Goal: Task Accomplishment & Management: Use online tool/utility

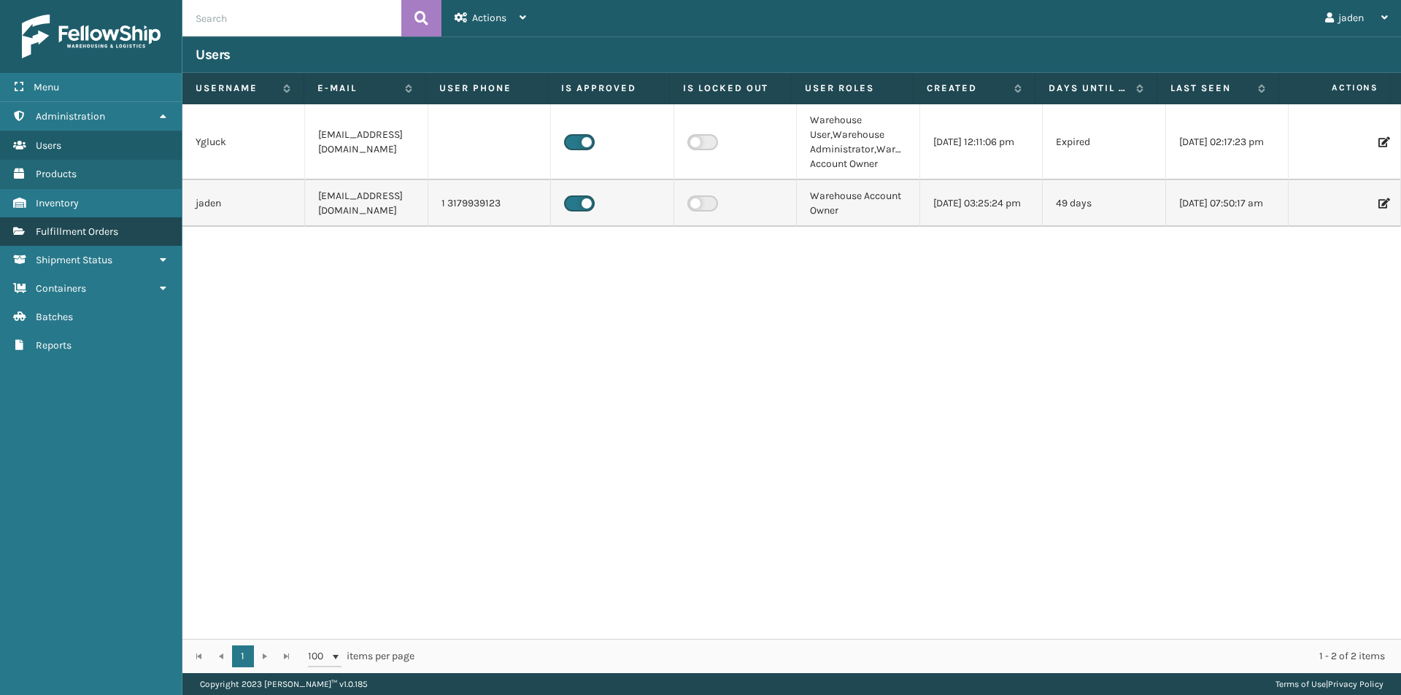
click at [91, 234] on span "Fulfillment Orders" at bounding box center [77, 231] width 82 height 12
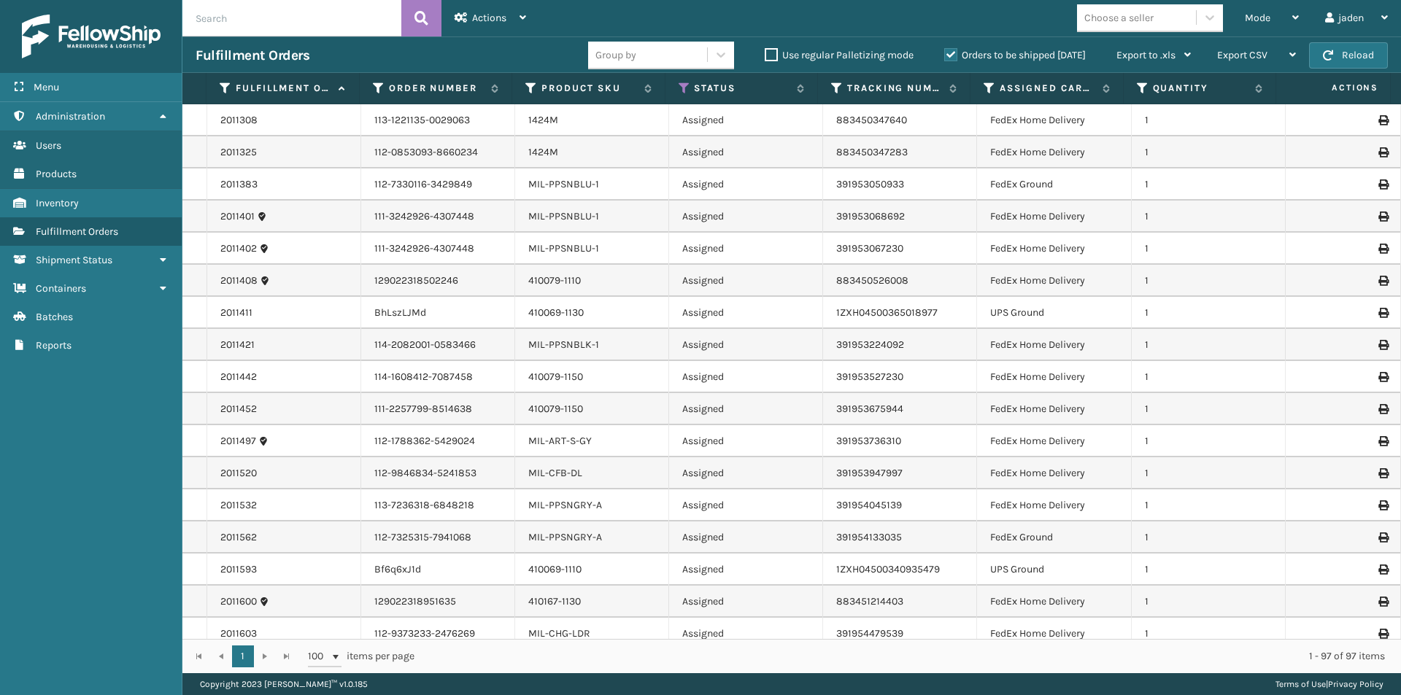
click at [951, 56] on label "Orders to be shipped [DATE]" at bounding box center [1015, 55] width 142 height 12
click at [945, 56] on input "Orders to be shipped [DATE]" at bounding box center [944, 51] width 1 height 9
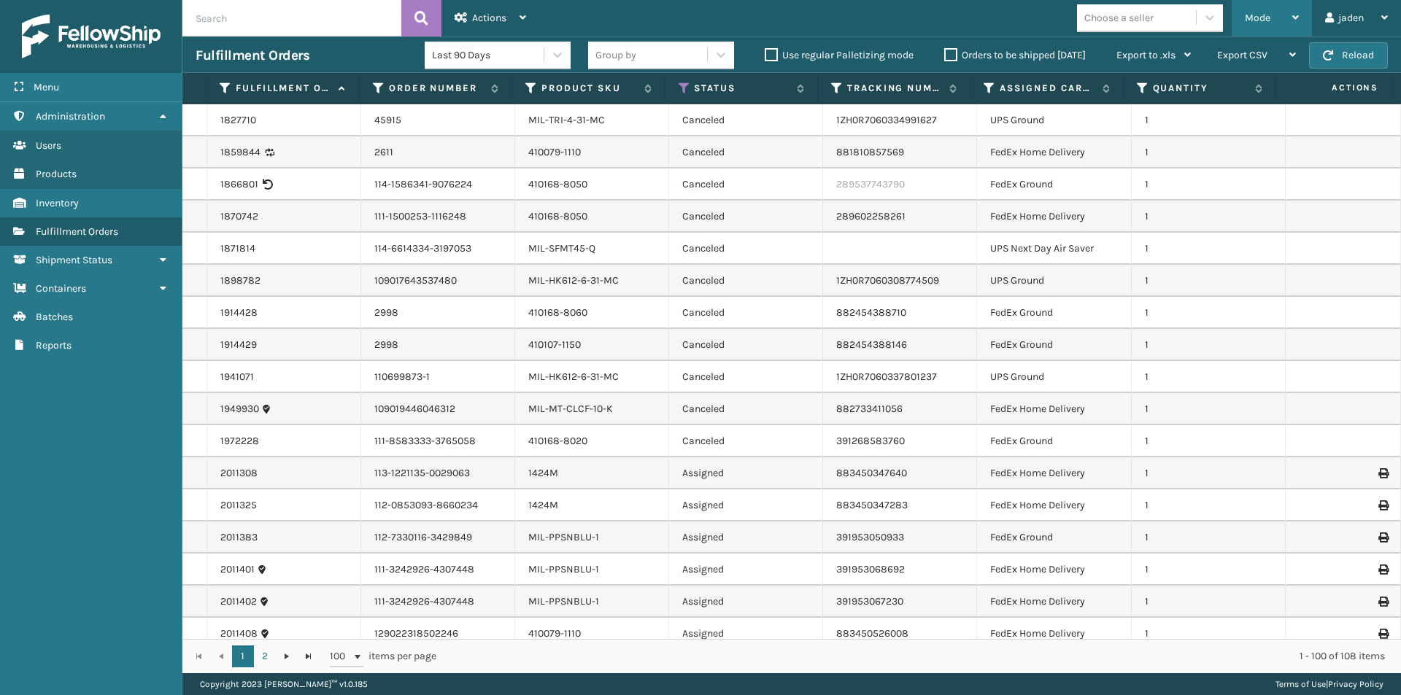
click at [1262, 21] on span "Mode" at bounding box center [1258, 18] width 26 height 12
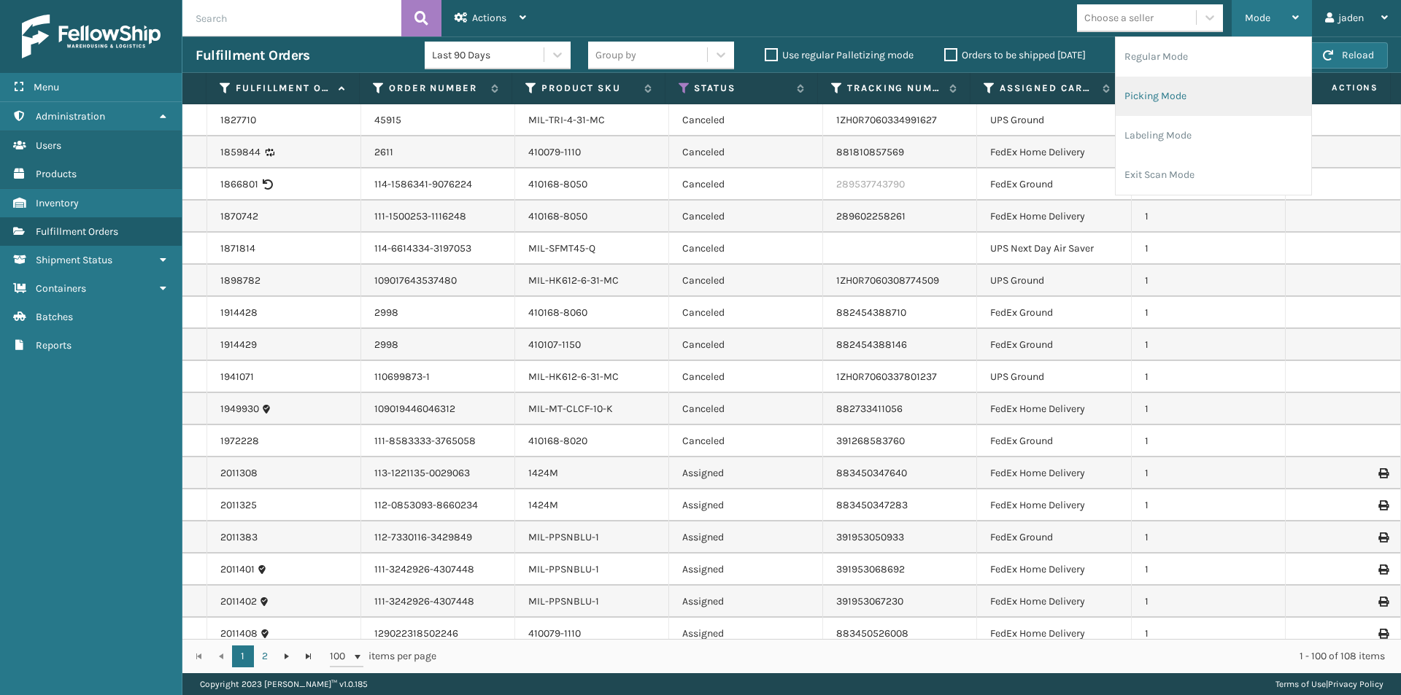
click at [1177, 102] on li "Picking Mode" at bounding box center [1213, 96] width 196 height 39
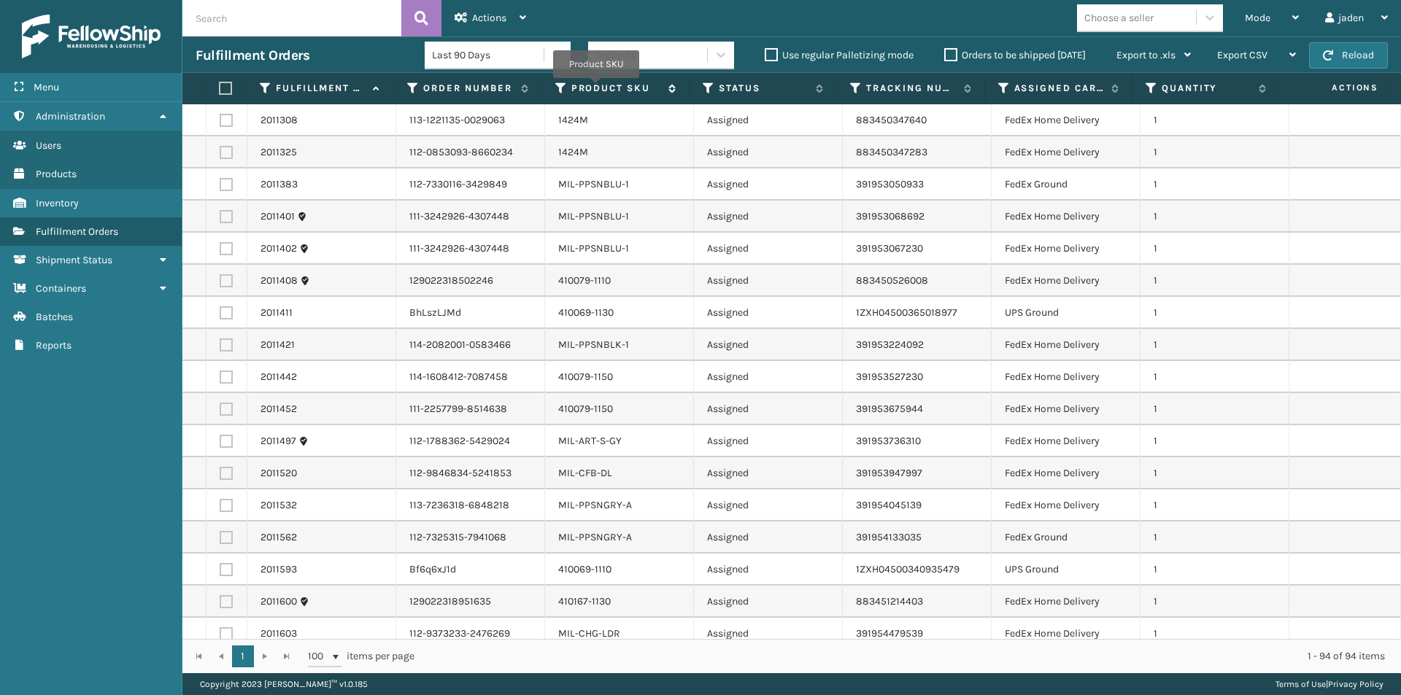
click at [596, 88] on label "Product SKU" at bounding box center [616, 88] width 90 height 13
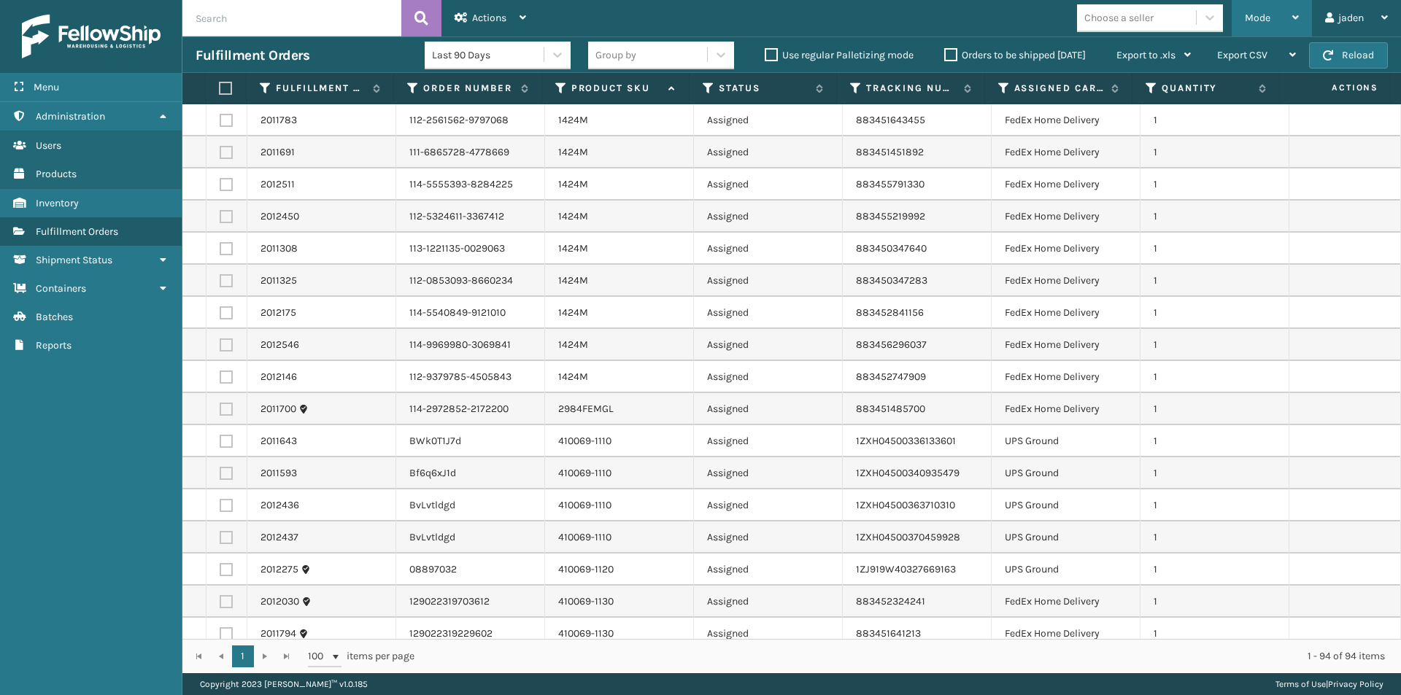
click at [1268, 21] on span "Mode" at bounding box center [1258, 18] width 26 height 12
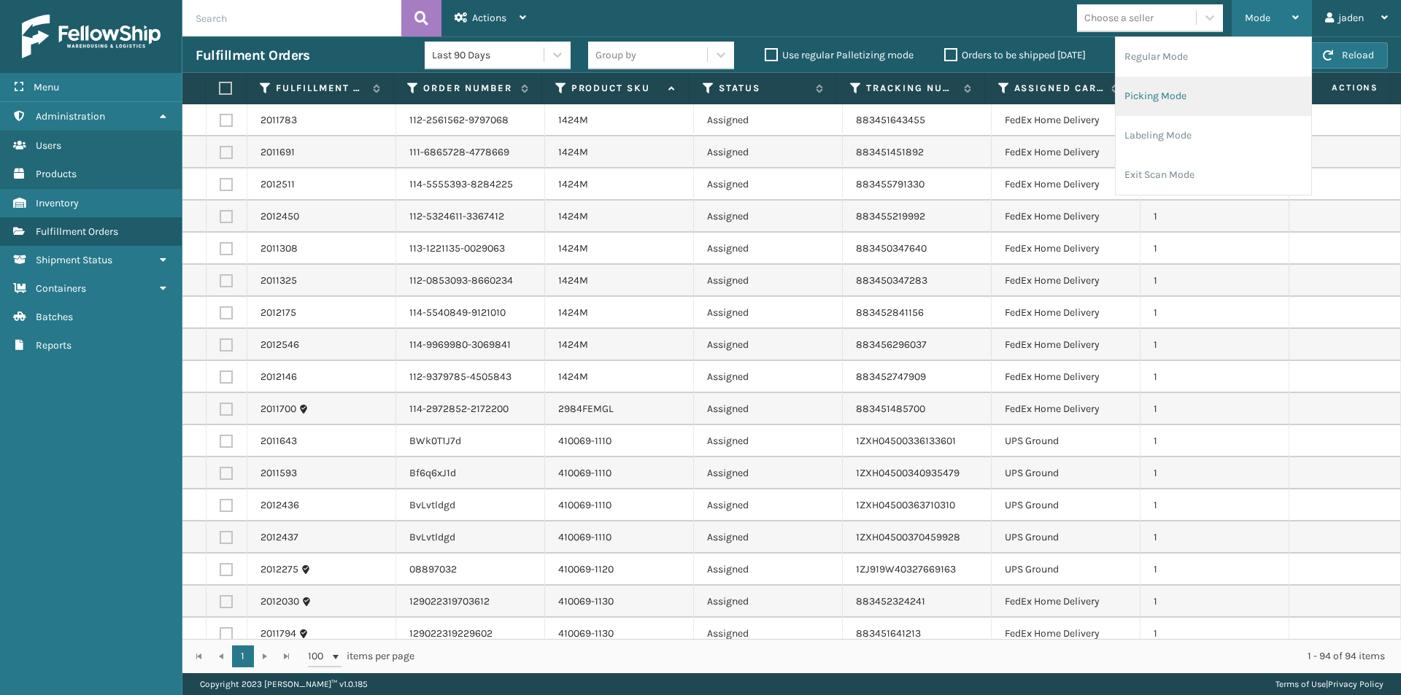
click at [1207, 96] on li "Picking Mode" at bounding box center [1213, 96] width 196 height 39
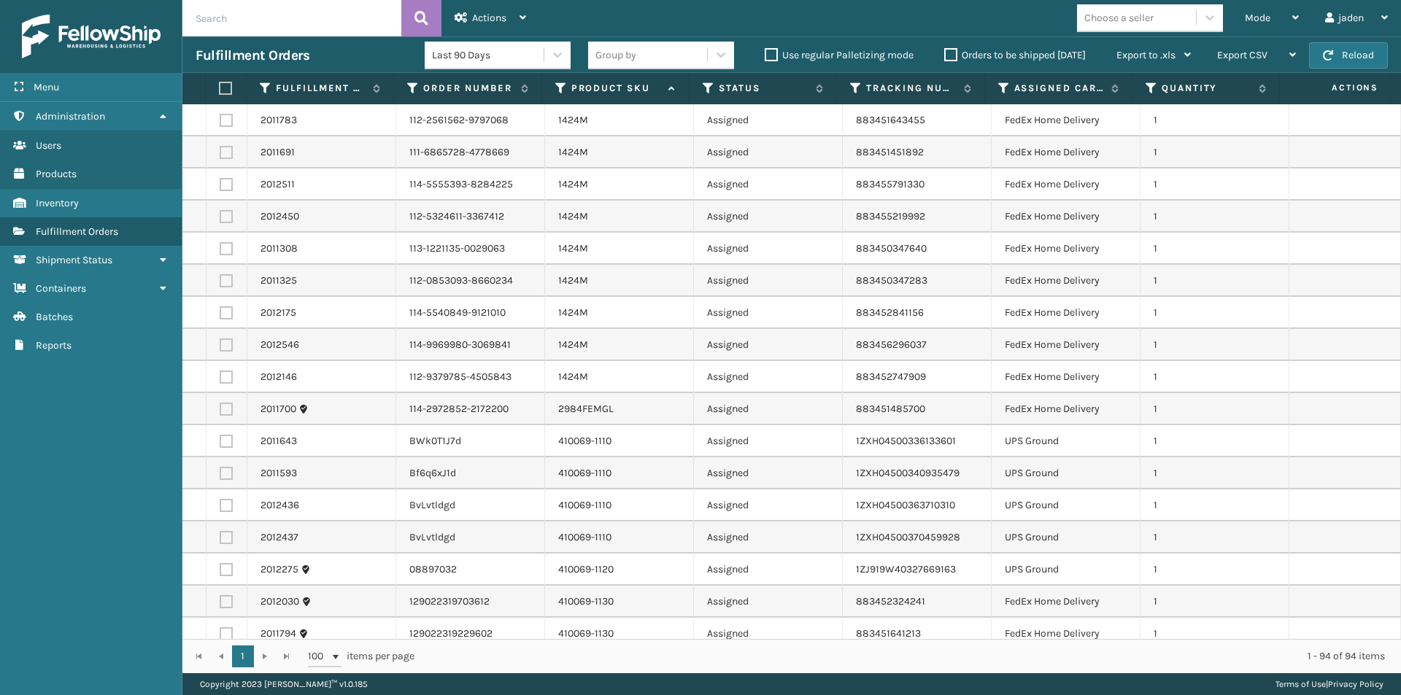
click at [227, 441] on label at bounding box center [226, 441] width 13 height 13
click at [220, 441] on input "checkbox" at bounding box center [220, 439] width 1 height 9
checkbox input "true"
click at [222, 568] on label at bounding box center [226, 569] width 13 height 13
click at [220, 568] on input "checkbox" at bounding box center [220, 567] width 1 height 9
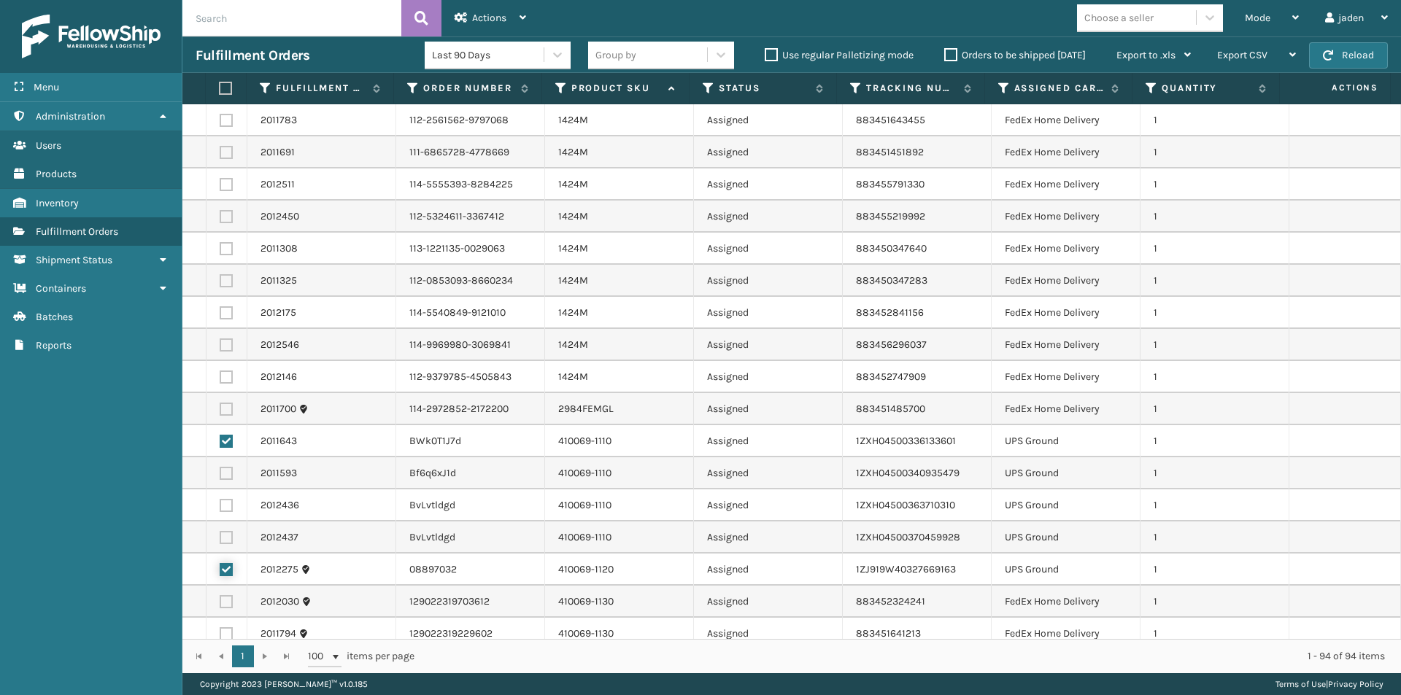
checkbox input "true"
click at [222, 543] on label at bounding box center [226, 537] width 13 height 13
click at [220, 541] on input "checkbox" at bounding box center [220, 535] width 1 height 9
checkbox input "true"
click at [226, 508] on label at bounding box center [226, 505] width 13 height 13
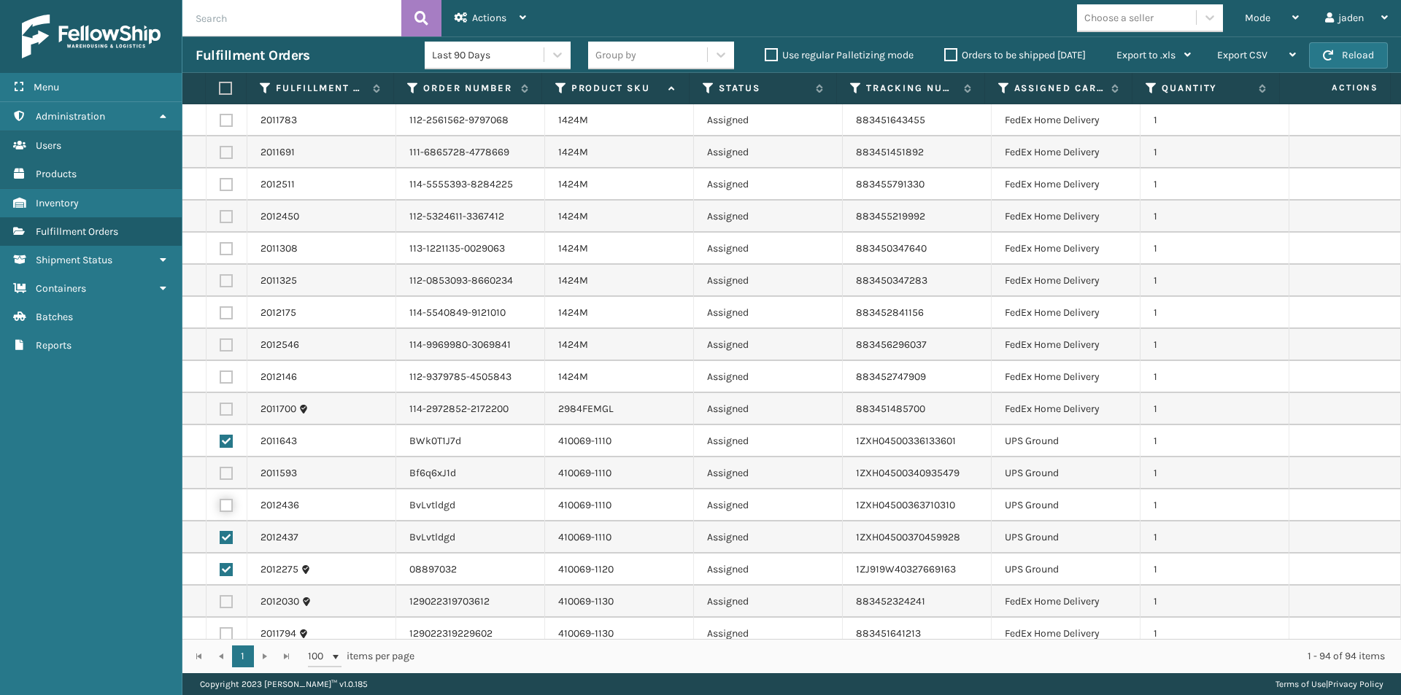
click at [220, 508] on input "checkbox" at bounding box center [220, 503] width 1 height 9
checkbox input "true"
click at [230, 475] on label at bounding box center [226, 473] width 13 height 13
click at [220, 475] on input "checkbox" at bounding box center [220, 471] width 1 height 9
checkbox input "true"
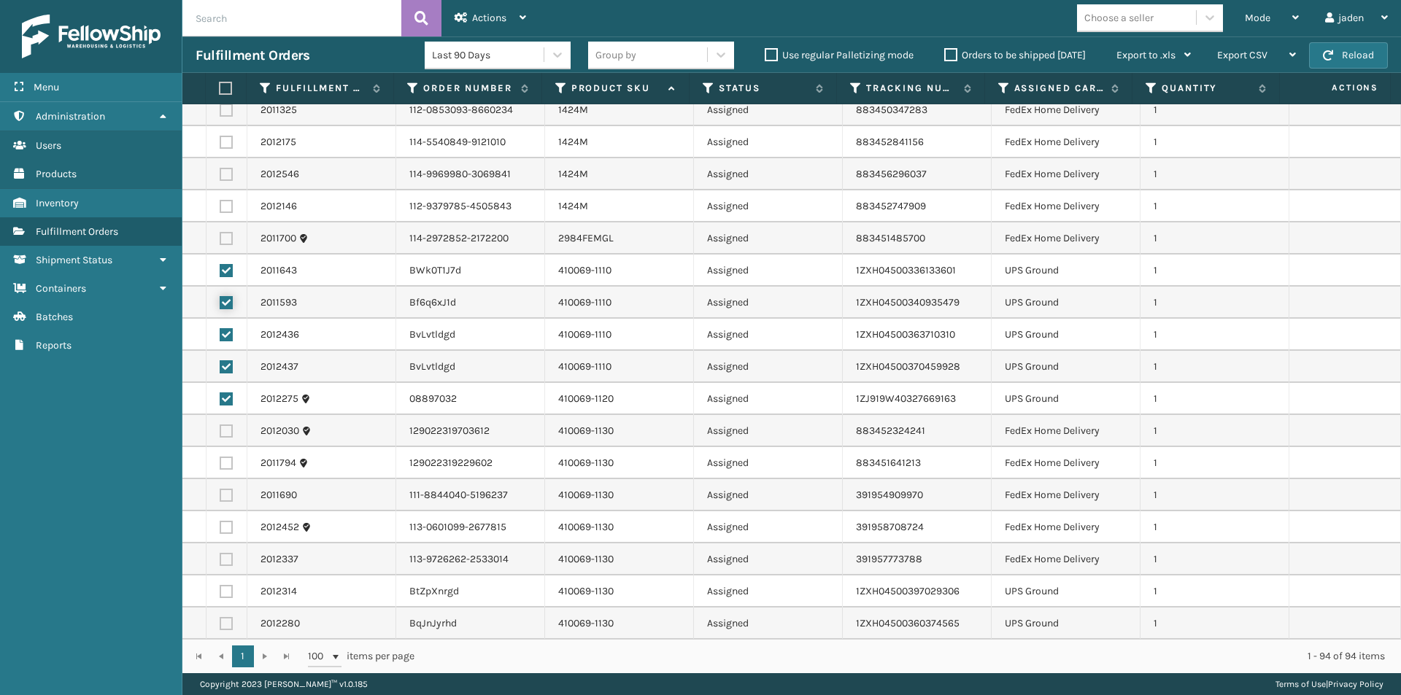
scroll to position [365, 0]
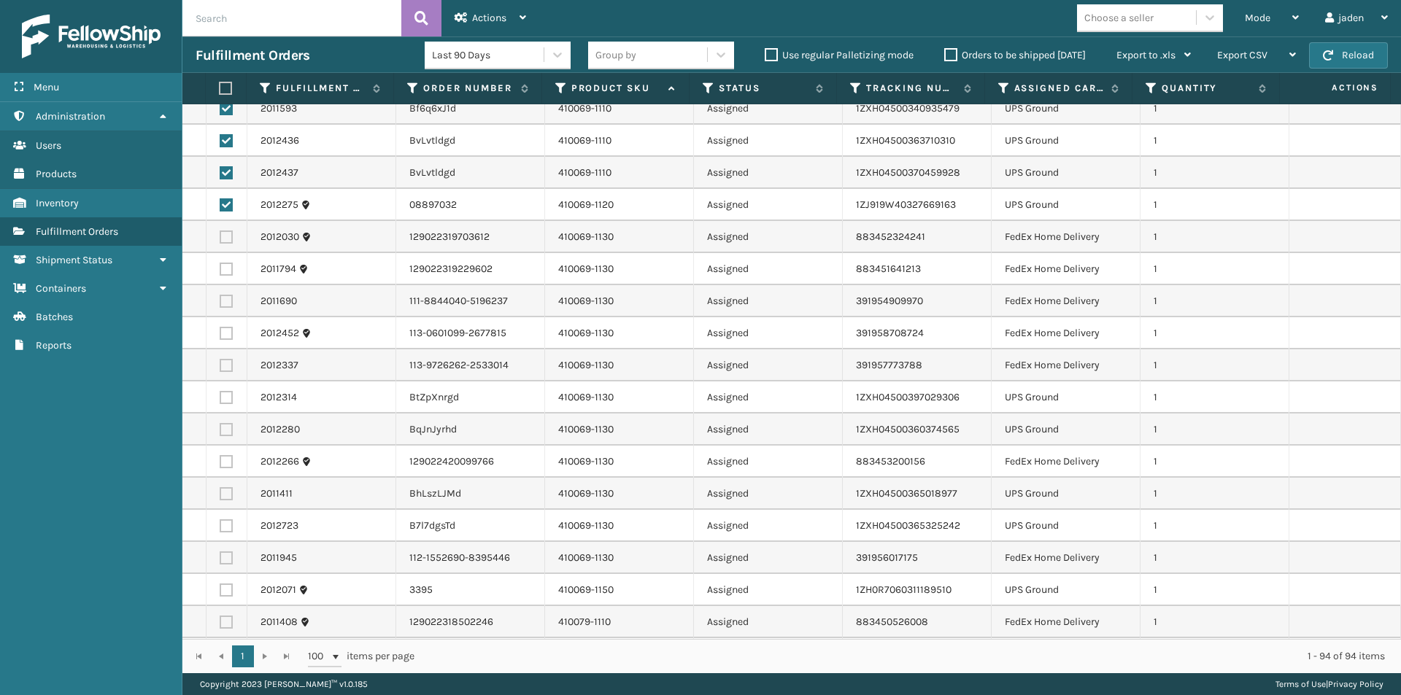
click at [227, 405] on td at bounding box center [226, 398] width 41 height 32
click at [227, 433] on label at bounding box center [226, 429] width 13 height 13
click at [220, 433] on input "checkbox" at bounding box center [220, 427] width 1 height 9
checkbox input "true"
click at [220, 394] on label at bounding box center [226, 397] width 13 height 13
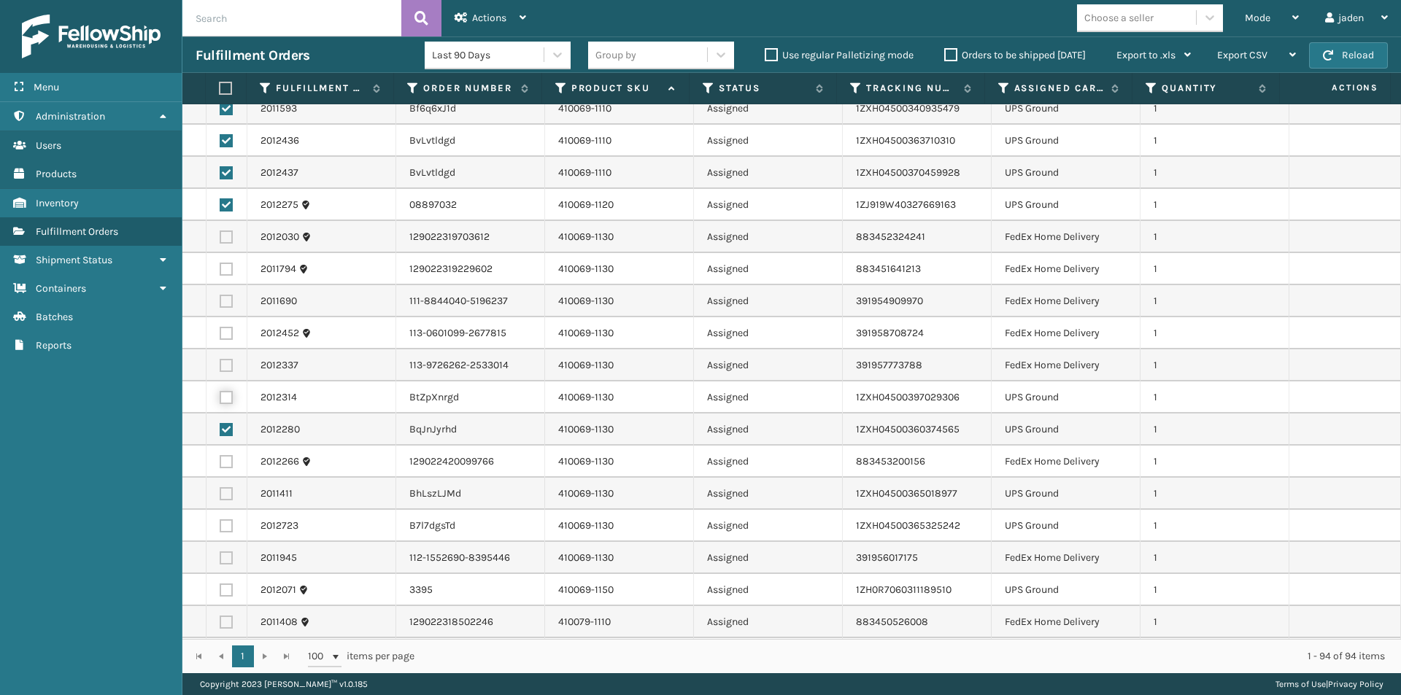
click at [220, 394] on input "checkbox" at bounding box center [220, 395] width 1 height 9
checkbox input "true"
drag, startPoint x: 233, startPoint y: 489, endPoint x: 226, endPoint y: 514, distance: 25.0
click at [233, 492] on td at bounding box center [226, 494] width 41 height 32
click at [227, 524] on label at bounding box center [226, 525] width 13 height 13
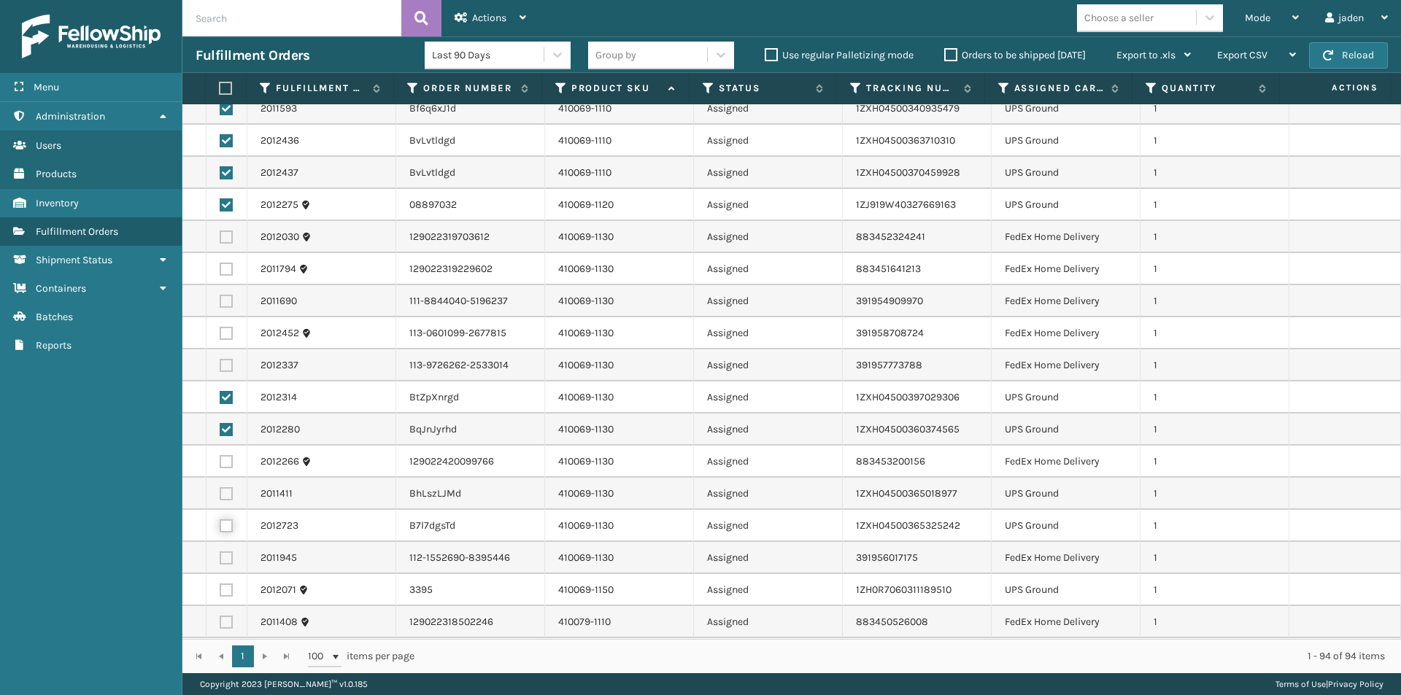
click at [220, 524] on input "checkbox" at bounding box center [220, 523] width 1 height 9
checkbox input "true"
click at [222, 492] on label at bounding box center [226, 493] width 13 height 13
click at [220, 492] on input "checkbox" at bounding box center [220, 491] width 1 height 9
checkbox input "true"
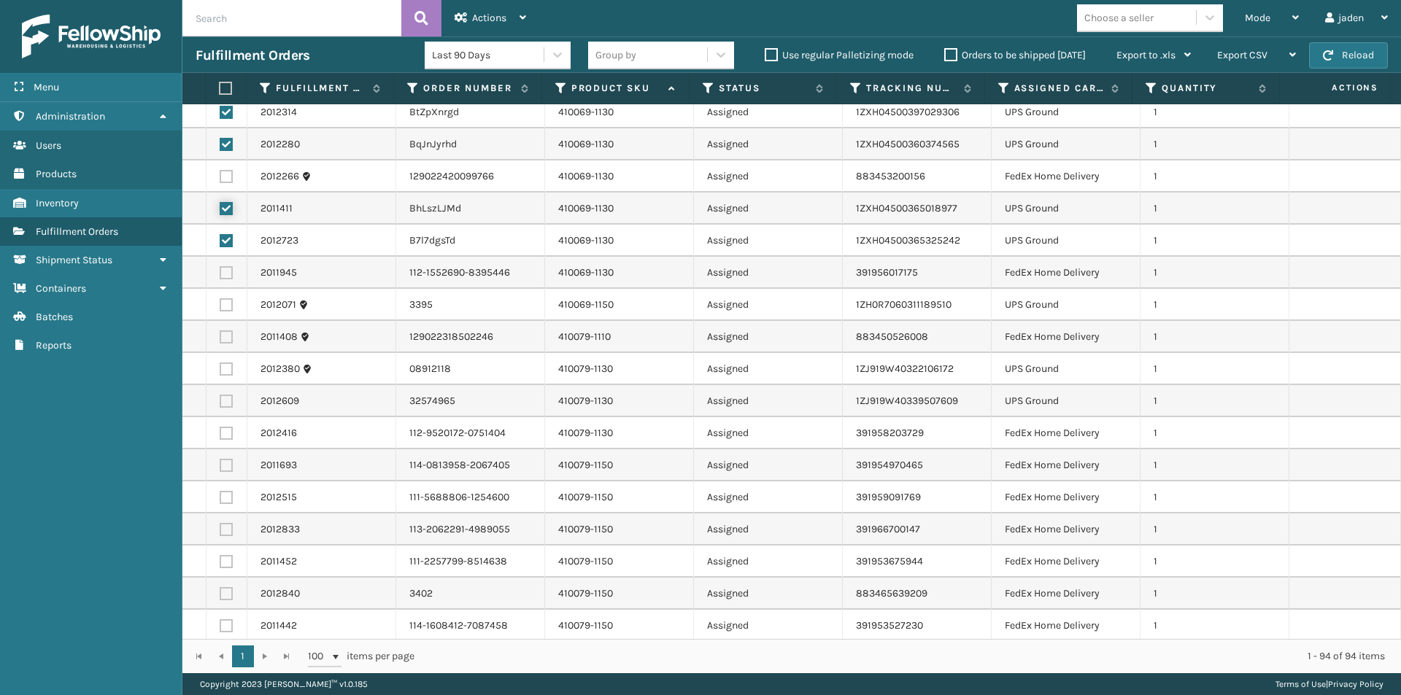
scroll to position [657, 0]
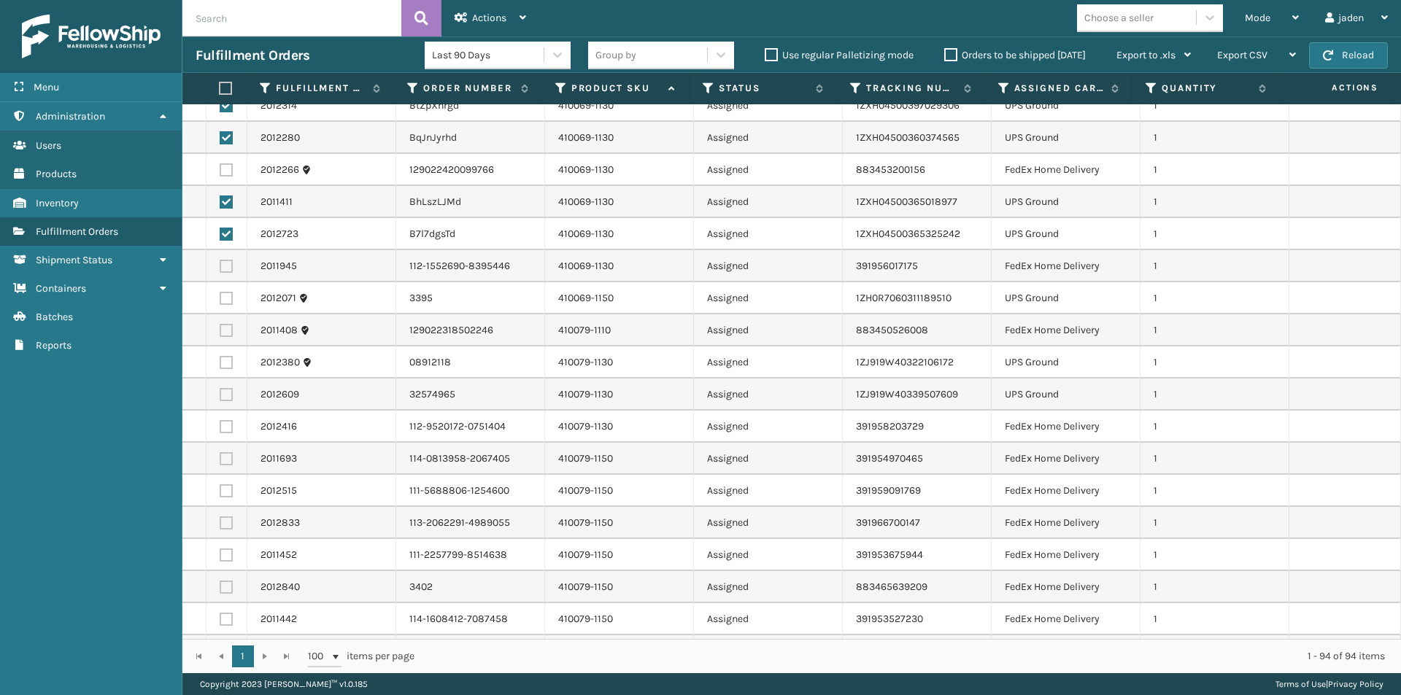
click at [229, 298] on label at bounding box center [226, 298] width 13 height 13
click at [220, 298] on input "checkbox" at bounding box center [220, 296] width 1 height 9
checkbox input "true"
click at [226, 361] on label at bounding box center [226, 362] width 13 height 13
click at [220, 361] on input "checkbox" at bounding box center [220, 360] width 1 height 9
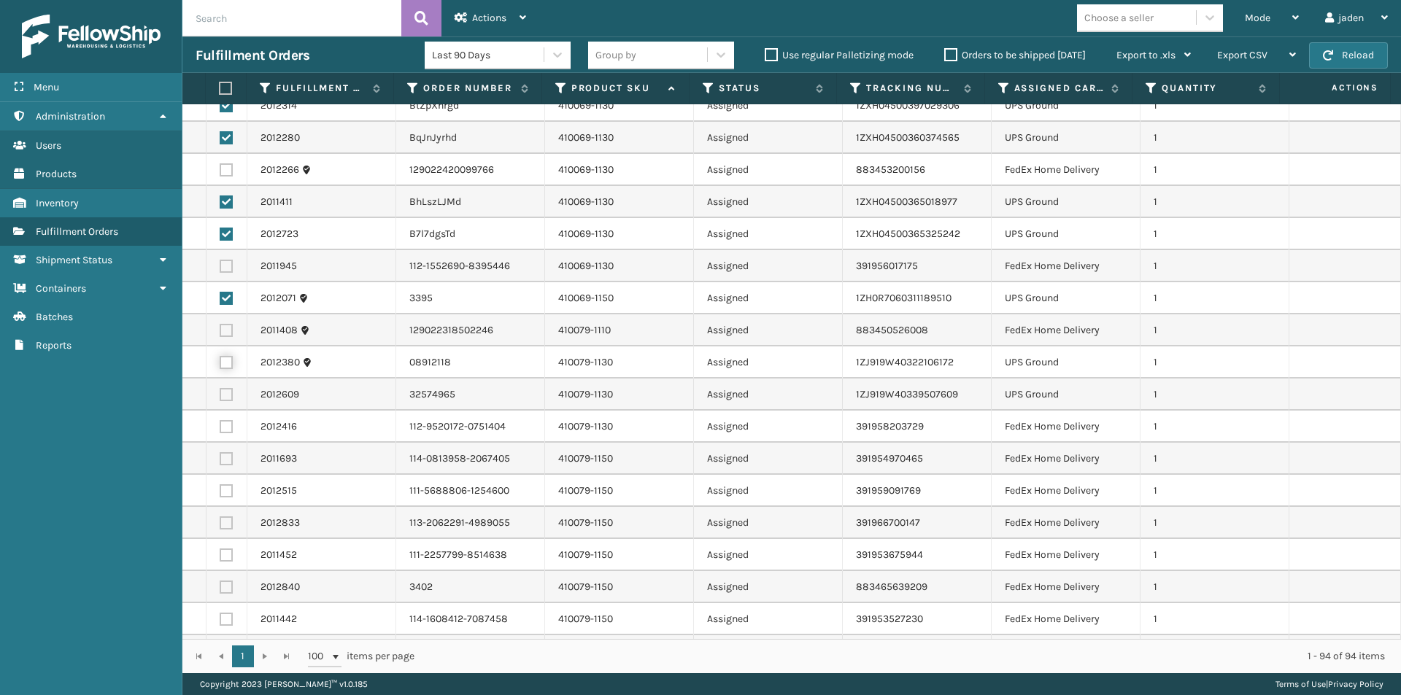
checkbox input "true"
click at [225, 395] on label at bounding box center [226, 394] width 13 height 13
click at [220, 395] on input "checkbox" at bounding box center [220, 392] width 1 height 9
checkbox input "true"
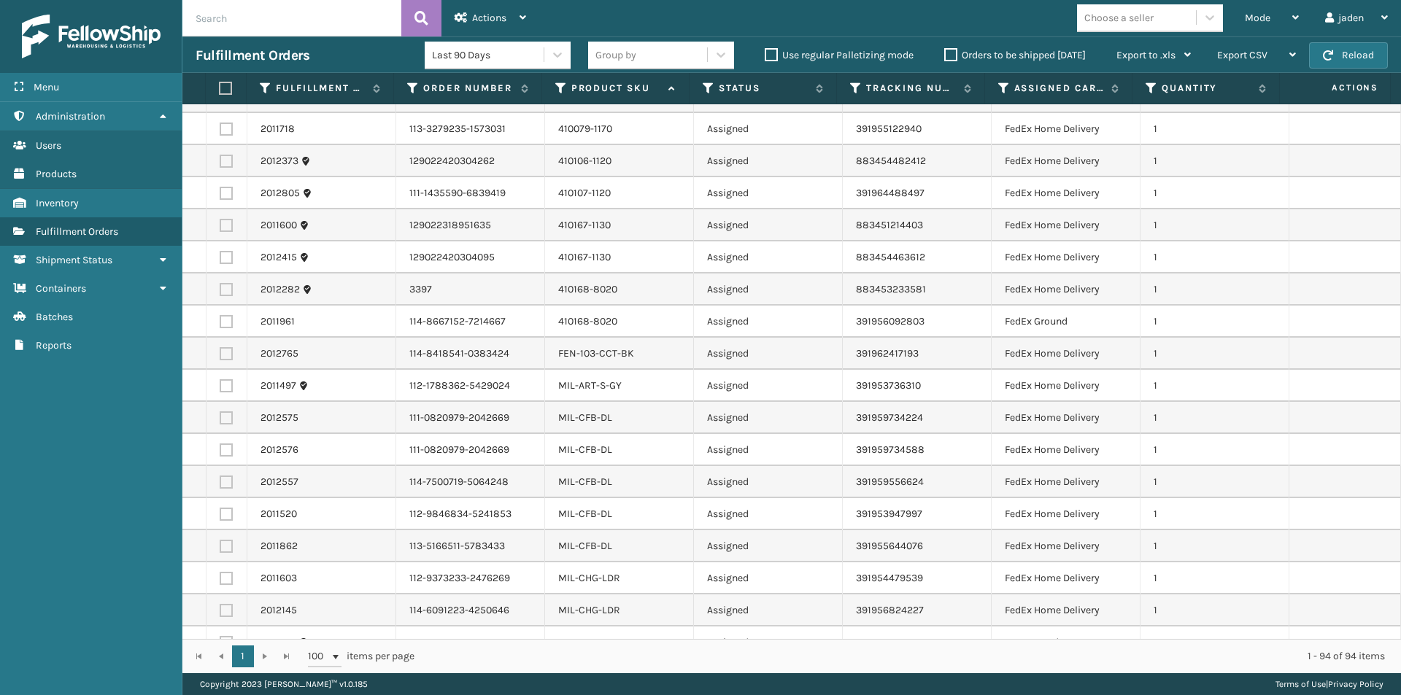
scroll to position [1532, 0]
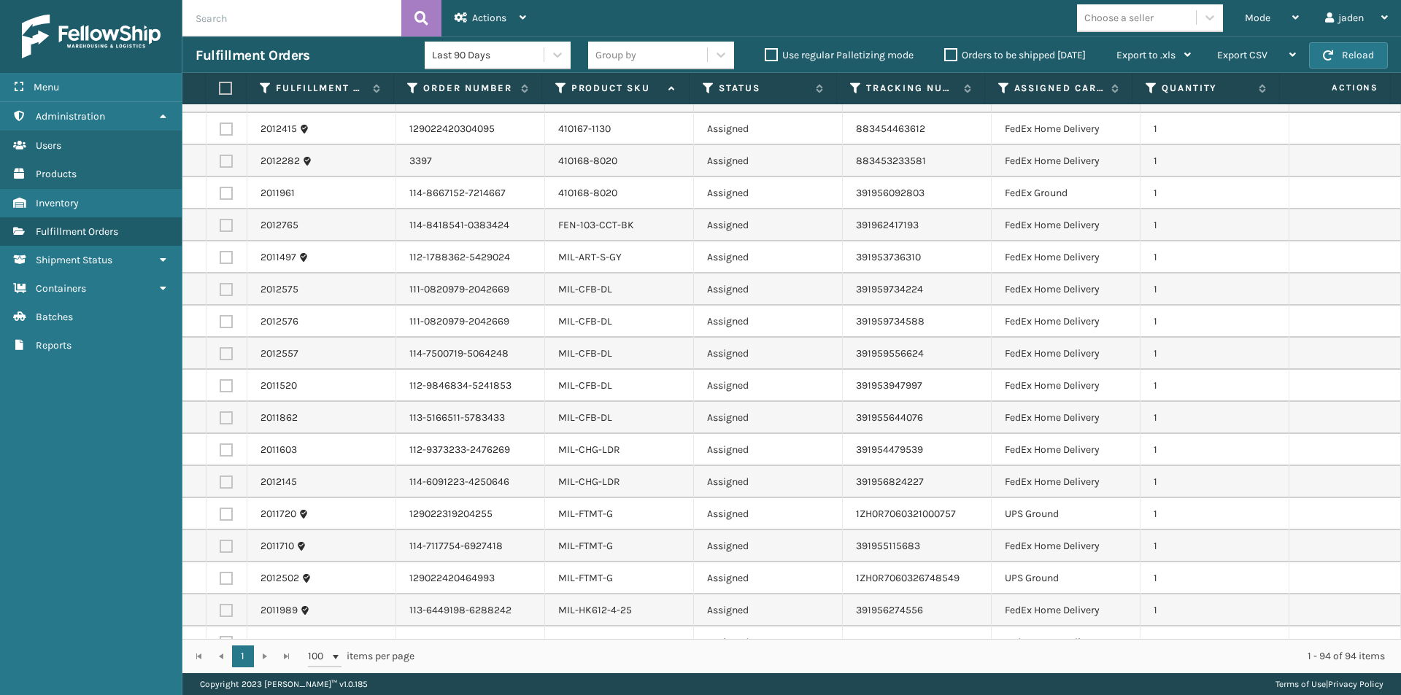
click at [225, 508] on label at bounding box center [226, 514] width 13 height 13
click at [220, 508] on input "checkbox" at bounding box center [220, 512] width 1 height 9
checkbox input "true"
click at [233, 576] on td at bounding box center [226, 578] width 41 height 32
click at [225, 577] on label at bounding box center [226, 578] width 13 height 13
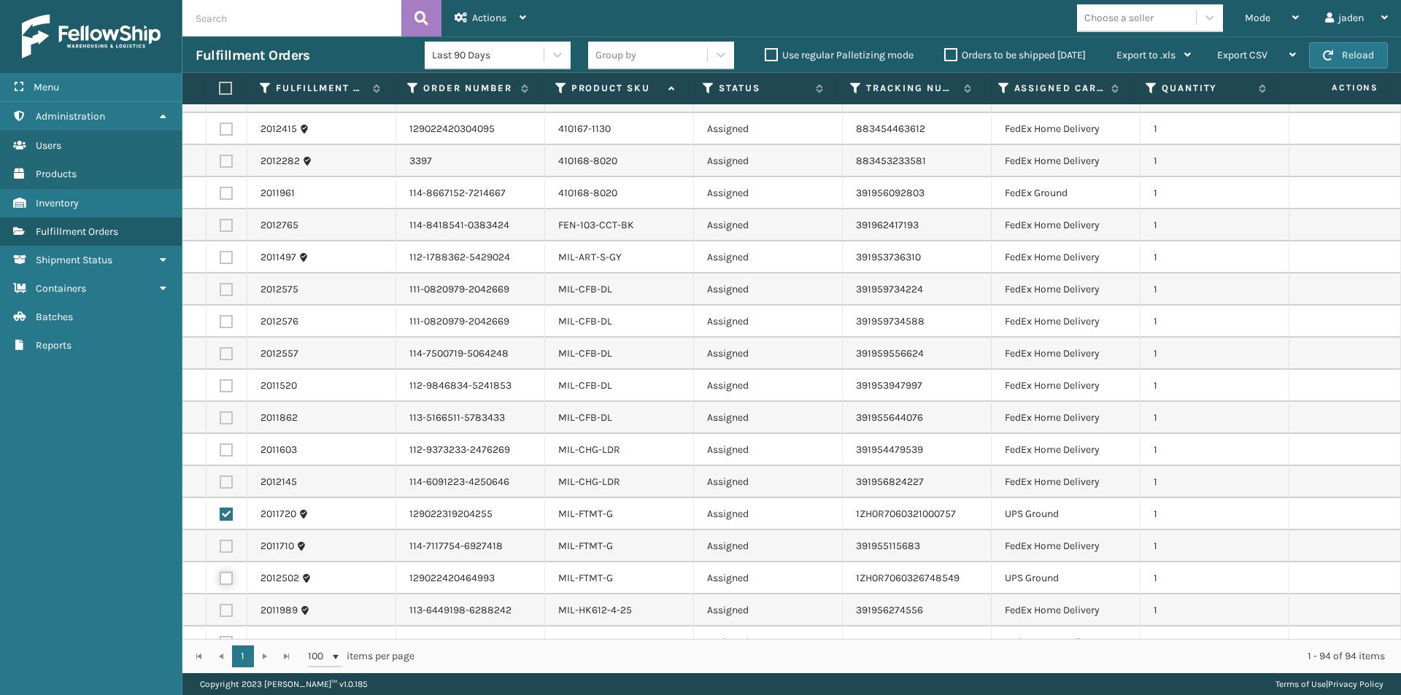
click at [220, 577] on input "checkbox" at bounding box center [220, 576] width 1 height 9
checkbox input "true"
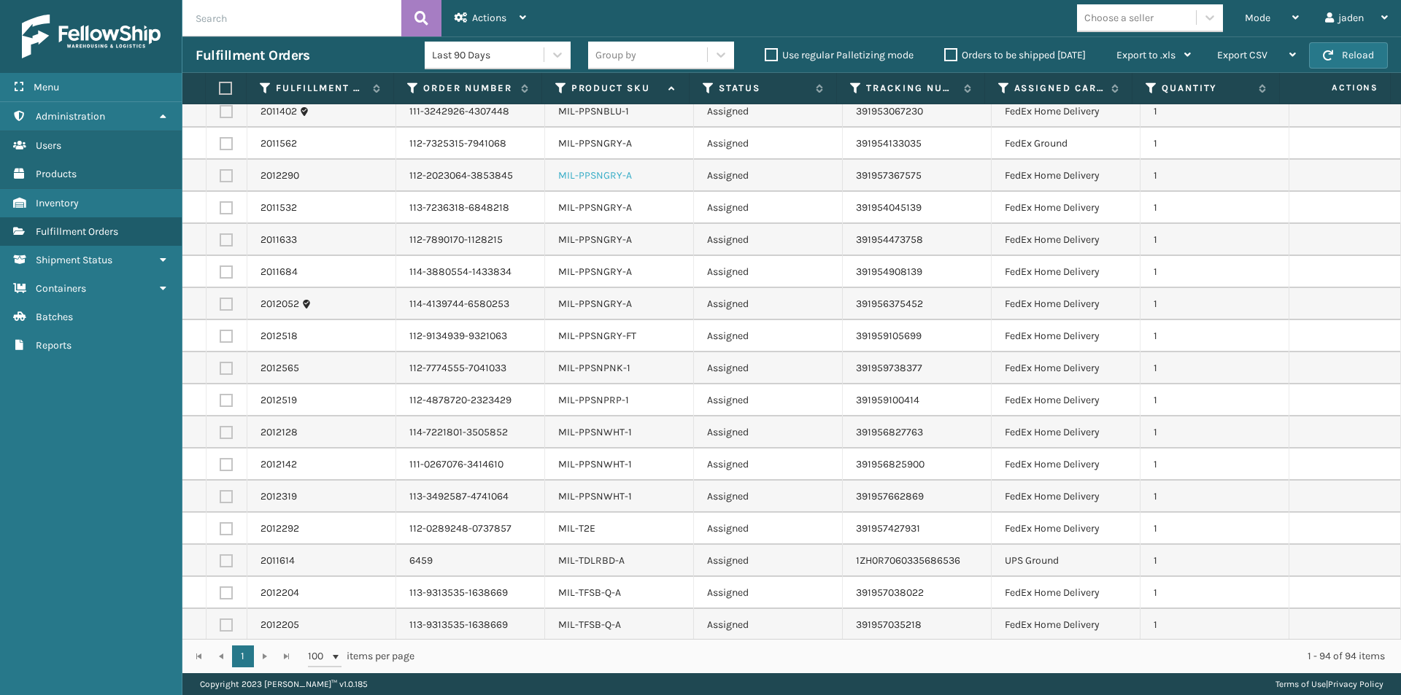
scroll to position [2482, 0]
click at [224, 560] on label at bounding box center [226, 558] width 13 height 13
click at [220, 560] on input "checkbox" at bounding box center [220, 556] width 1 height 9
checkbox input "true"
click at [496, 4] on div "Actions" at bounding box center [489, 18] width 71 height 36
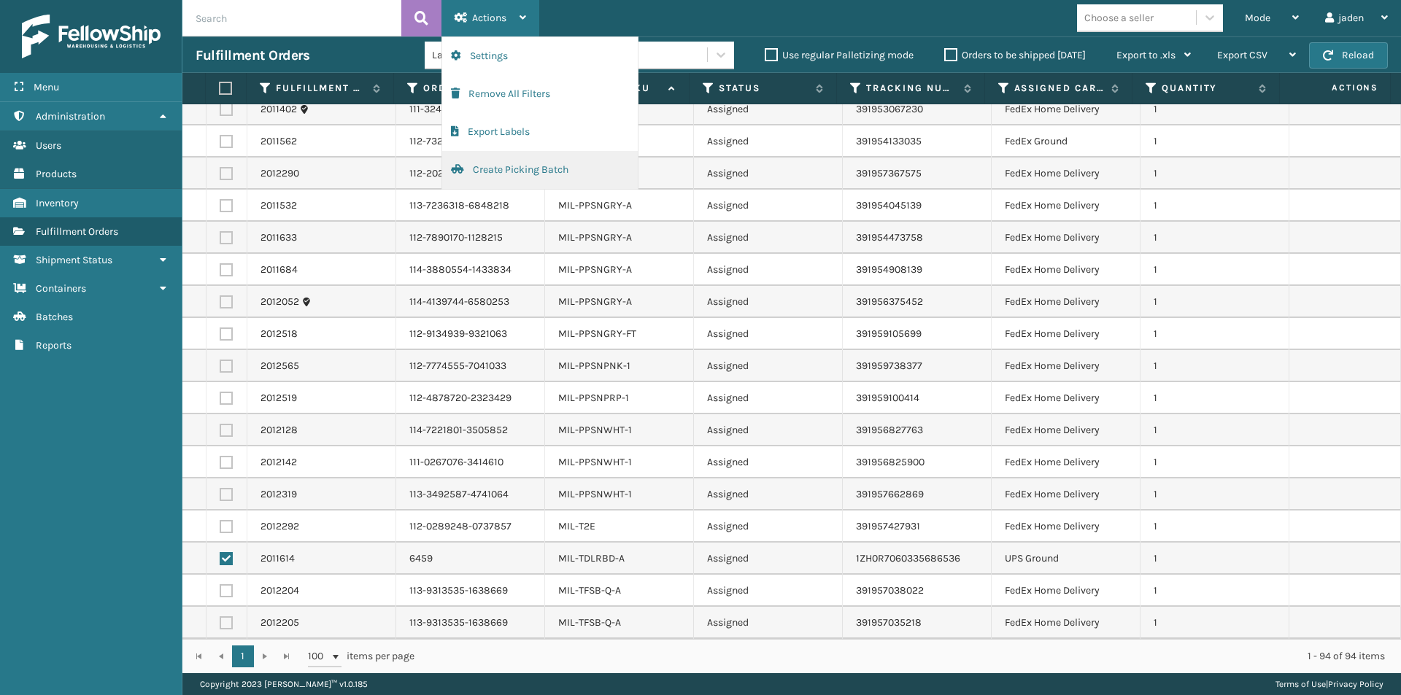
click at [492, 172] on button "Create Picking Batch" at bounding box center [540, 170] width 196 height 38
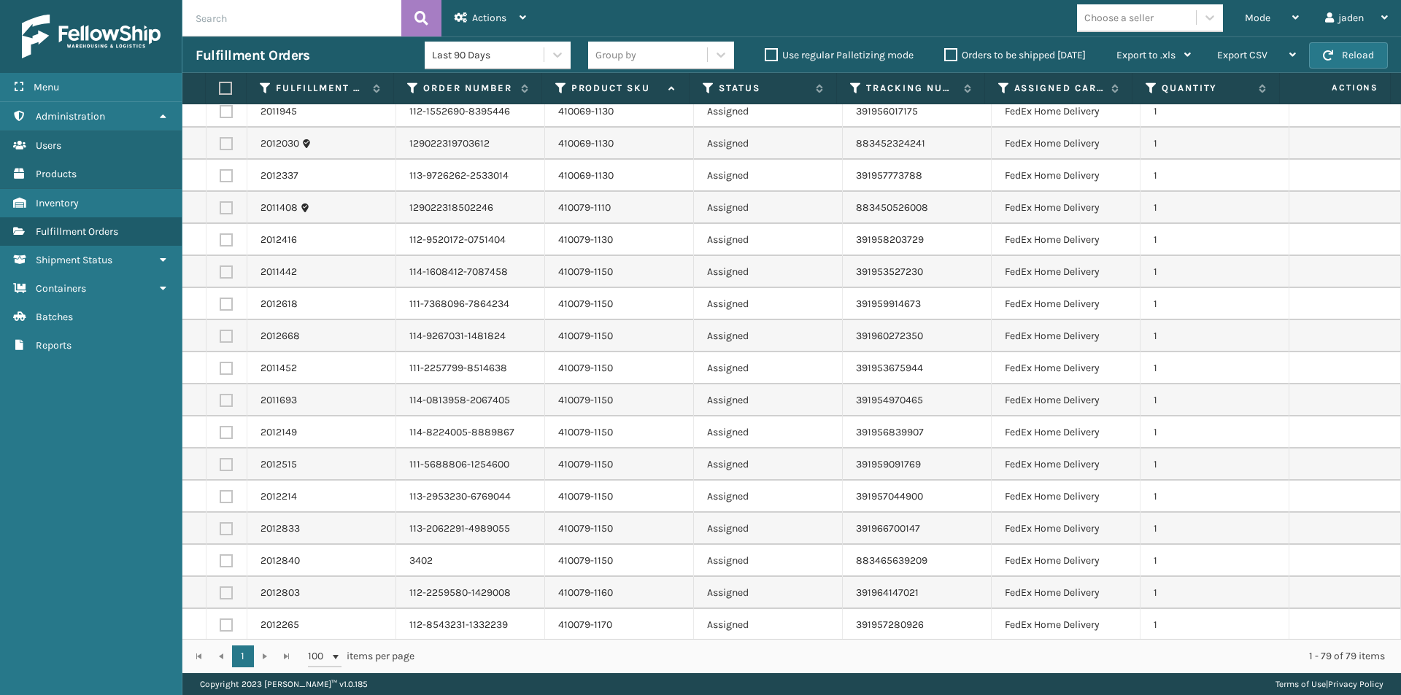
scroll to position [511, 0]
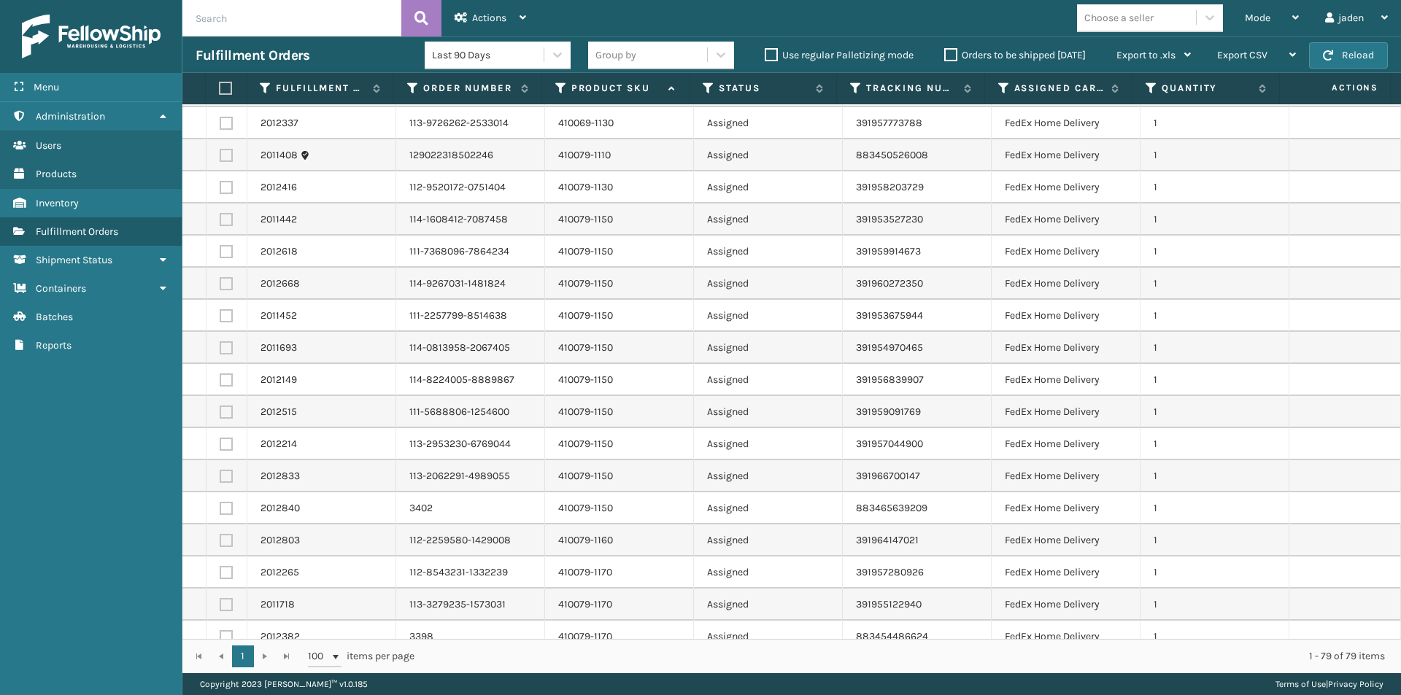
click at [227, 219] on label at bounding box center [226, 219] width 13 height 13
click at [220, 219] on input "checkbox" at bounding box center [220, 217] width 1 height 9
checkbox input "true"
click at [227, 252] on label at bounding box center [226, 251] width 13 height 13
click at [220, 252] on input "checkbox" at bounding box center [220, 249] width 1 height 9
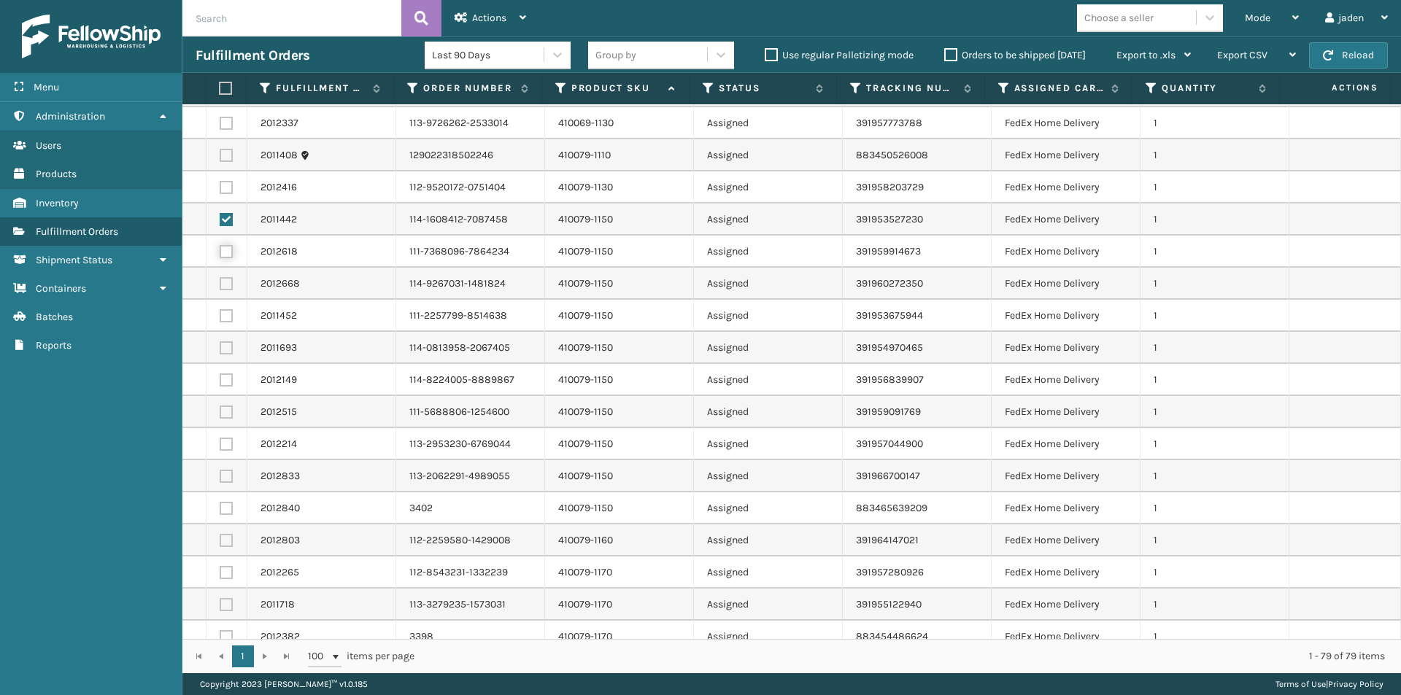
checkbox input "true"
click at [227, 282] on label at bounding box center [226, 283] width 13 height 13
click at [220, 282] on input "checkbox" at bounding box center [220, 281] width 1 height 9
checkbox input "true"
click at [223, 314] on label at bounding box center [226, 315] width 13 height 13
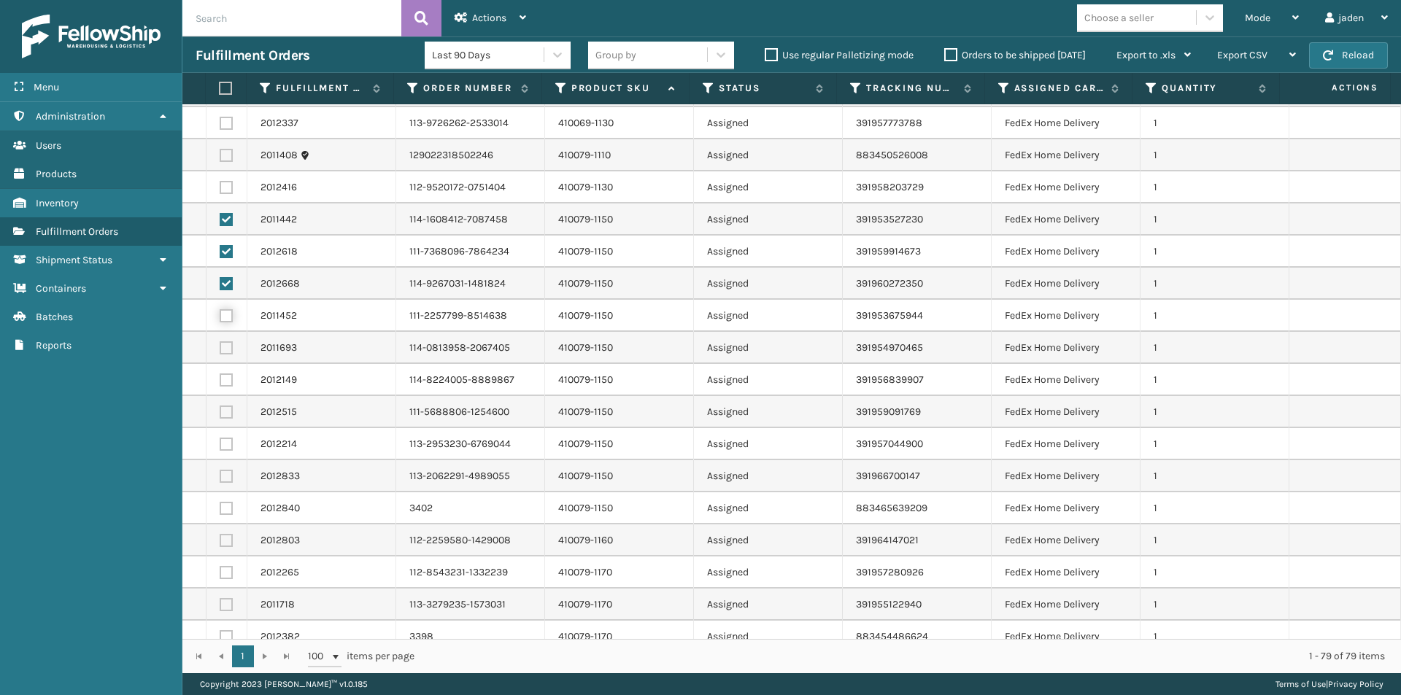
click at [220, 314] on input "checkbox" at bounding box center [220, 313] width 1 height 9
checkbox input "true"
click at [226, 354] on label at bounding box center [226, 347] width 13 height 13
click at [220, 351] on input "checkbox" at bounding box center [220, 345] width 1 height 9
checkbox input "true"
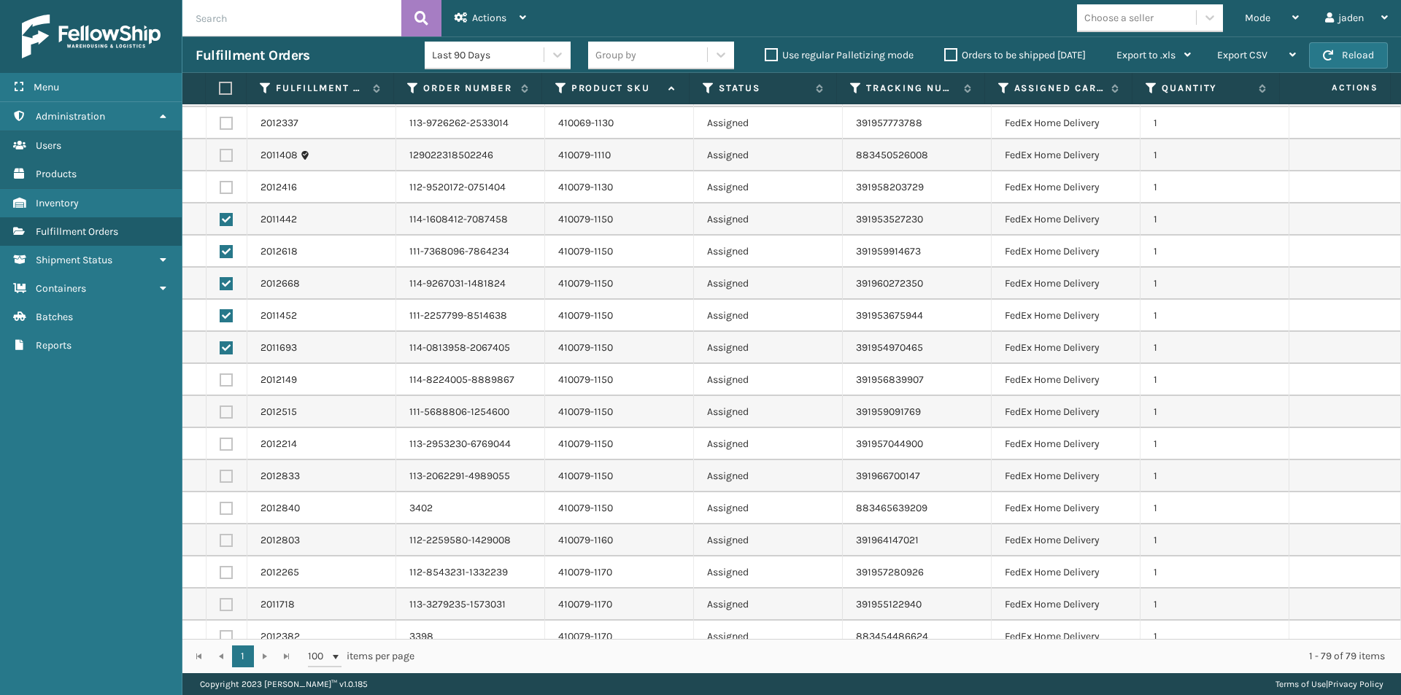
drag, startPoint x: 226, startPoint y: 376, endPoint x: 228, endPoint y: 413, distance: 36.5
click at [226, 377] on label at bounding box center [226, 380] width 13 height 13
click at [220, 377] on input "checkbox" at bounding box center [220, 378] width 1 height 9
checkbox input "true"
click at [228, 413] on label at bounding box center [226, 412] width 13 height 13
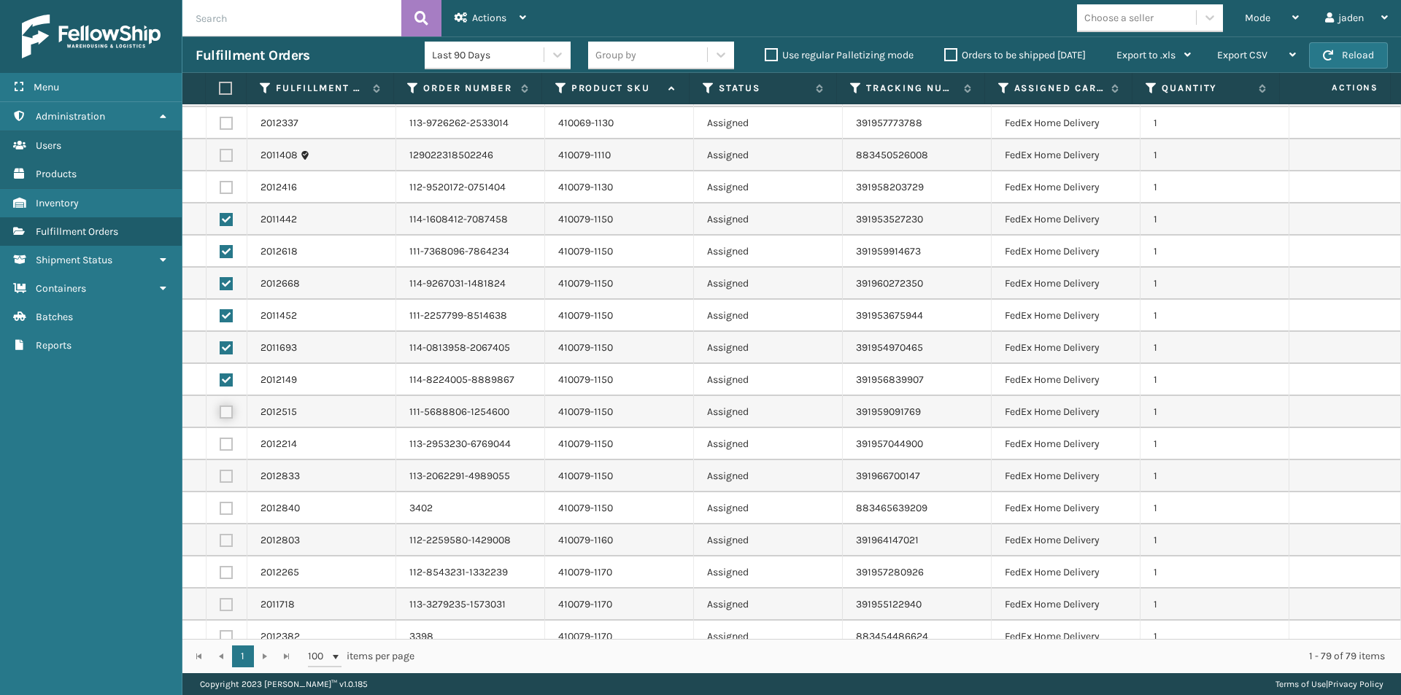
click at [220, 413] on input "checkbox" at bounding box center [220, 410] width 1 height 9
checkbox input "true"
click at [226, 449] on label at bounding box center [226, 444] width 13 height 13
click at [220, 447] on input "checkbox" at bounding box center [220, 442] width 1 height 9
checkbox input "true"
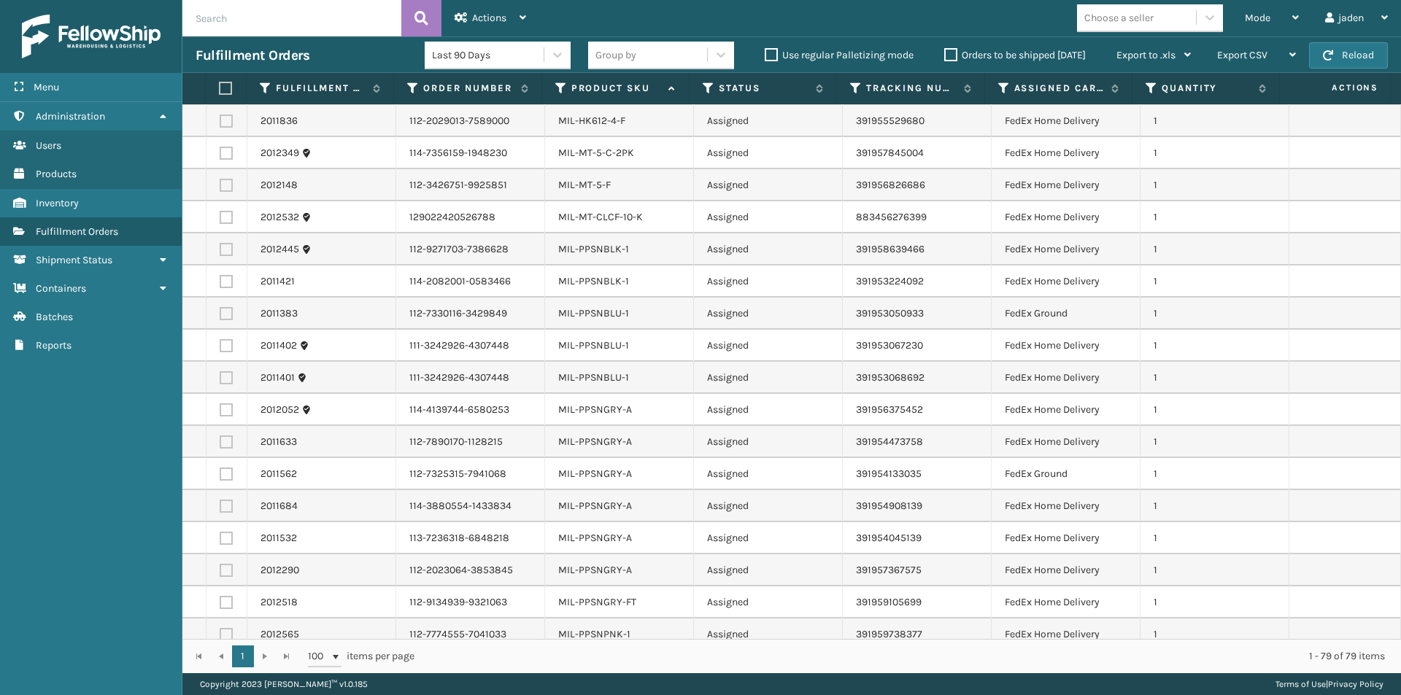
scroll to position [1824, 0]
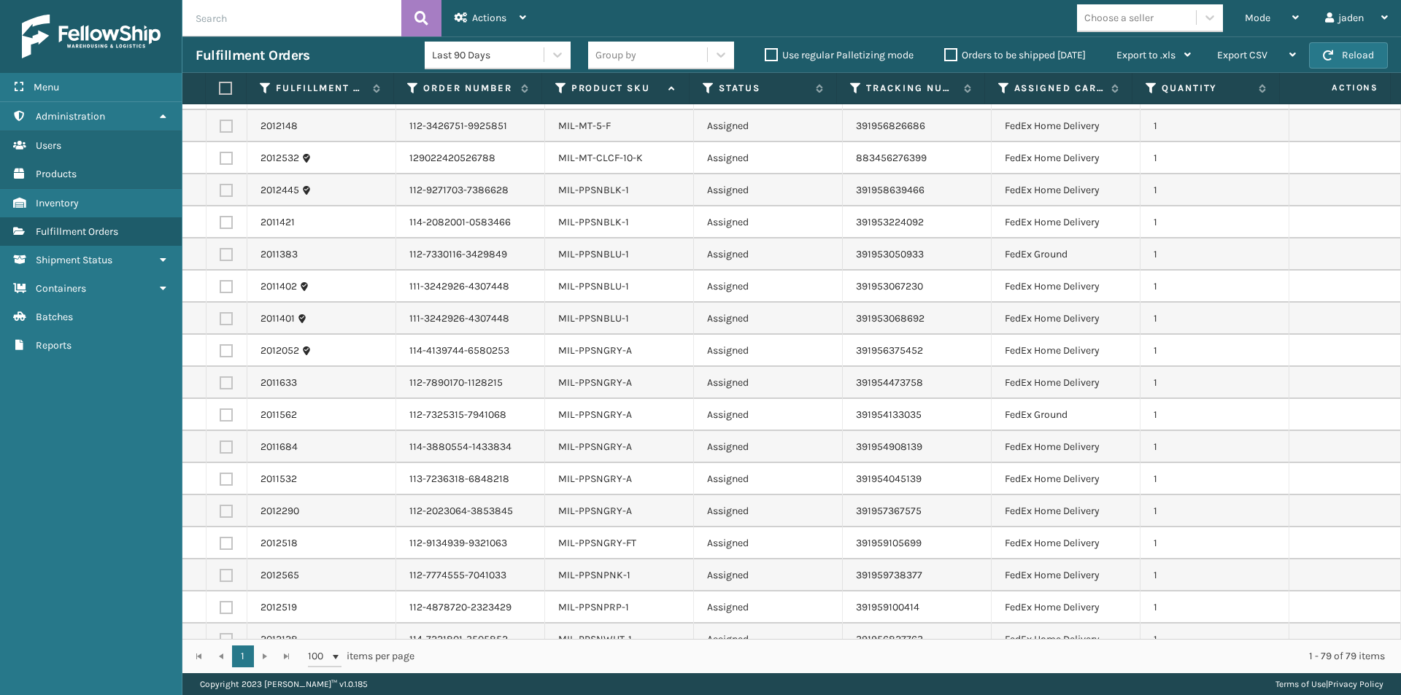
click at [237, 186] on td at bounding box center [226, 190] width 41 height 32
click at [226, 187] on label at bounding box center [226, 190] width 13 height 13
click at [220, 187] on input "checkbox" at bounding box center [220, 188] width 1 height 9
checkbox input "true"
click at [227, 224] on label at bounding box center [226, 222] width 13 height 13
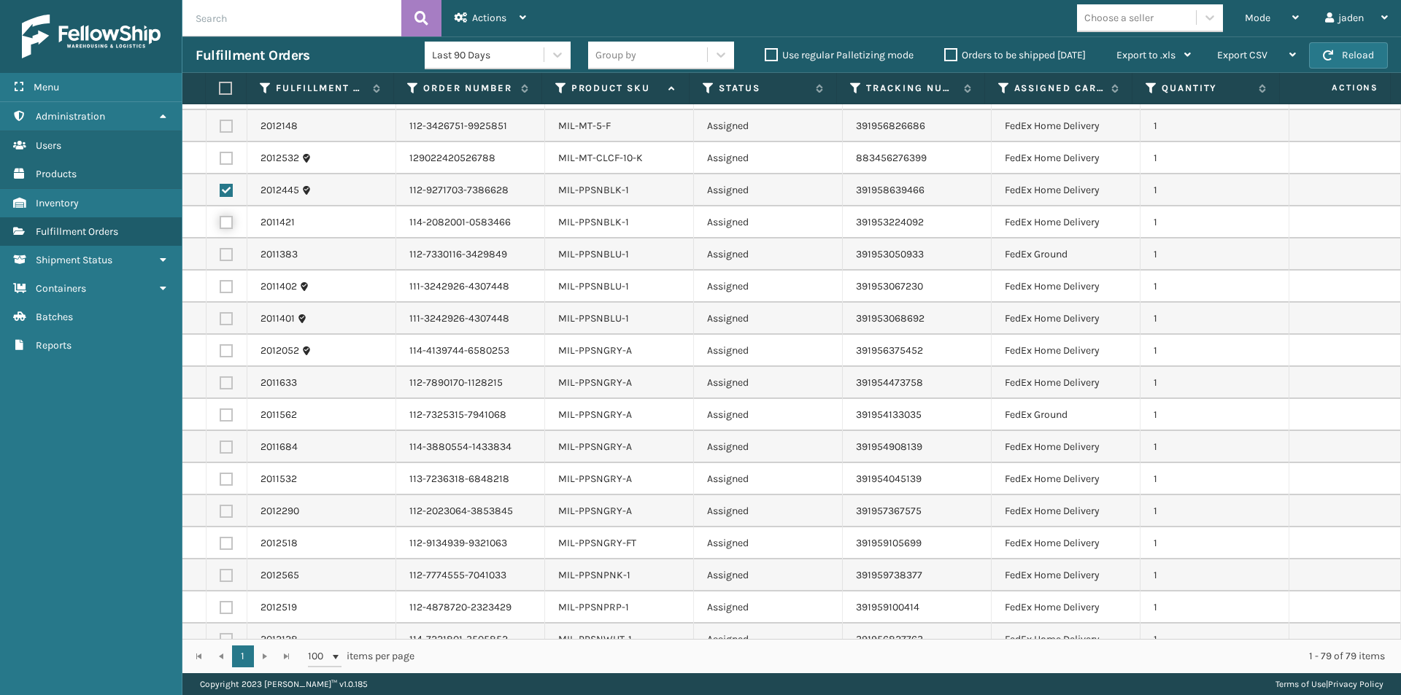
click at [220, 224] on input "checkbox" at bounding box center [220, 220] width 1 height 9
checkbox input "true"
click at [228, 258] on label at bounding box center [226, 254] width 13 height 13
click at [220, 258] on input "checkbox" at bounding box center [220, 252] width 1 height 9
checkbox input "true"
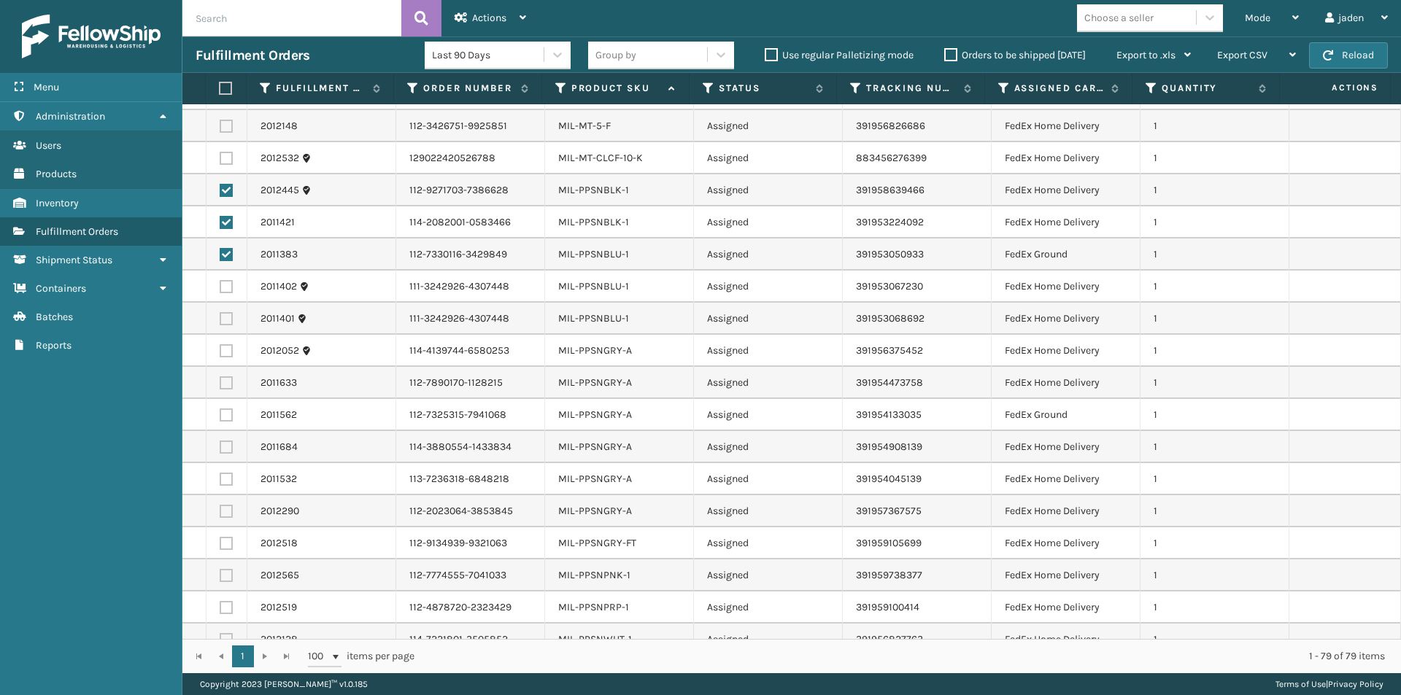
click at [228, 286] on label at bounding box center [226, 286] width 13 height 13
click at [220, 286] on input "checkbox" at bounding box center [220, 284] width 1 height 9
checkbox input "true"
click at [228, 324] on label at bounding box center [226, 318] width 13 height 13
click at [220, 322] on input "checkbox" at bounding box center [220, 316] width 1 height 9
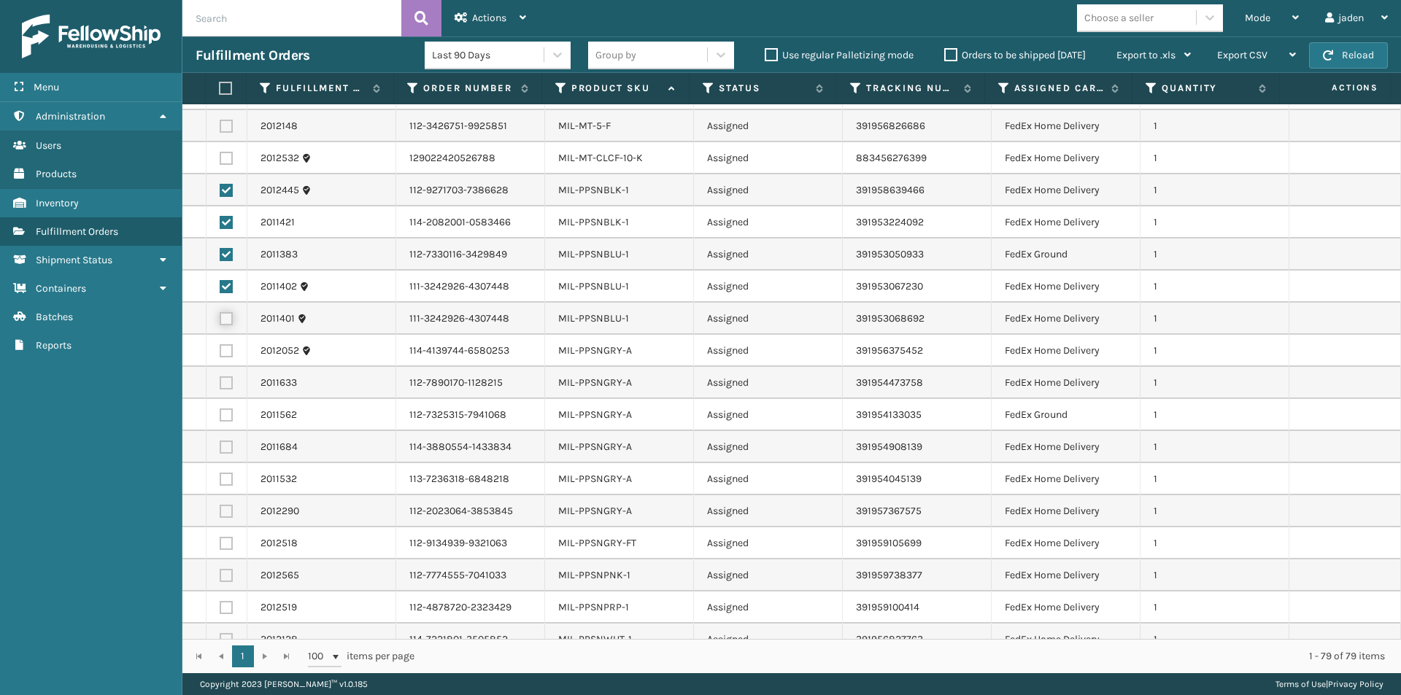
checkbox input "true"
click at [227, 352] on label at bounding box center [226, 350] width 13 height 13
click at [220, 352] on input "checkbox" at bounding box center [220, 348] width 1 height 9
checkbox input "true"
click at [227, 376] on td at bounding box center [226, 383] width 41 height 32
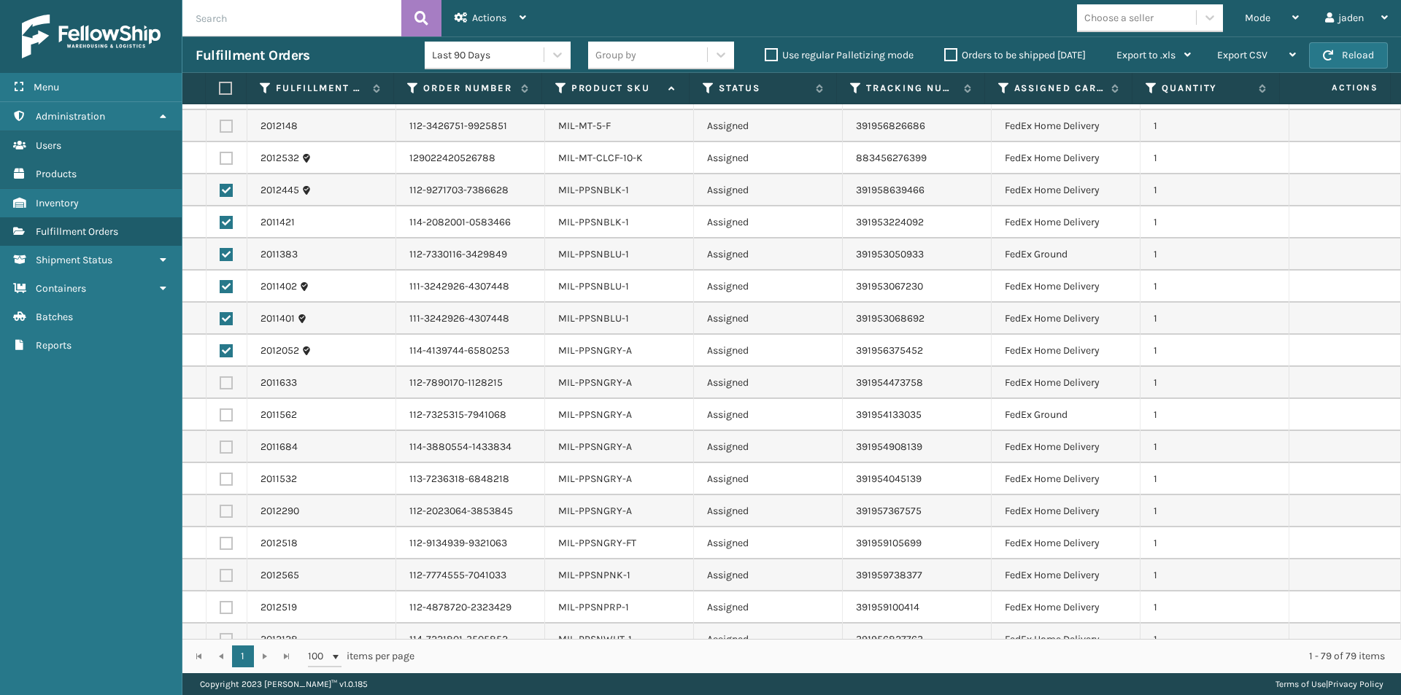
click at [229, 409] on label at bounding box center [226, 415] width 13 height 13
click at [220, 409] on input "checkbox" at bounding box center [220, 413] width 1 height 9
checkbox input "true"
click at [228, 376] on td at bounding box center [226, 383] width 41 height 32
click at [228, 385] on label at bounding box center [226, 382] width 13 height 13
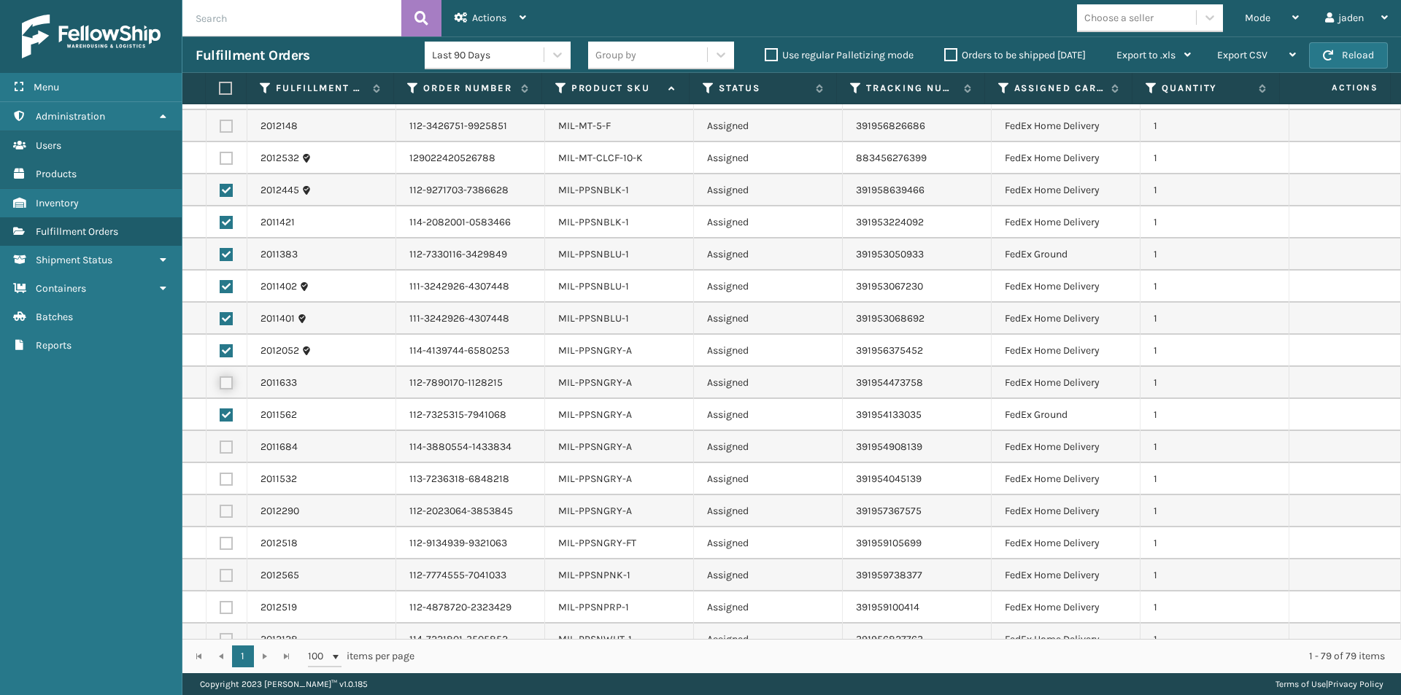
click at [220, 385] on input "checkbox" at bounding box center [220, 380] width 1 height 9
checkbox input "true"
click at [226, 444] on label at bounding box center [226, 447] width 13 height 13
click at [220, 444] on input "checkbox" at bounding box center [220, 445] width 1 height 9
checkbox input "true"
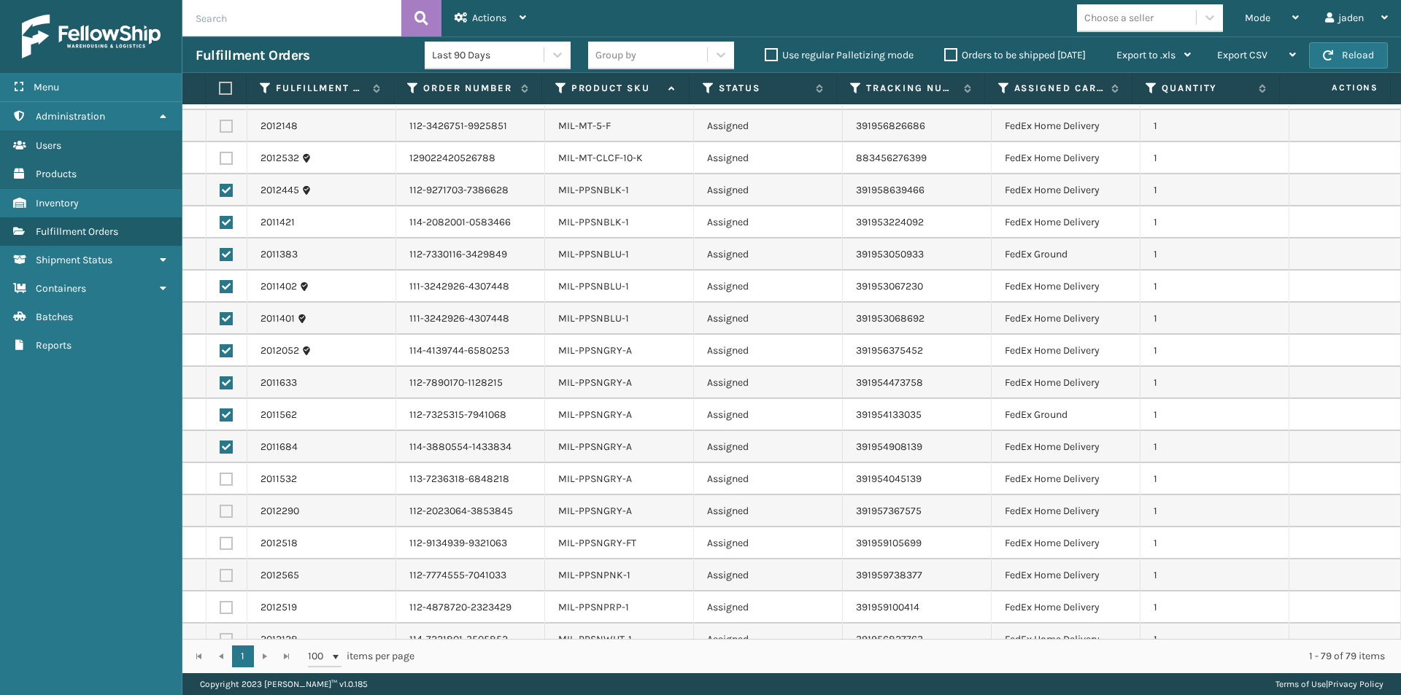
click at [225, 472] on td at bounding box center [226, 479] width 41 height 32
click at [222, 483] on label at bounding box center [226, 479] width 13 height 13
click at [220, 482] on input "checkbox" at bounding box center [220, 477] width 1 height 9
checkbox input "true"
click at [231, 509] on label at bounding box center [226, 511] width 13 height 13
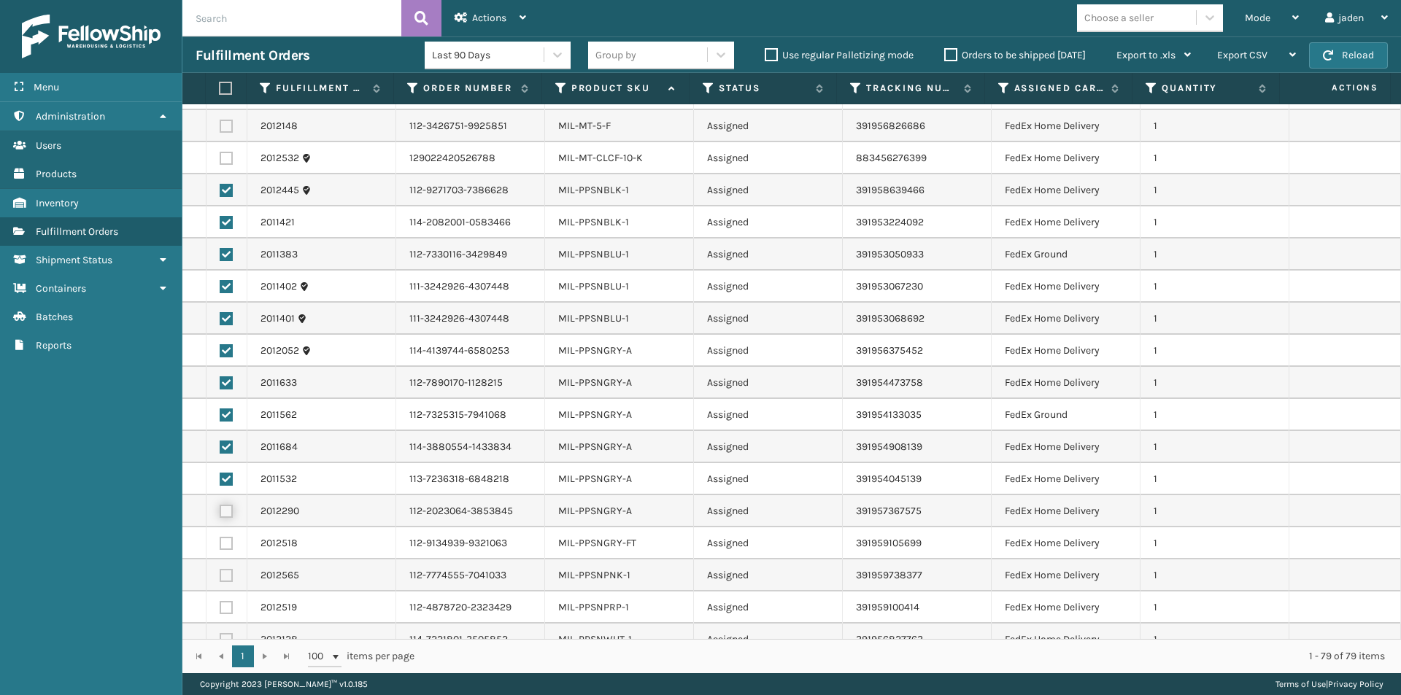
click at [220, 509] on input "checkbox" at bounding box center [220, 509] width 1 height 9
checkbox input "true"
drag, startPoint x: 225, startPoint y: 532, endPoint x: 227, endPoint y: 539, distance: 7.6
click at [227, 539] on td at bounding box center [226, 543] width 41 height 32
click at [227, 539] on label at bounding box center [226, 543] width 13 height 13
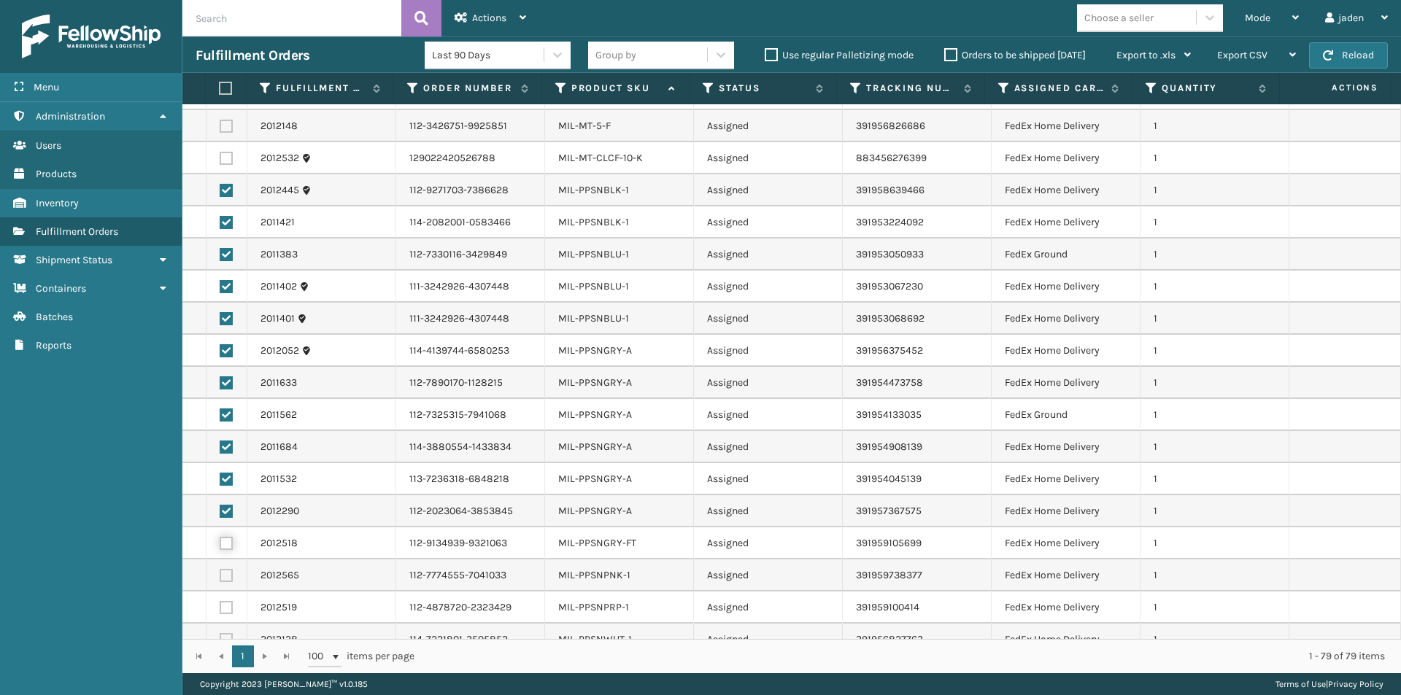
click at [220, 539] on input "checkbox" at bounding box center [220, 541] width 1 height 9
checkbox input "true"
click at [224, 573] on label at bounding box center [226, 575] width 13 height 13
click at [220, 573] on input "checkbox" at bounding box center [220, 573] width 1 height 9
checkbox input "true"
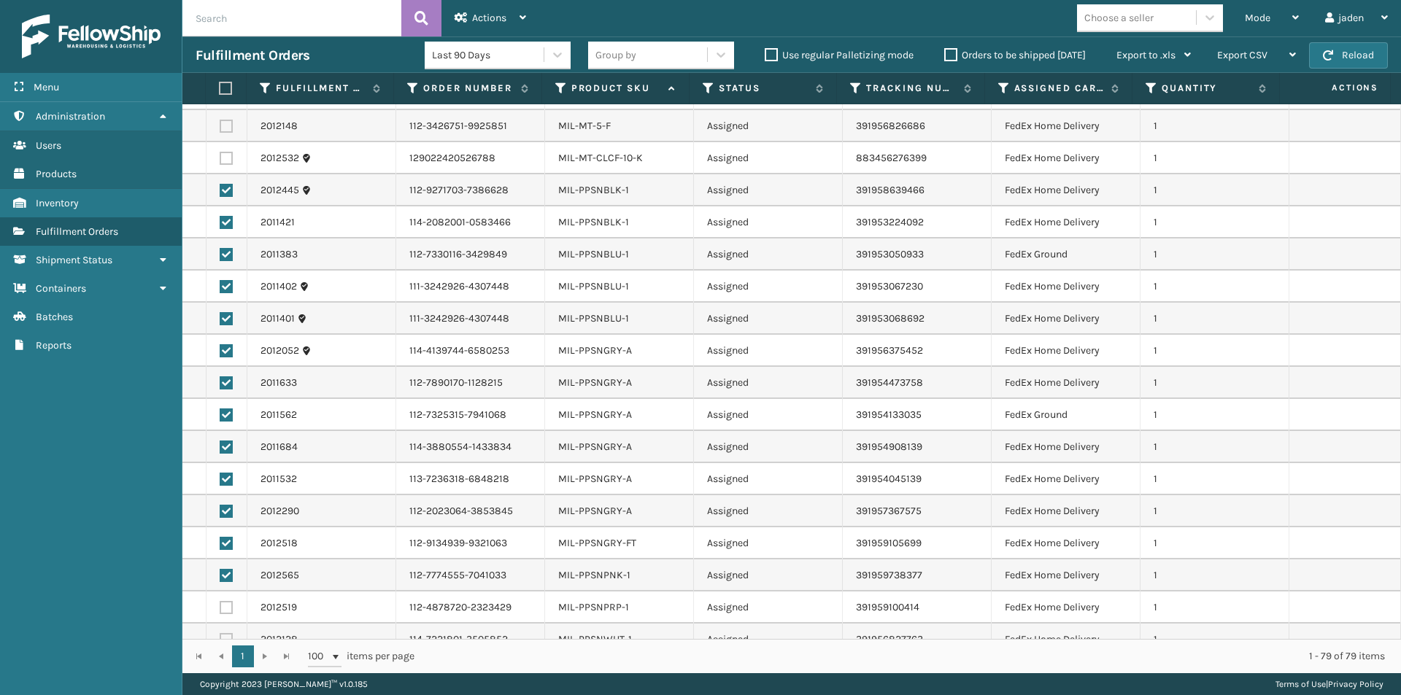
click at [224, 611] on label at bounding box center [226, 607] width 13 height 13
click at [220, 611] on input "checkbox" at bounding box center [220, 605] width 1 height 9
checkbox input "true"
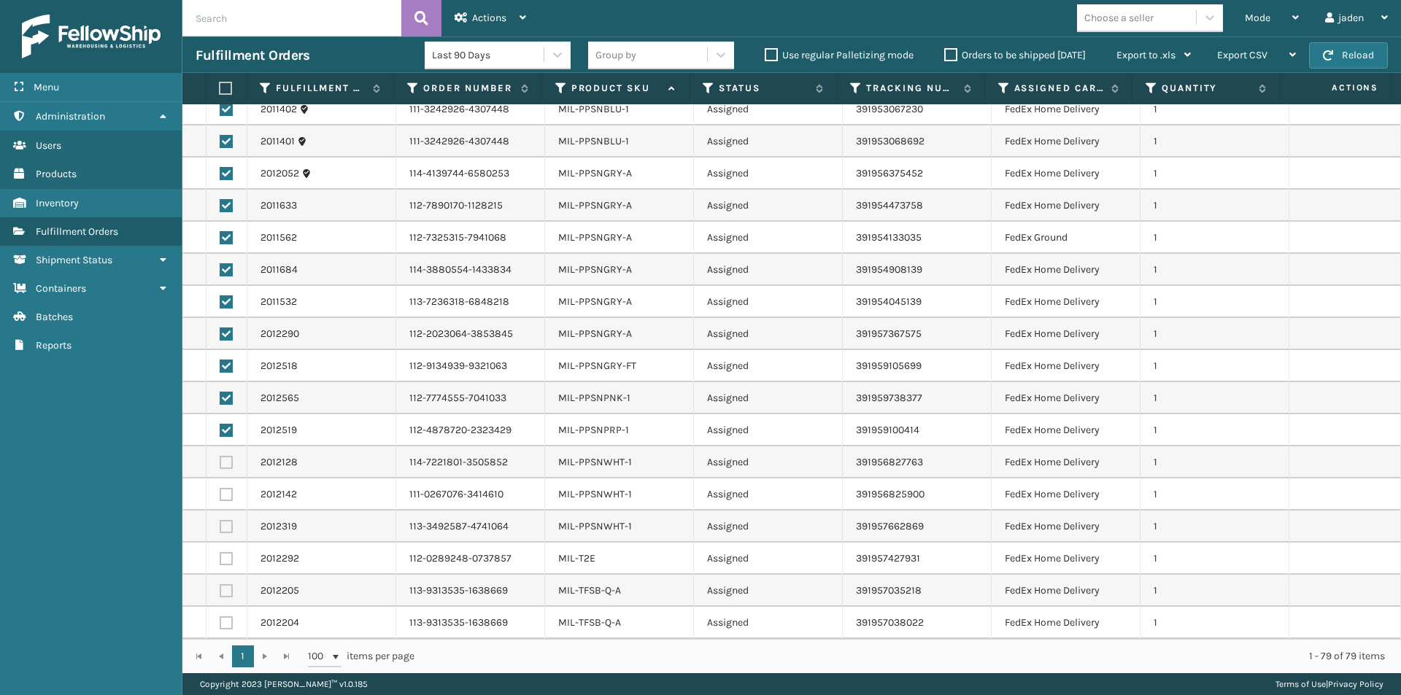
click at [221, 522] on label at bounding box center [226, 526] width 13 height 13
click at [220, 522] on input "checkbox" at bounding box center [220, 524] width 1 height 9
checkbox input "true"
click at [220, 491] on label at bounding box center [226, 494] width 13 height 13
click at [220, 491] on input "checkbox" at bounding box center [220, 492] width 1 height 9
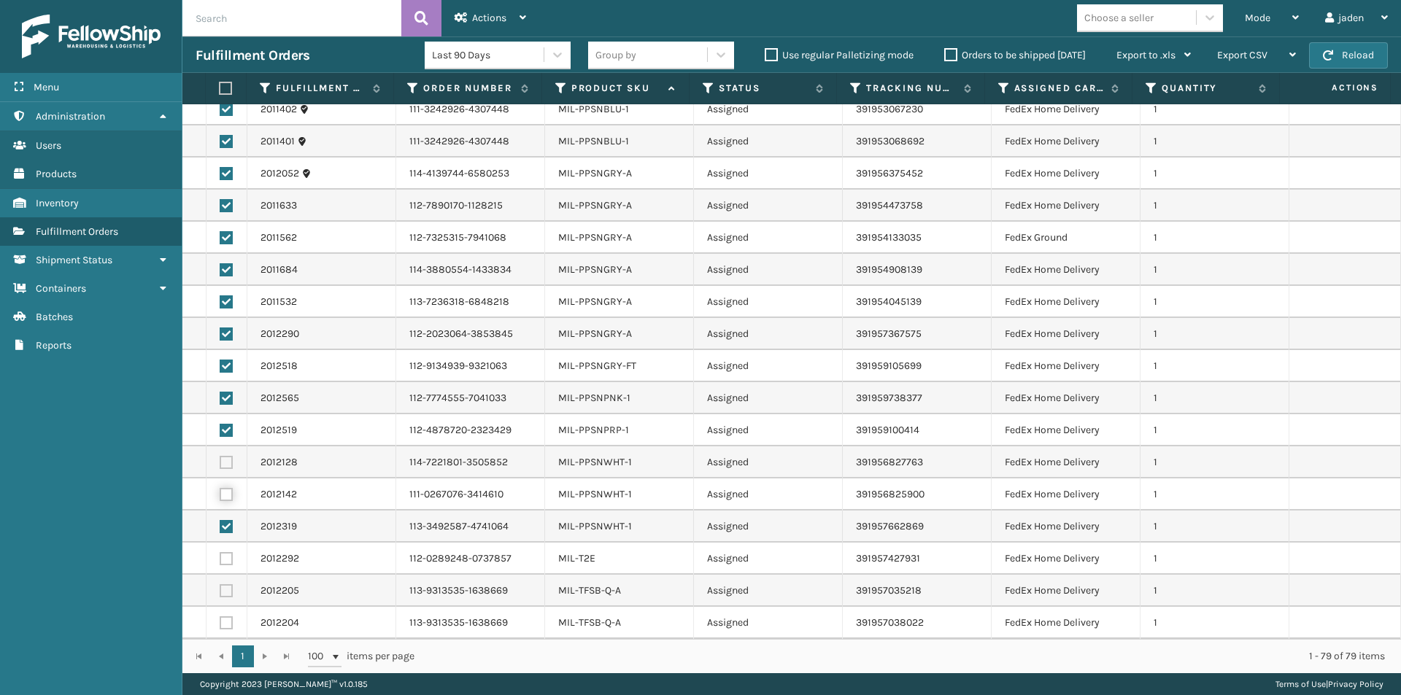
checkbox input "true"
click at [222, 465] on label at bounding box center [226, 462] width 13 height 13
click at [220, 465] on input "checkbox" at bounding box center [220, 460] width 1 height 9
checkbox input "true"
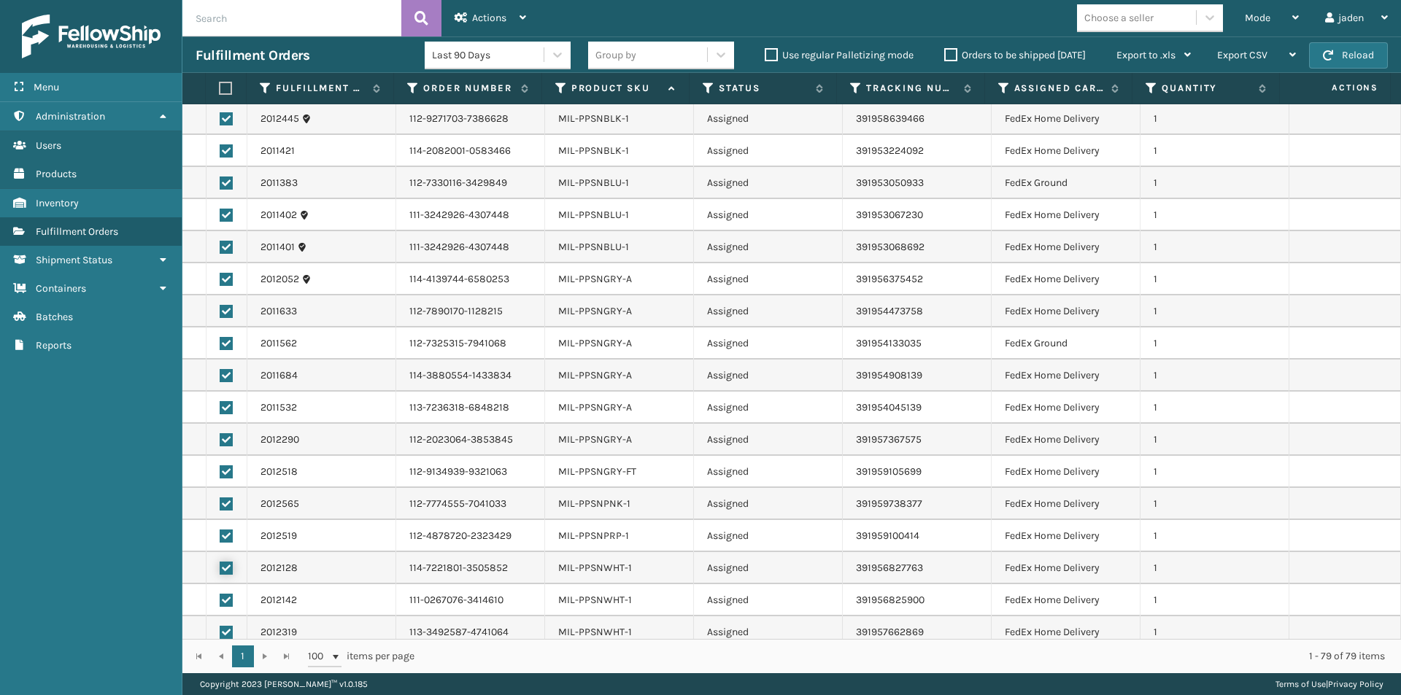
scroll to position [1782, 0]
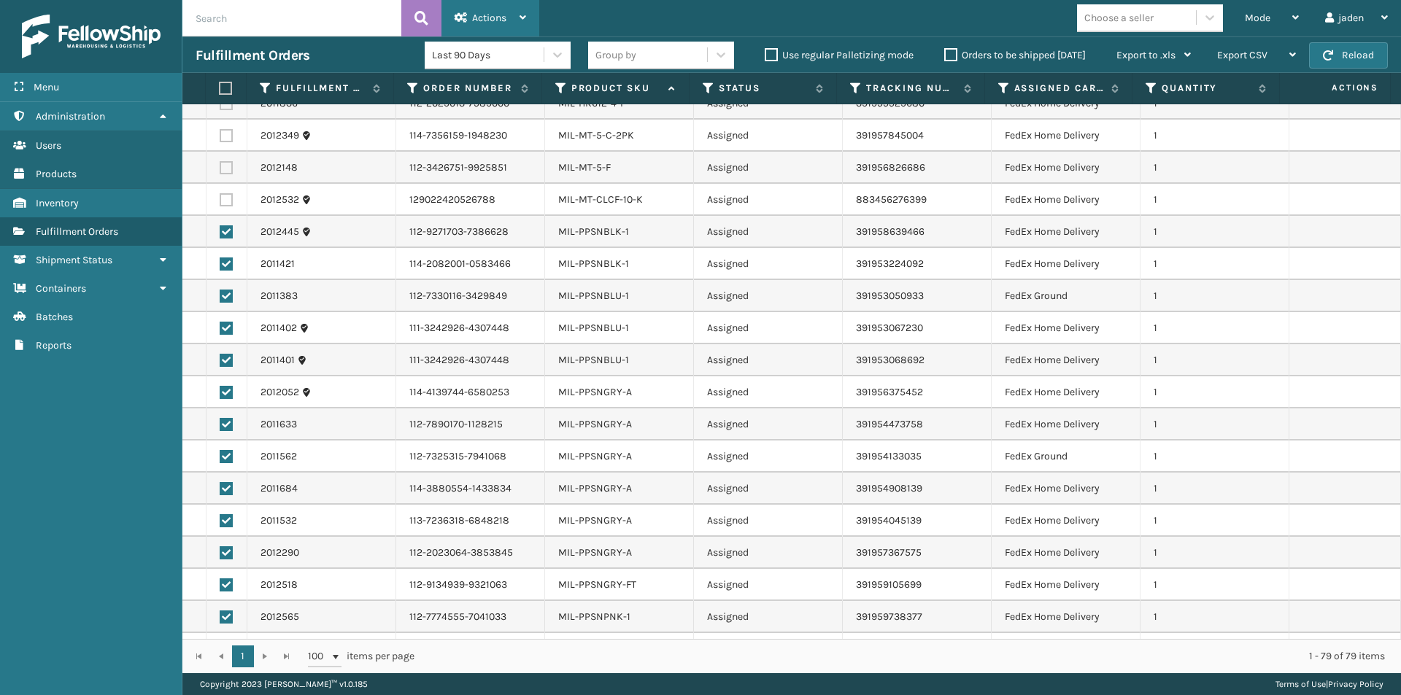
click at [477, 14] on span "Actions" at bounding box center [489, 18] width 34 height 12
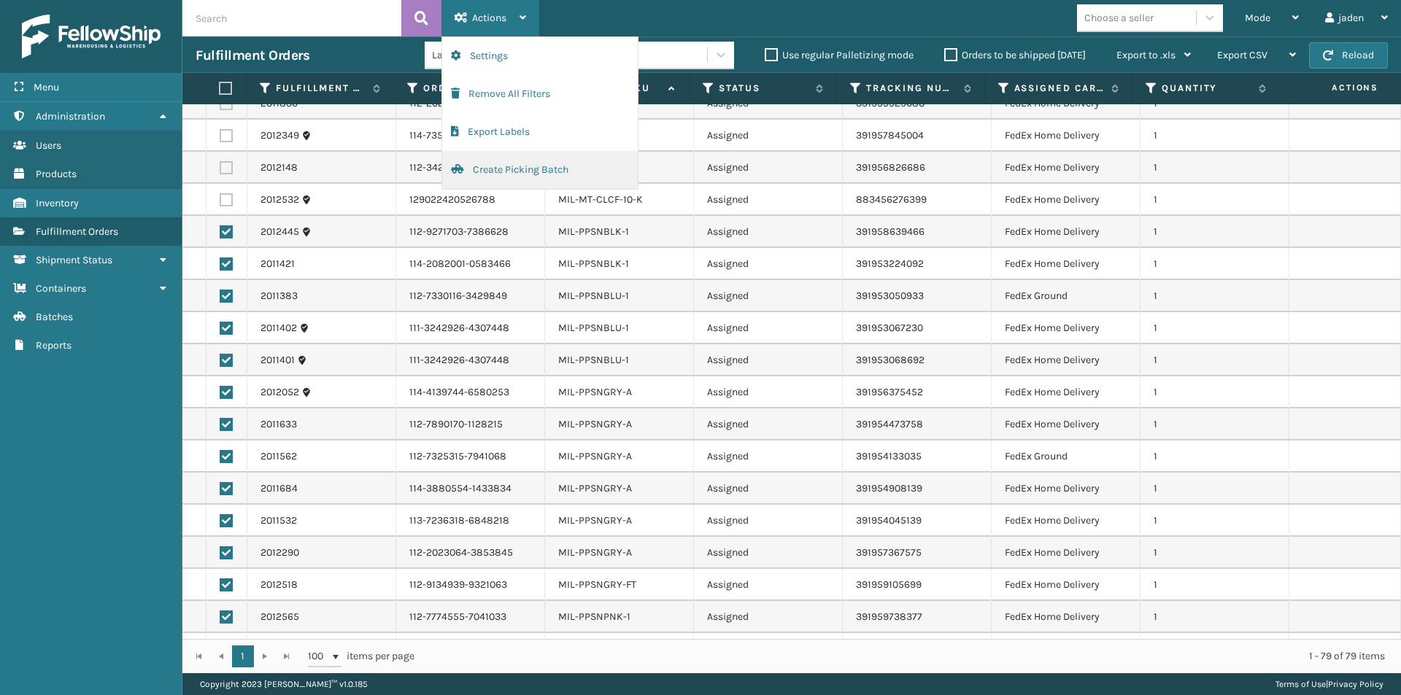
click at [497, 172] on button "Create Picking Batch" at bounding box center [540, 170] width 196 height 38
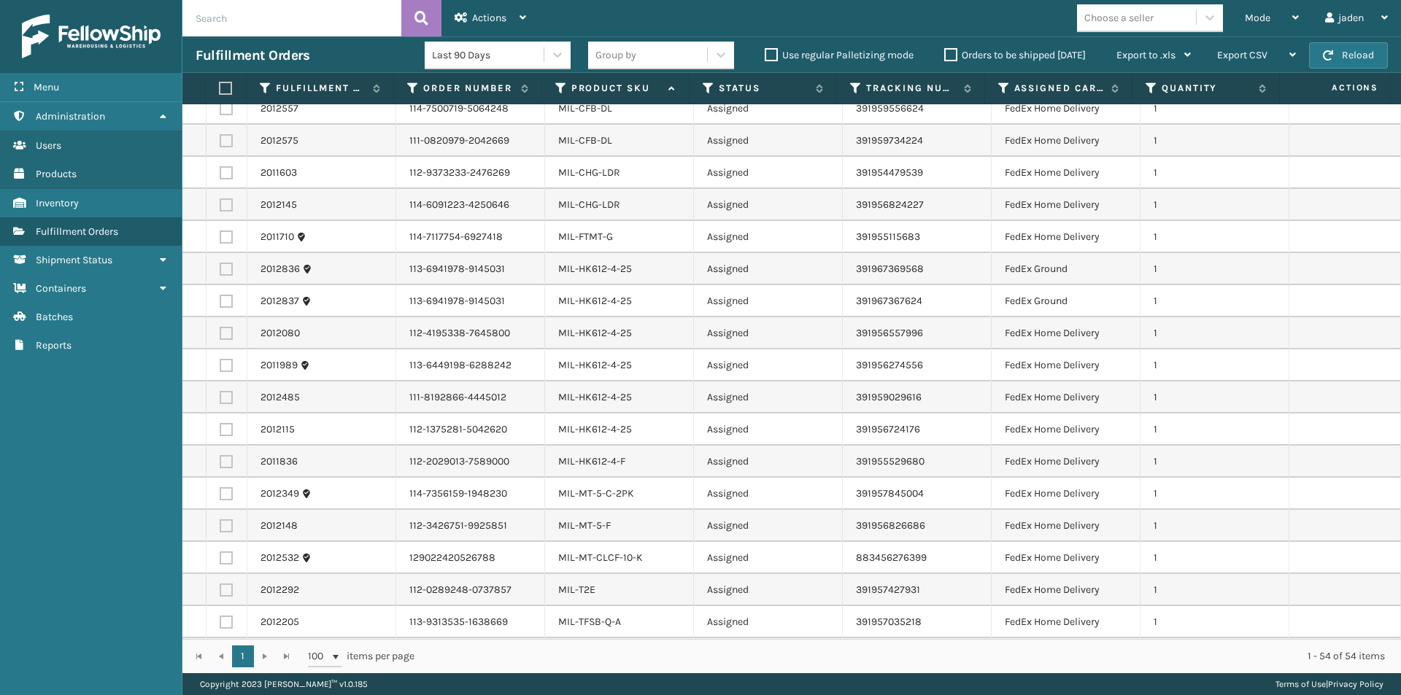
scroll to position [1199, 0]
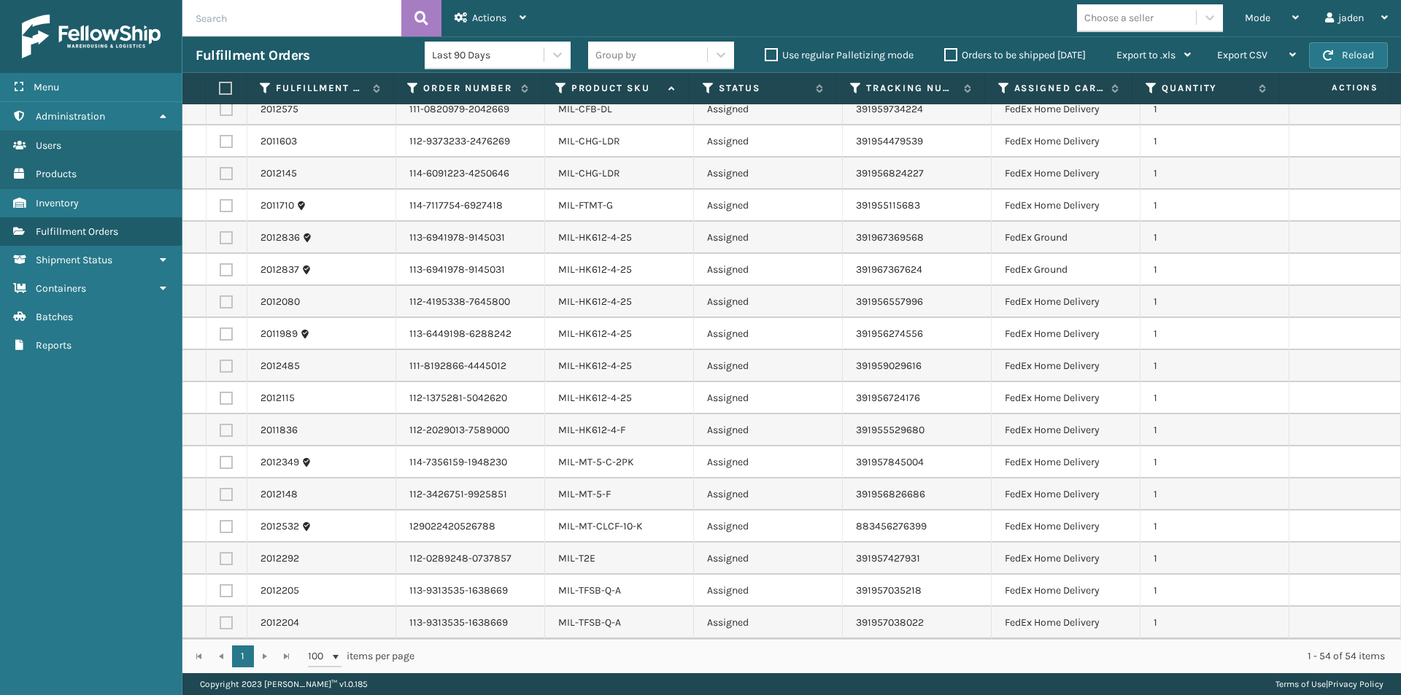
click at [221, 86] on label at bounding box center [223, 88] width 9 height 13
click at [220, 86] on input "checkbox" at bounding box center [219, 88] width 1 height 9
checkbox input "true"
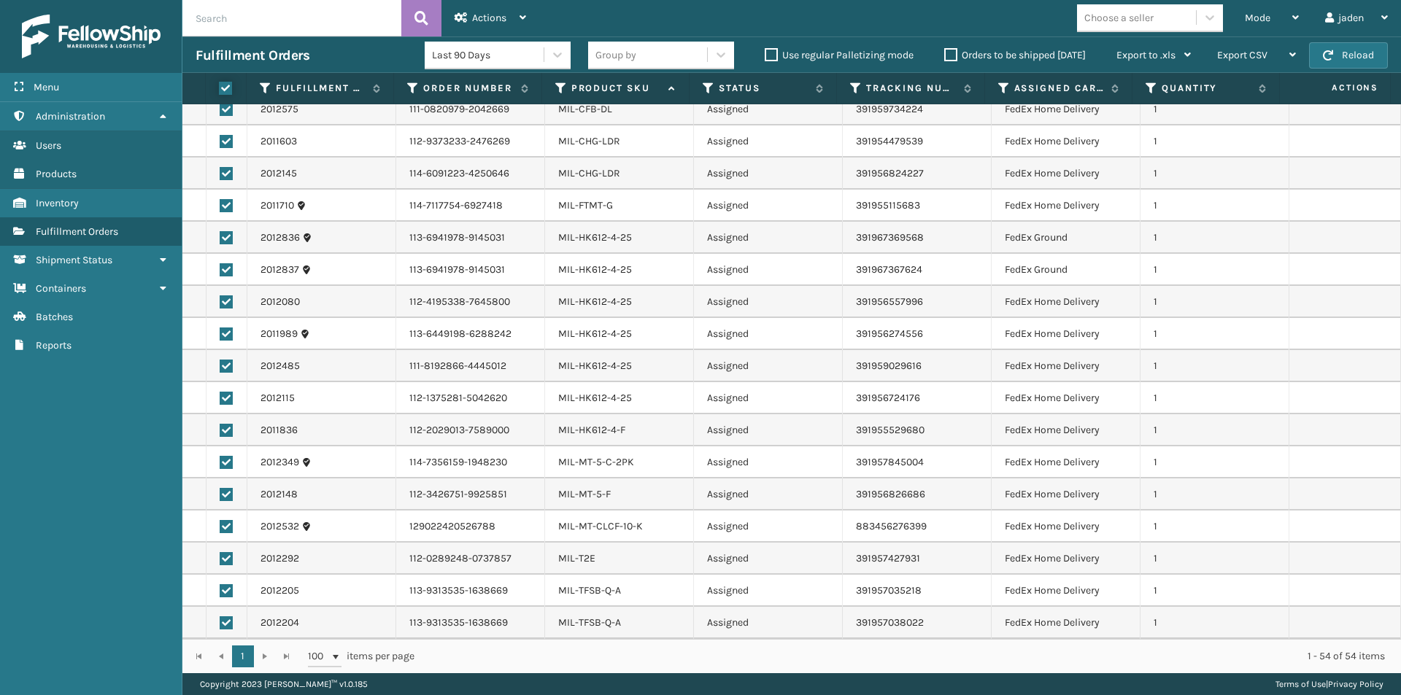
checkbox input "true"
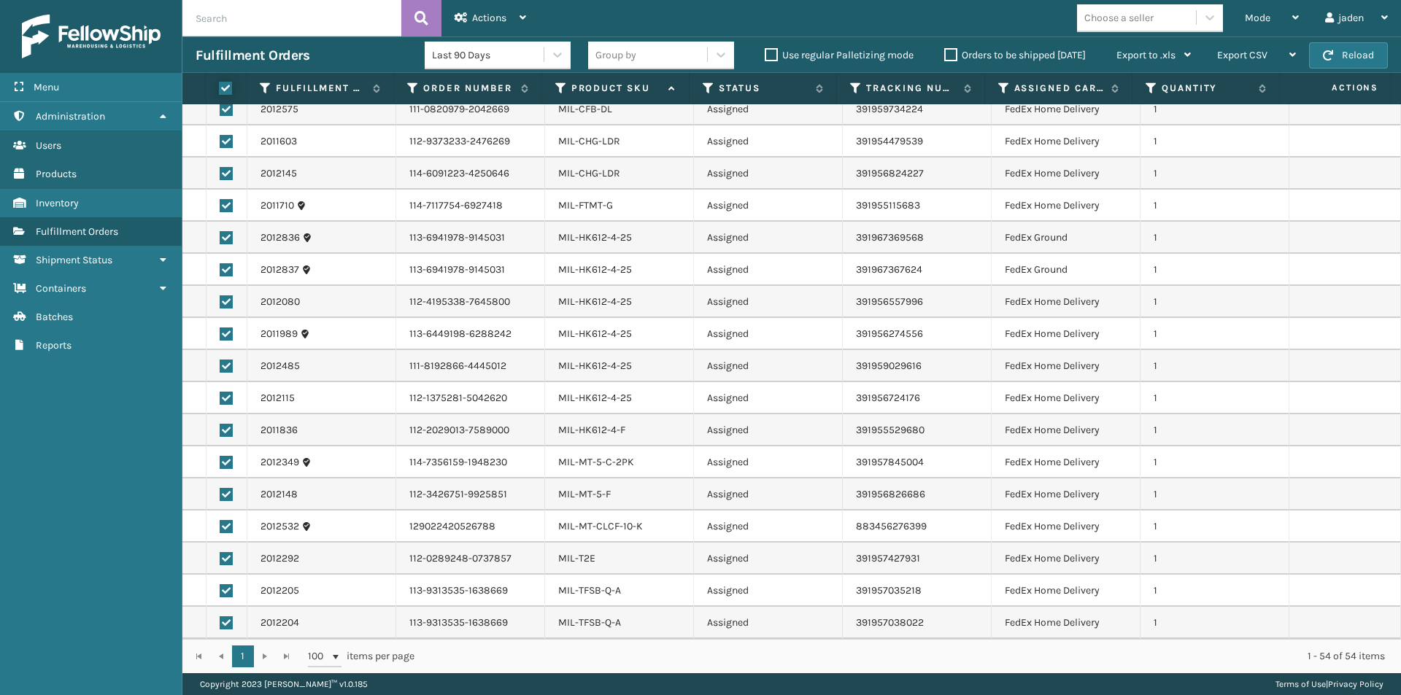
checkbox input "true"
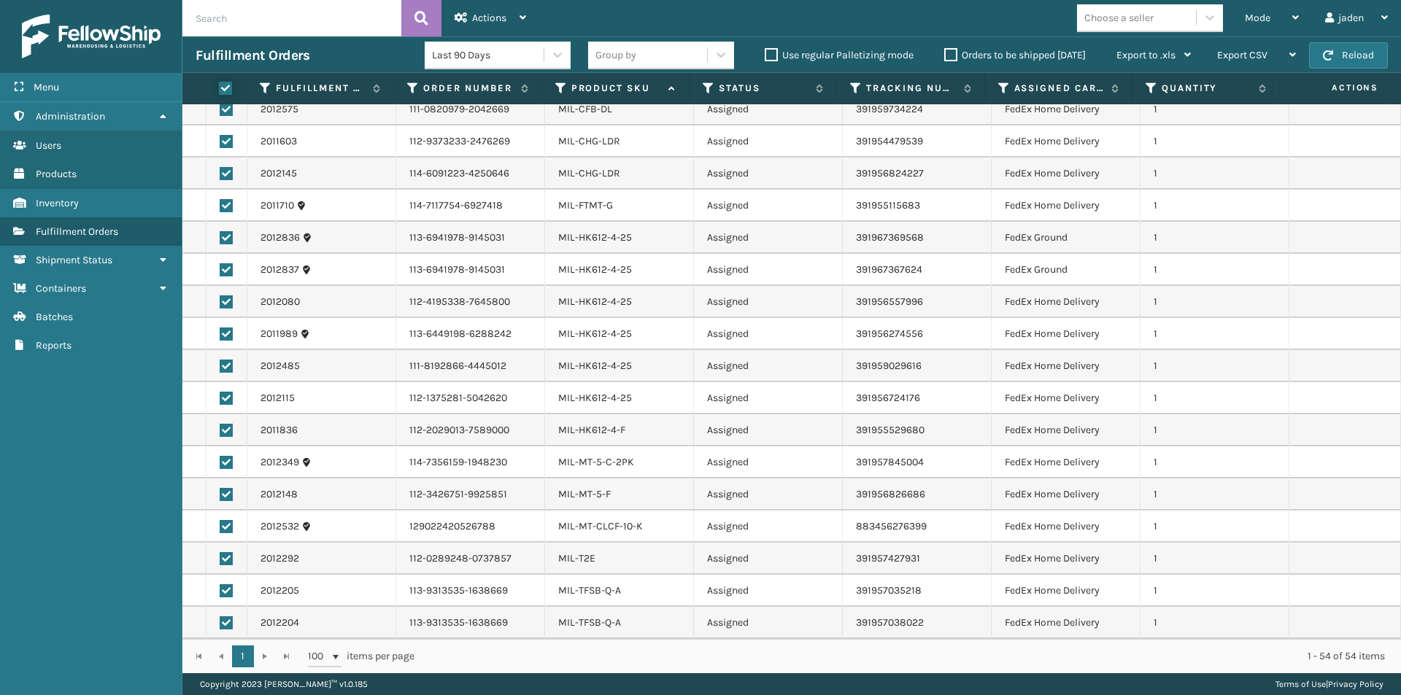
checkbox input "true"
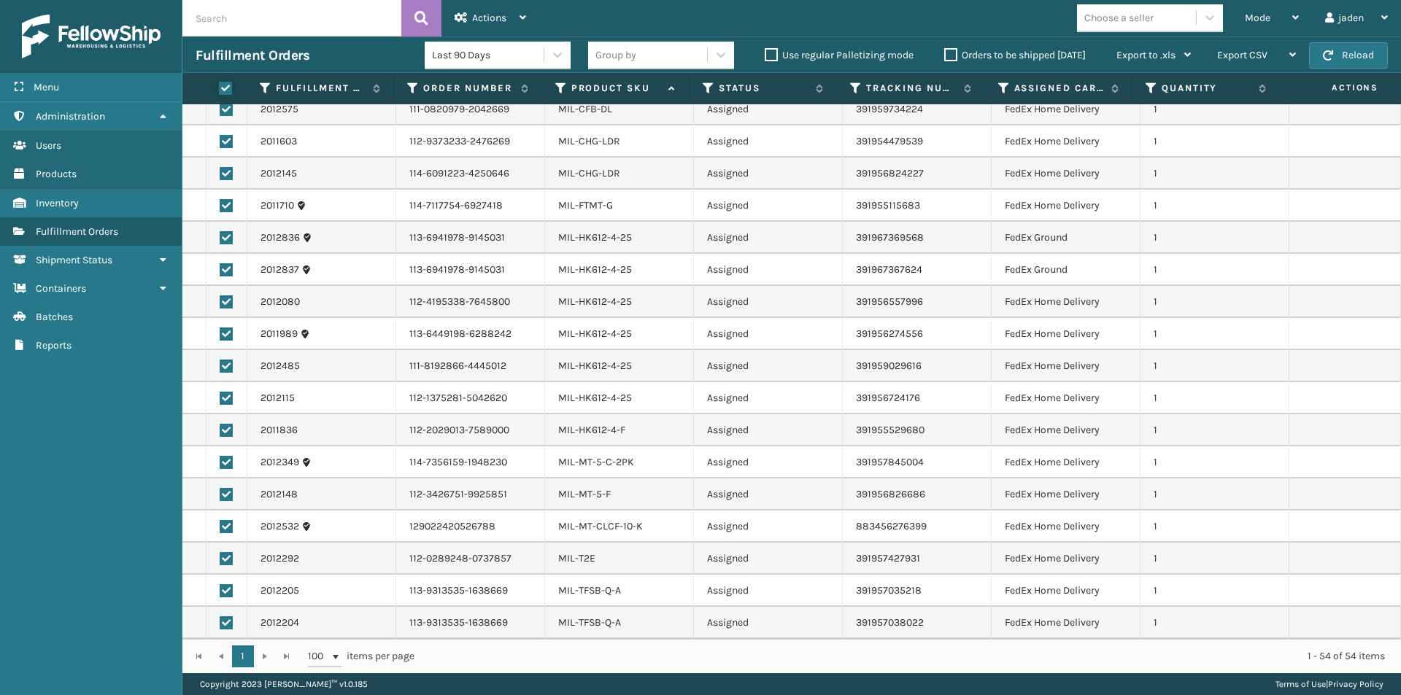
checkbox input "true"
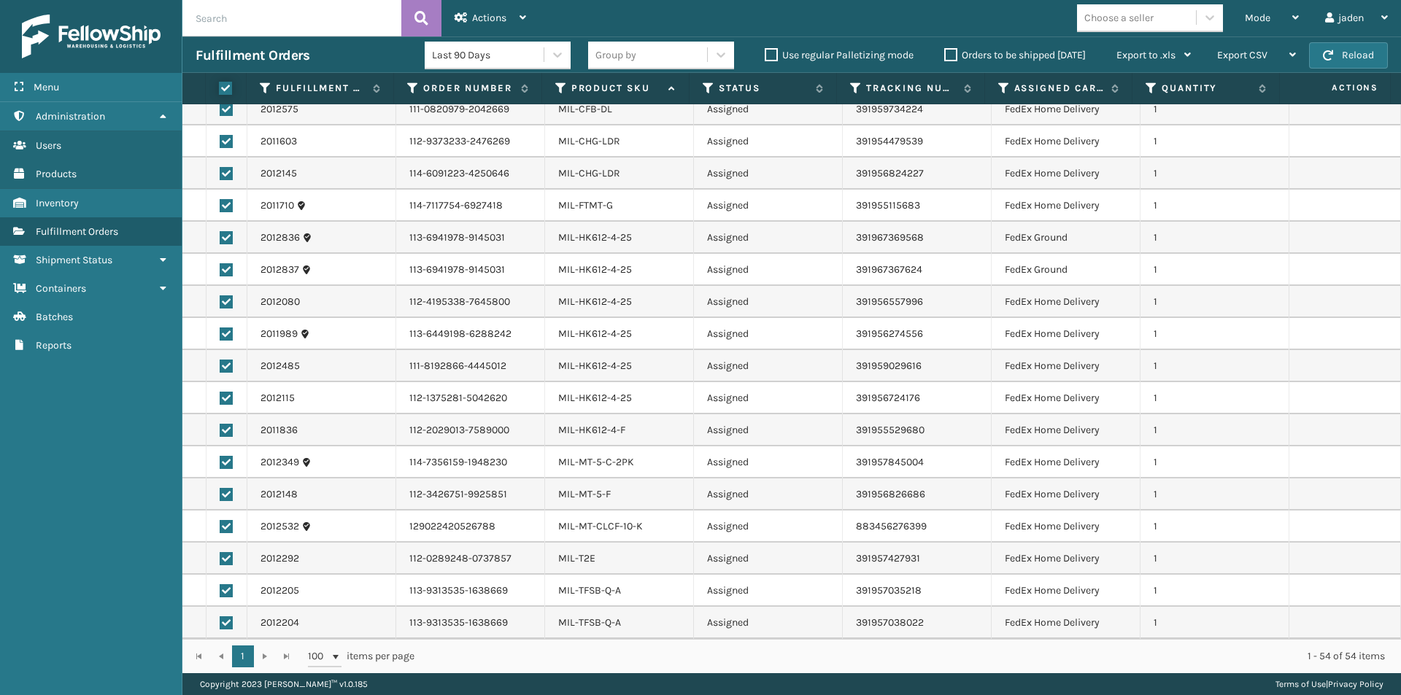
checkbox input "true"
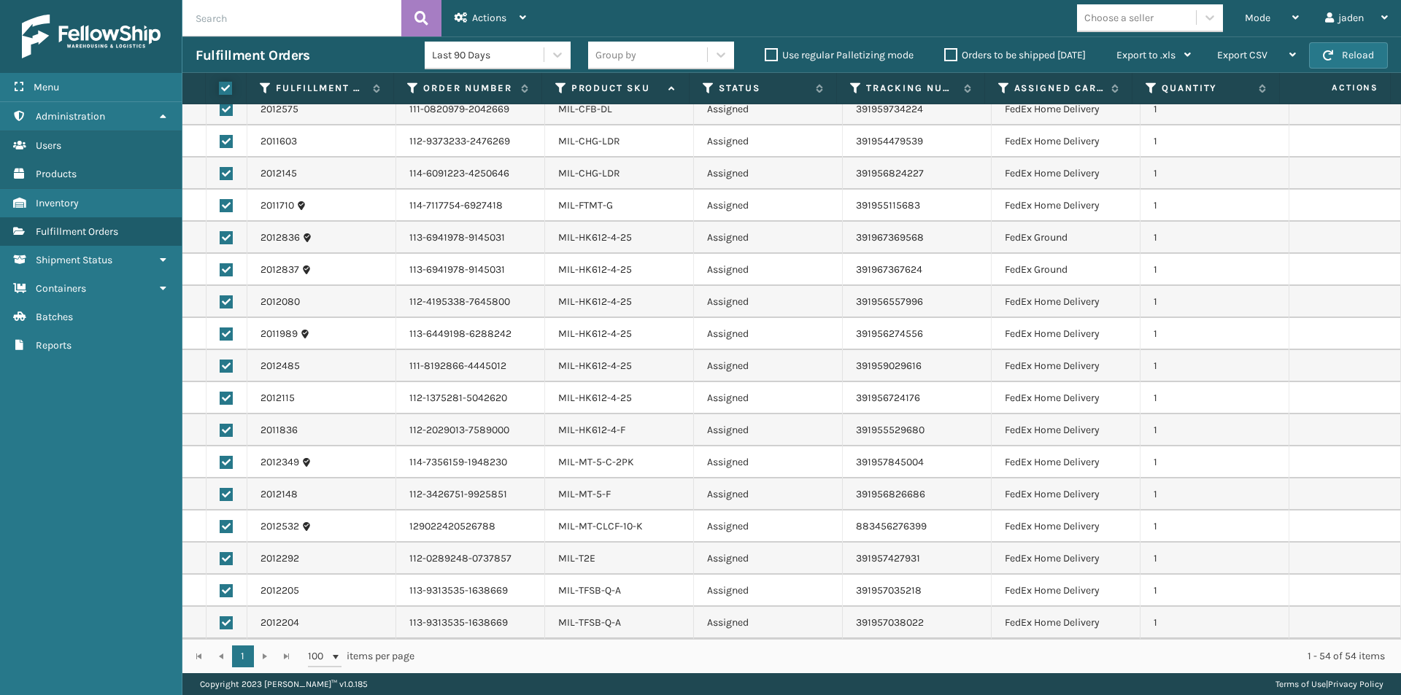
checkbox input "true"
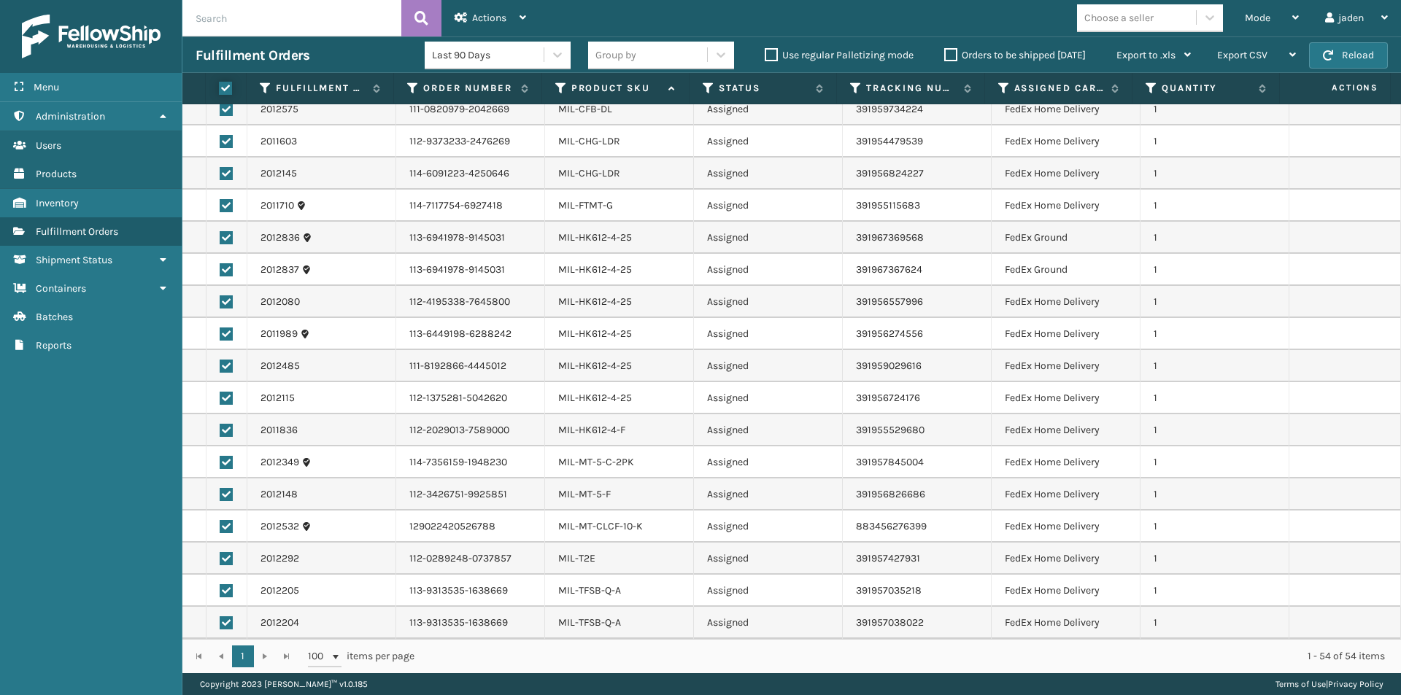
checkbox input "true"
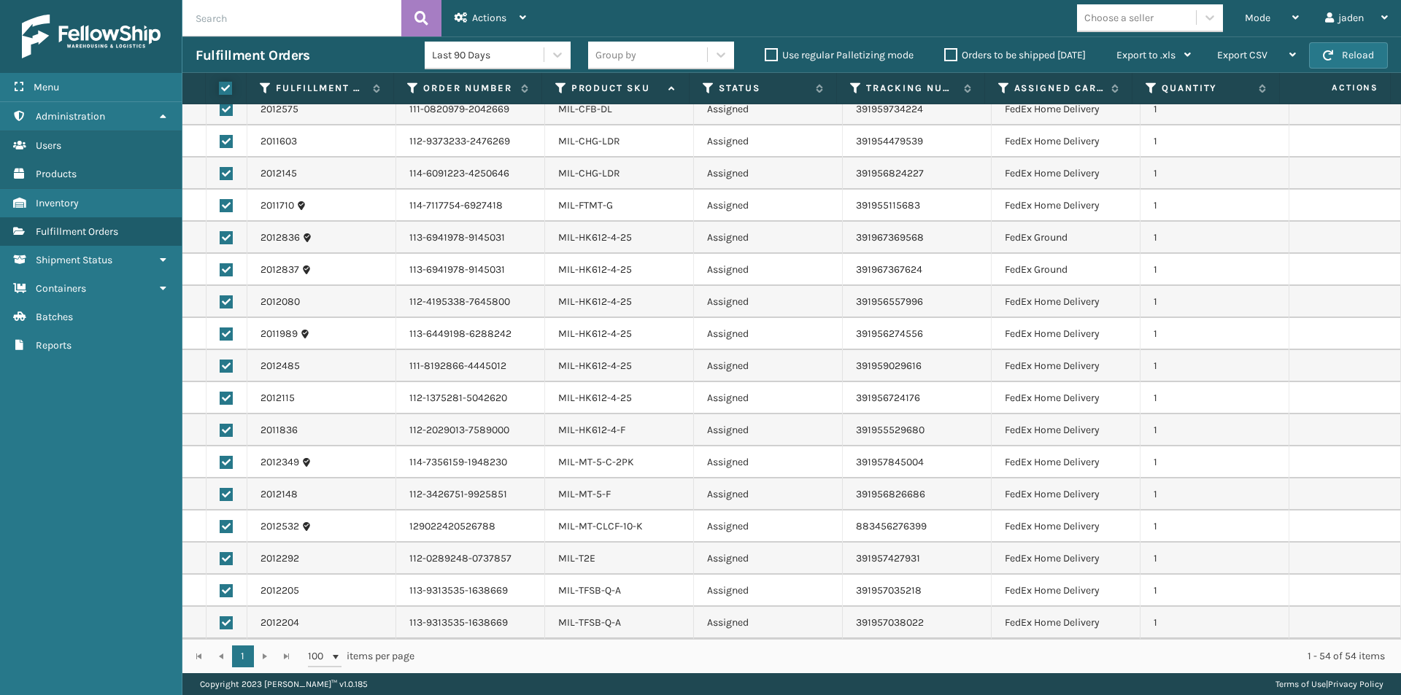
checkbox input "true"
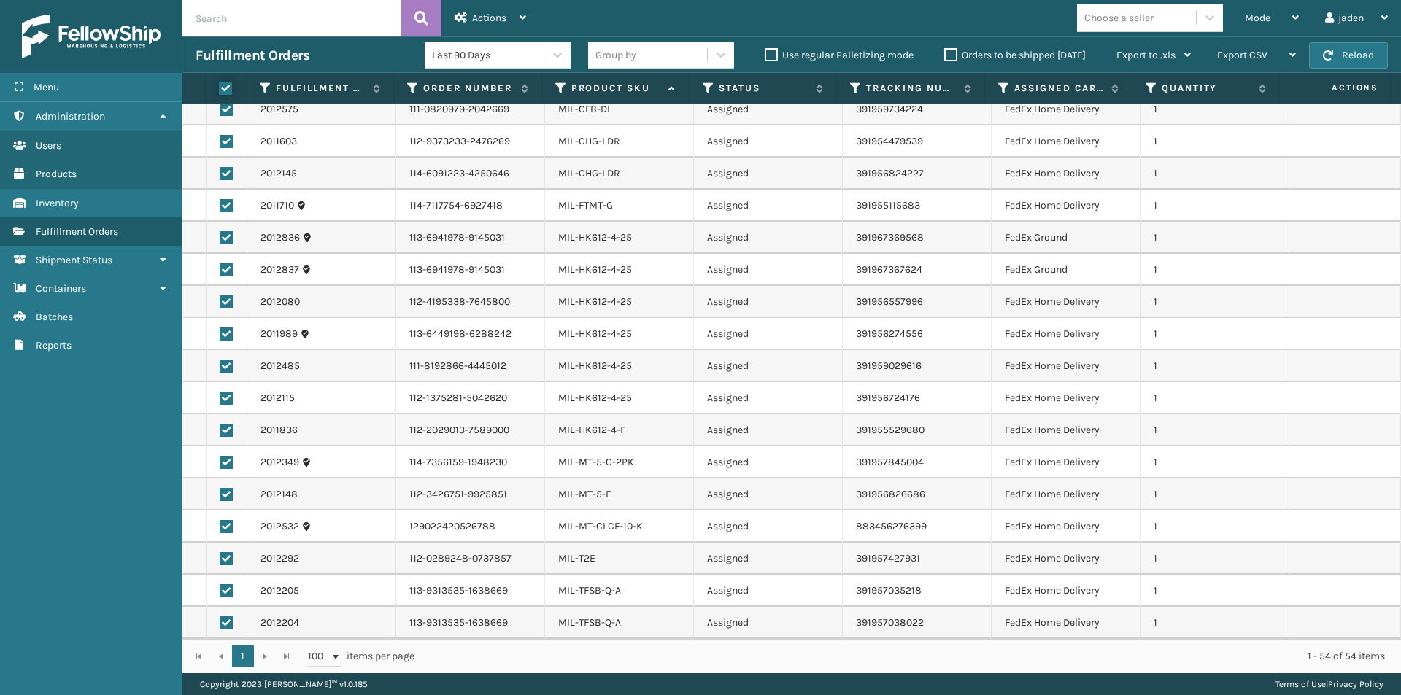
checkbox input "true"
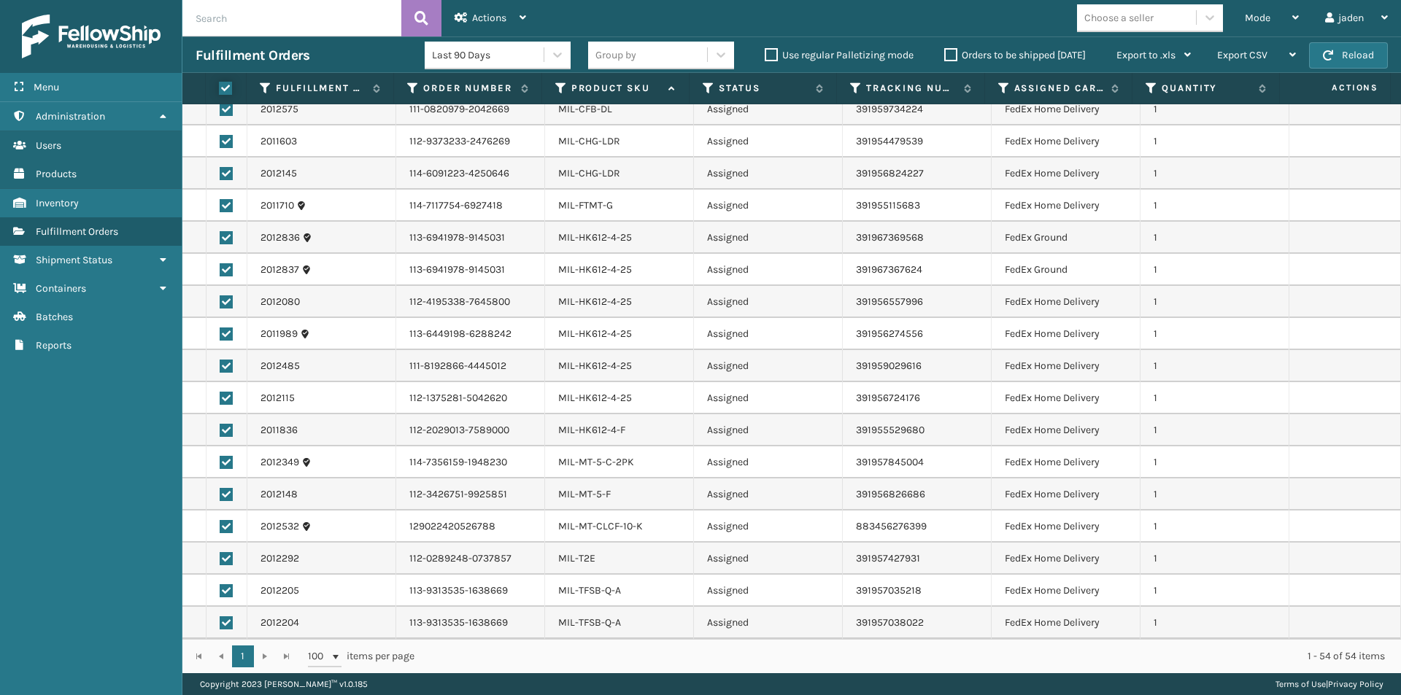
checkbox input "true"
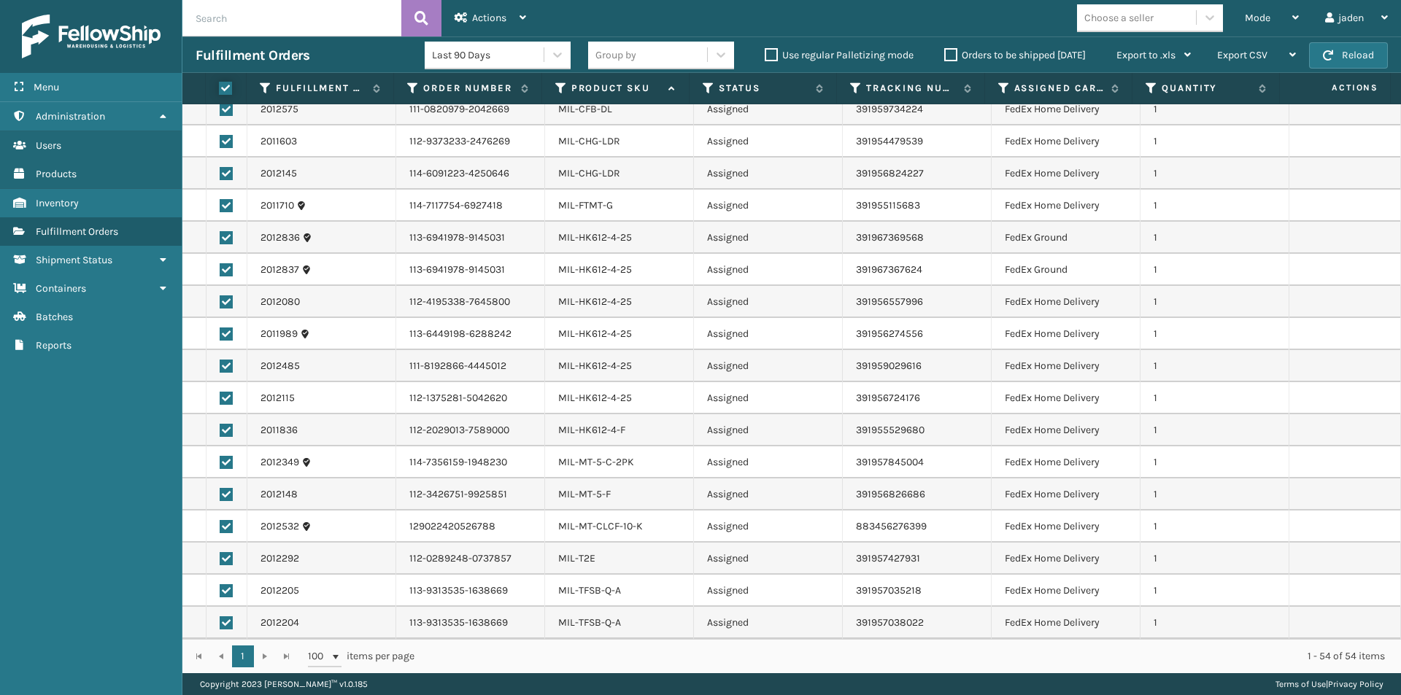
checkbox input "true"
click at [527, 20] on div "Actions Settings Remove All Filters Export Labels Create Picking Batch" at bounding box center [490, 18] width 98 height 36
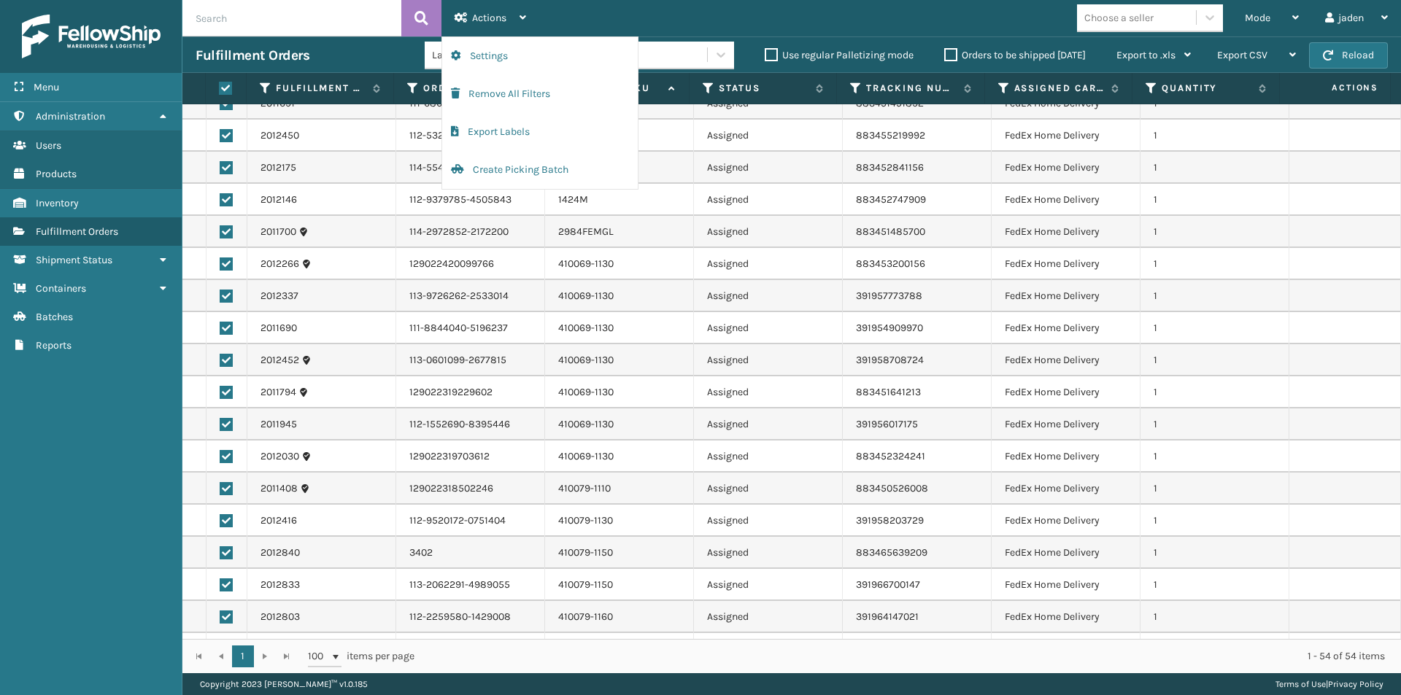
scroll to position [0, 0]
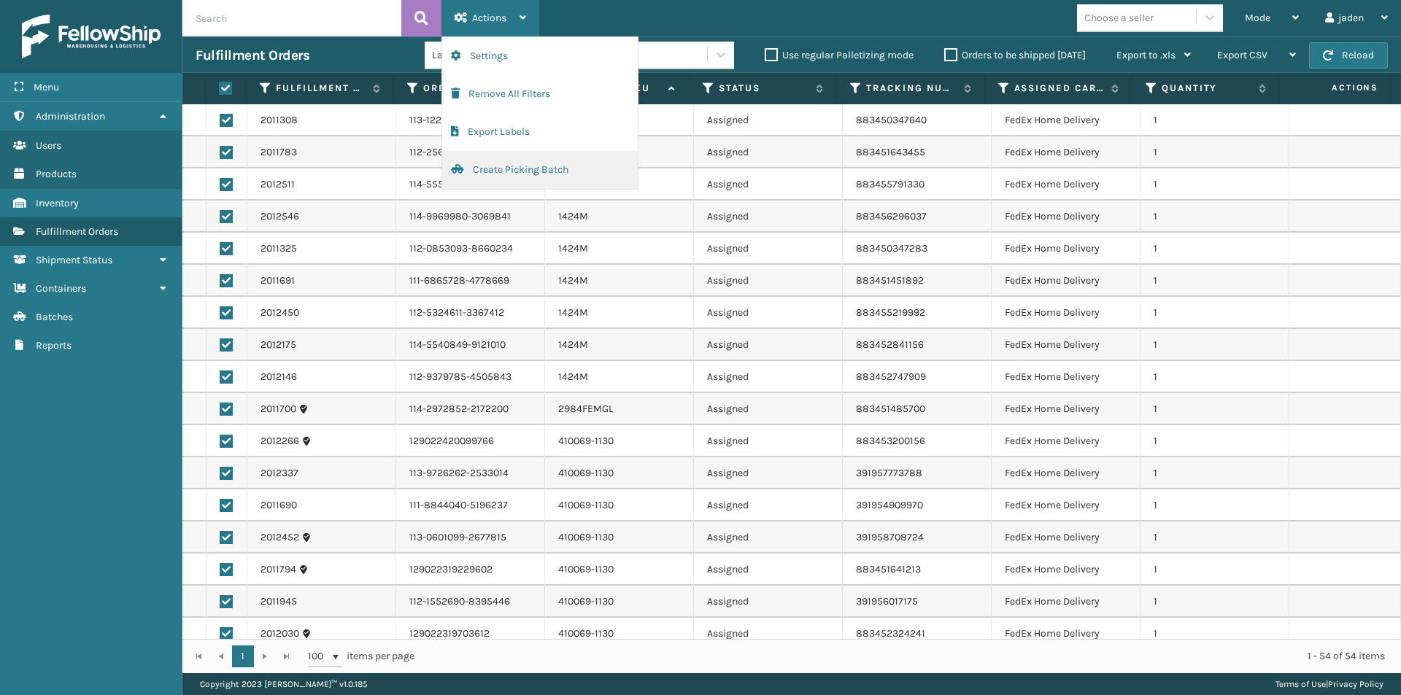
click at [514, 166] on button "Create Picking Batch" at bounding box center [540, 170] width 196 height 38
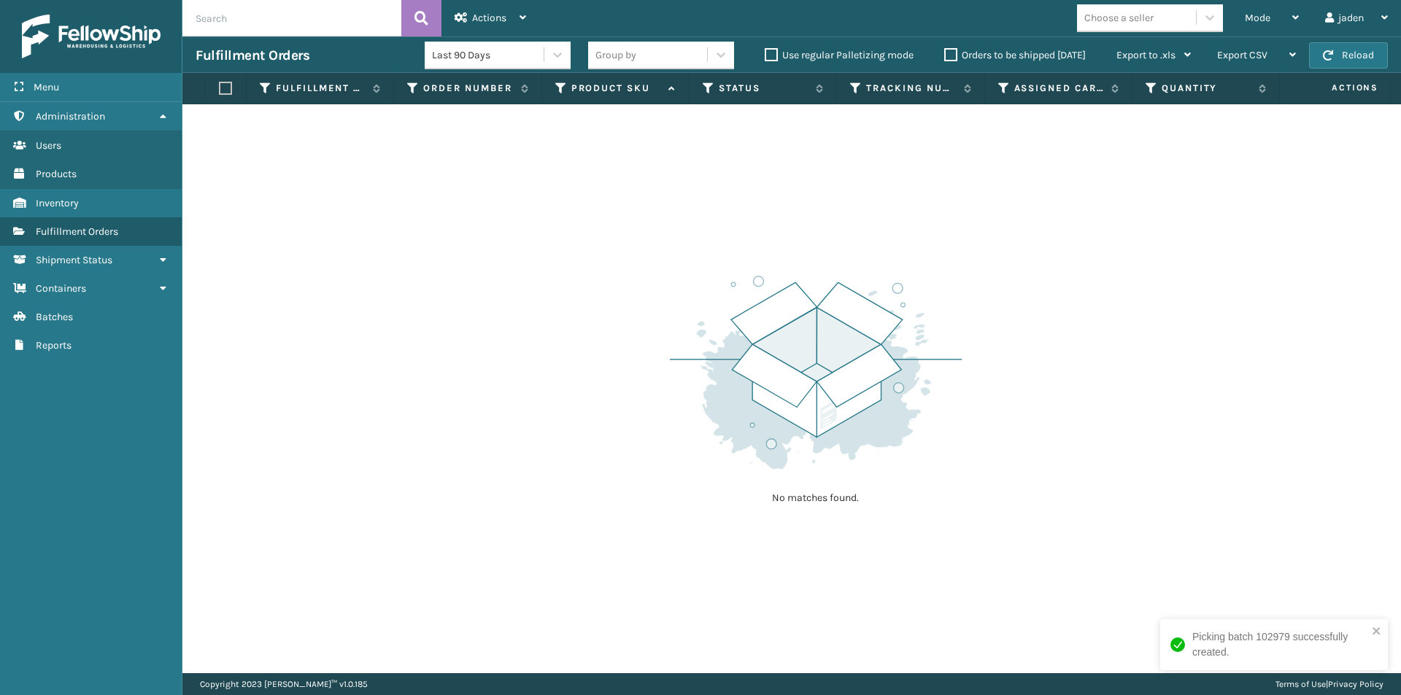
drag, startPoint x: 1152, startPoint y: 287, endPoint x: 1139, endPoint y: 280, distance: 14.0
drag, startPoint x: 1139, startPoint y: 280, endPoint x: 675, endPoint y: 165, distance: 478.8
click at [675, 165] on div "No matches found." at bounding box center [791, 388] width 1218 height 569
click at [1279, 15] on div "Mode" at bounding box center [1272, 18] width 54 height 36
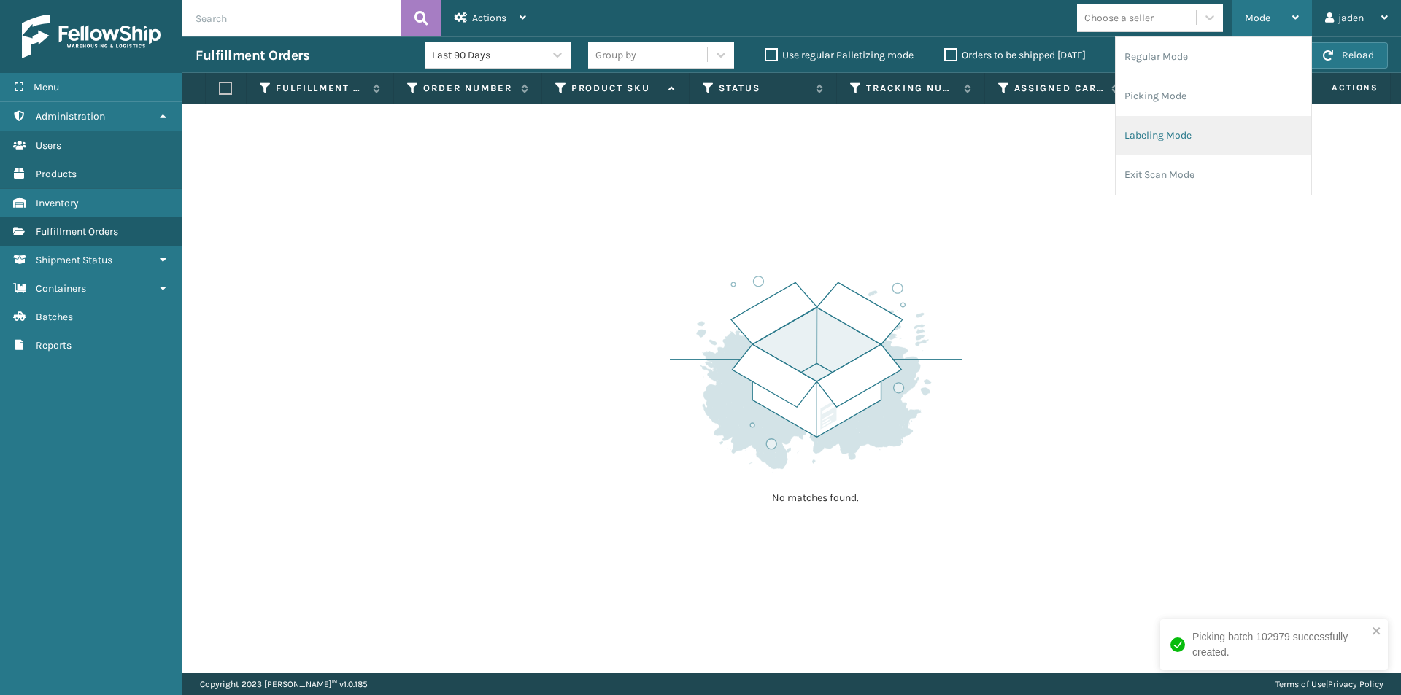
click at [1223, 129] on li "Labeling Mode" at bounding box center [1213, 135] width 196 height 39
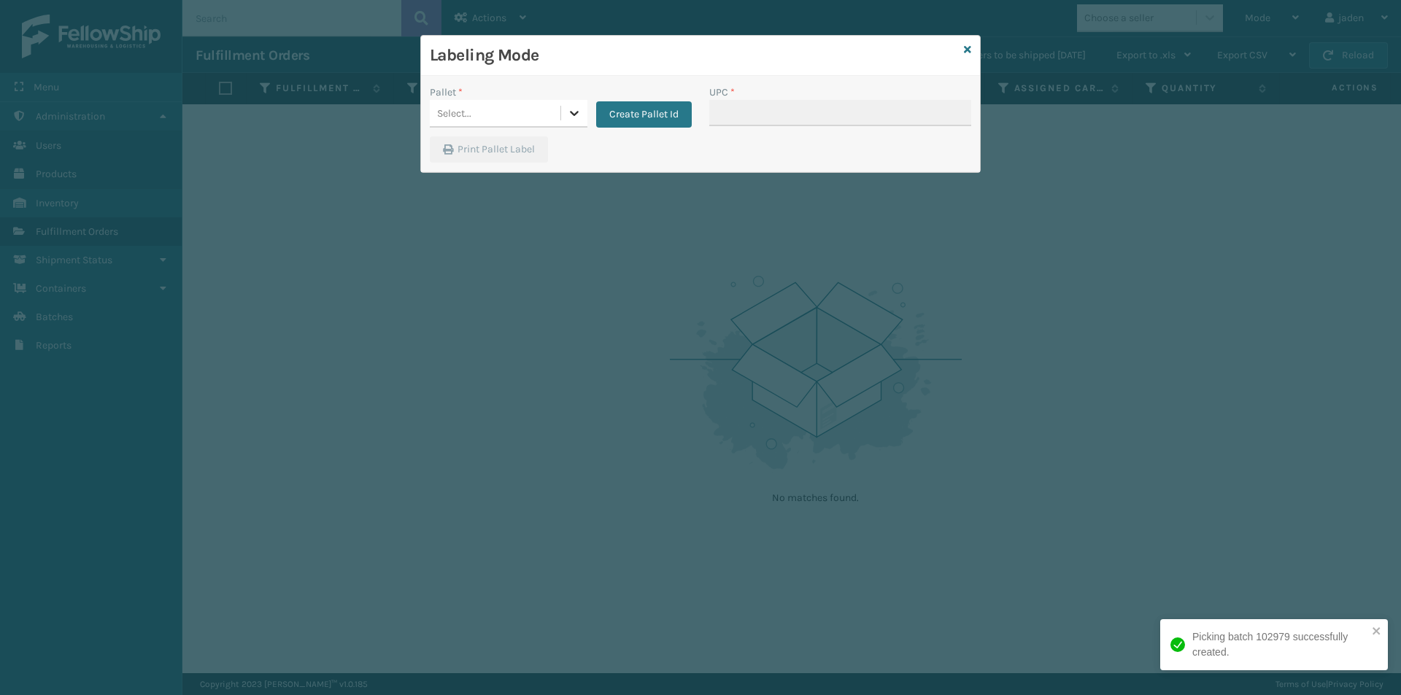
click at [564, 116] on div at bounding box center [574, 113] width 26 height 26
click at [688, 115] on button "Create Pallet Id" at bounding box center [644, 114] width 96 height 26
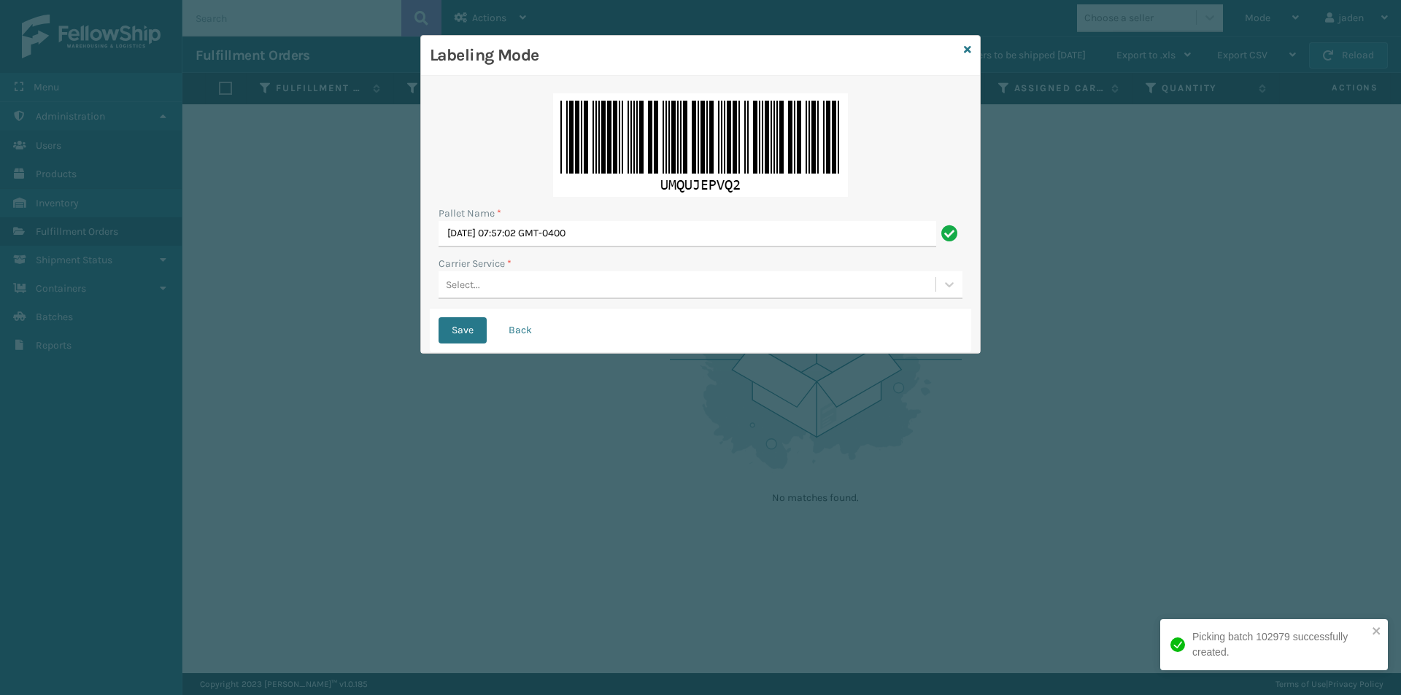
click at [636, 106] on img at bounding box center [700, 145] width 295 height 104
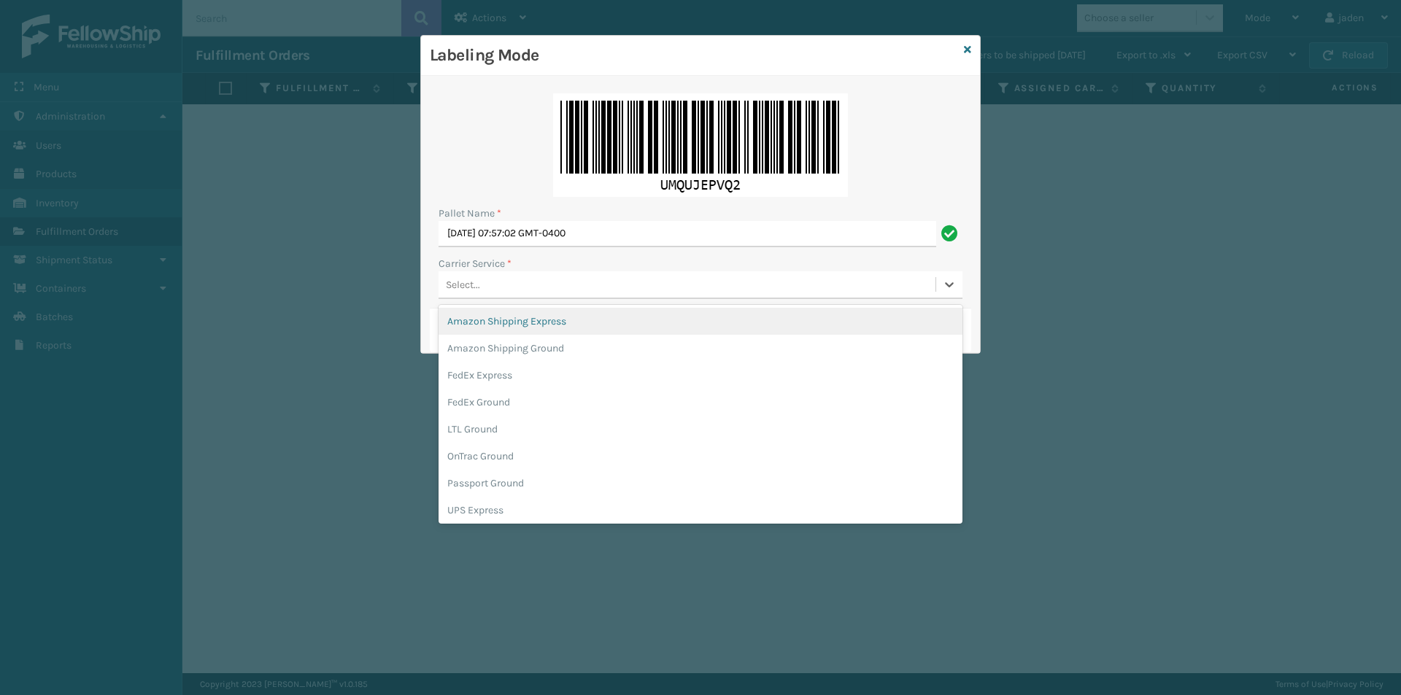
drag, startPoint x: 535, startPoint y: 290, endPoint x: 503, endPoint y: 320, distance: 44.4
click at [533, 292] on div "Select..." at bounding box center [686, 285] width 497 height 24
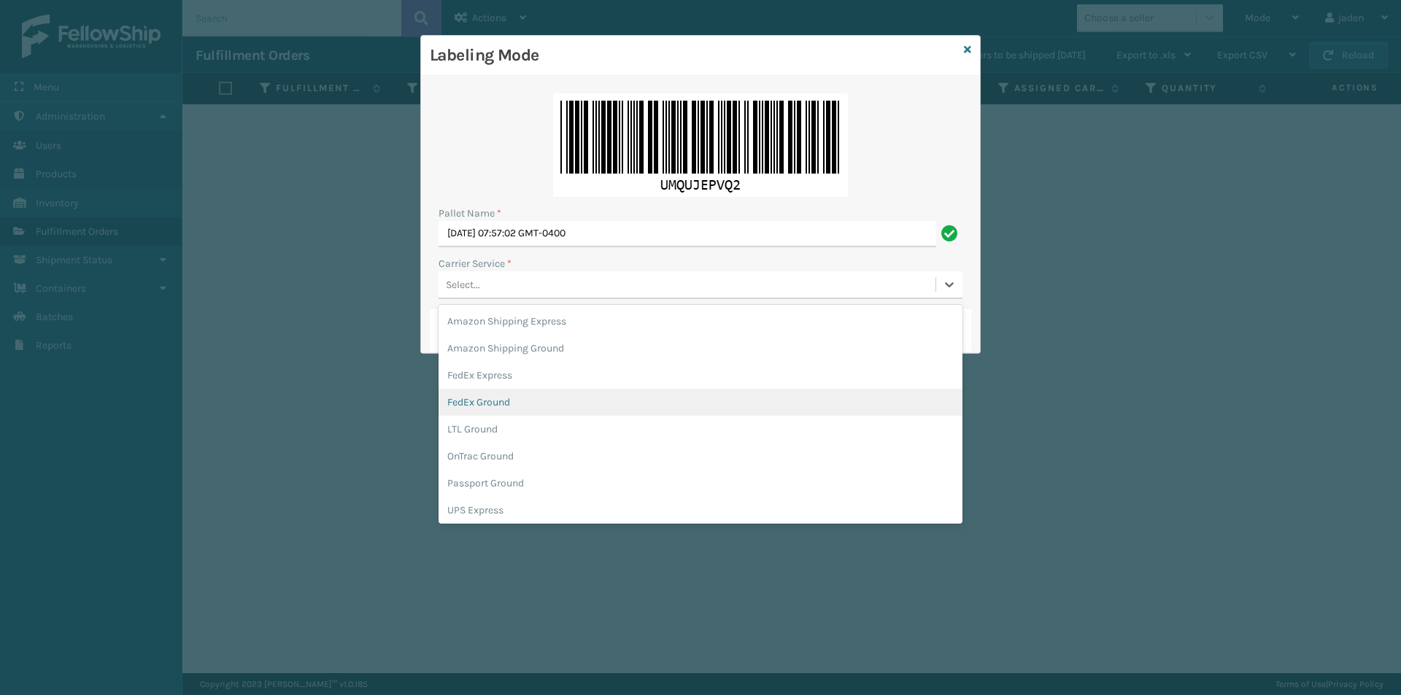
click at [474, 408] on div "FedEx Ground" at bounding box center [700, 402] width 524 height 27
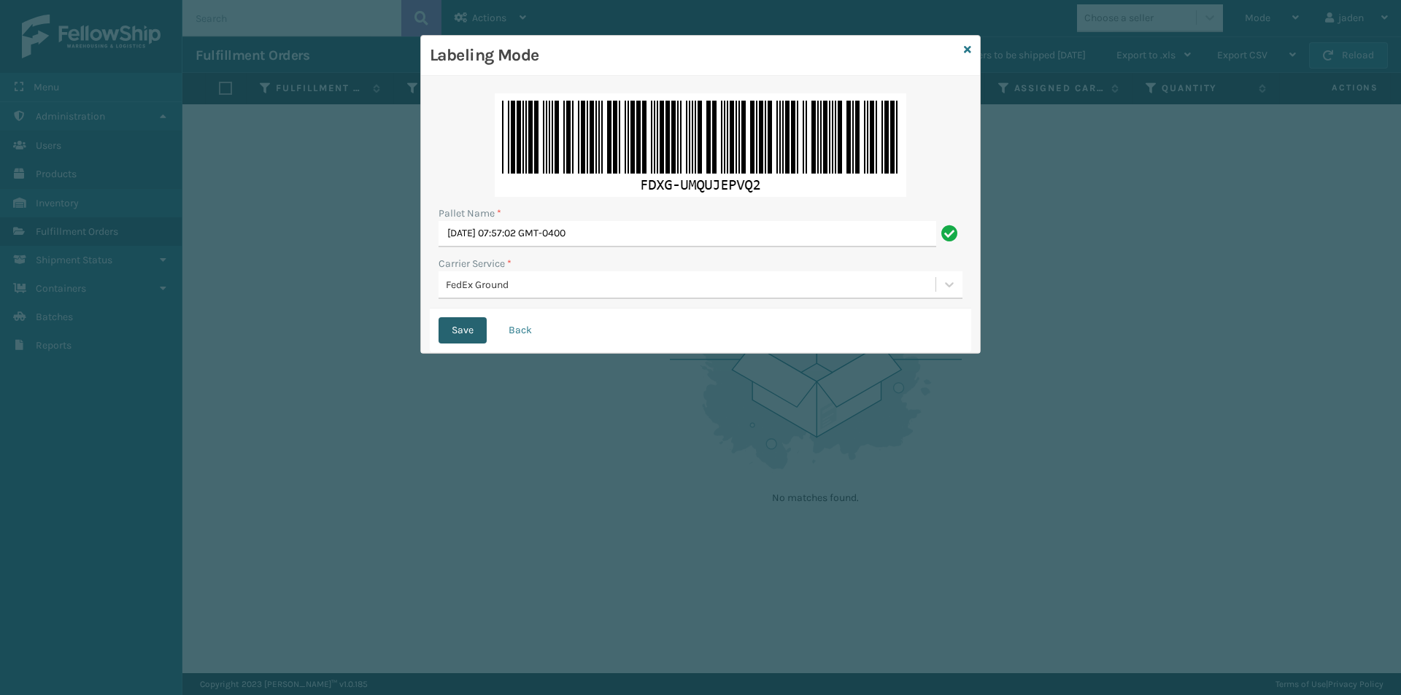
click at [458, 330] on button "Save" at bounding box center [462, 330] width 48 height 26
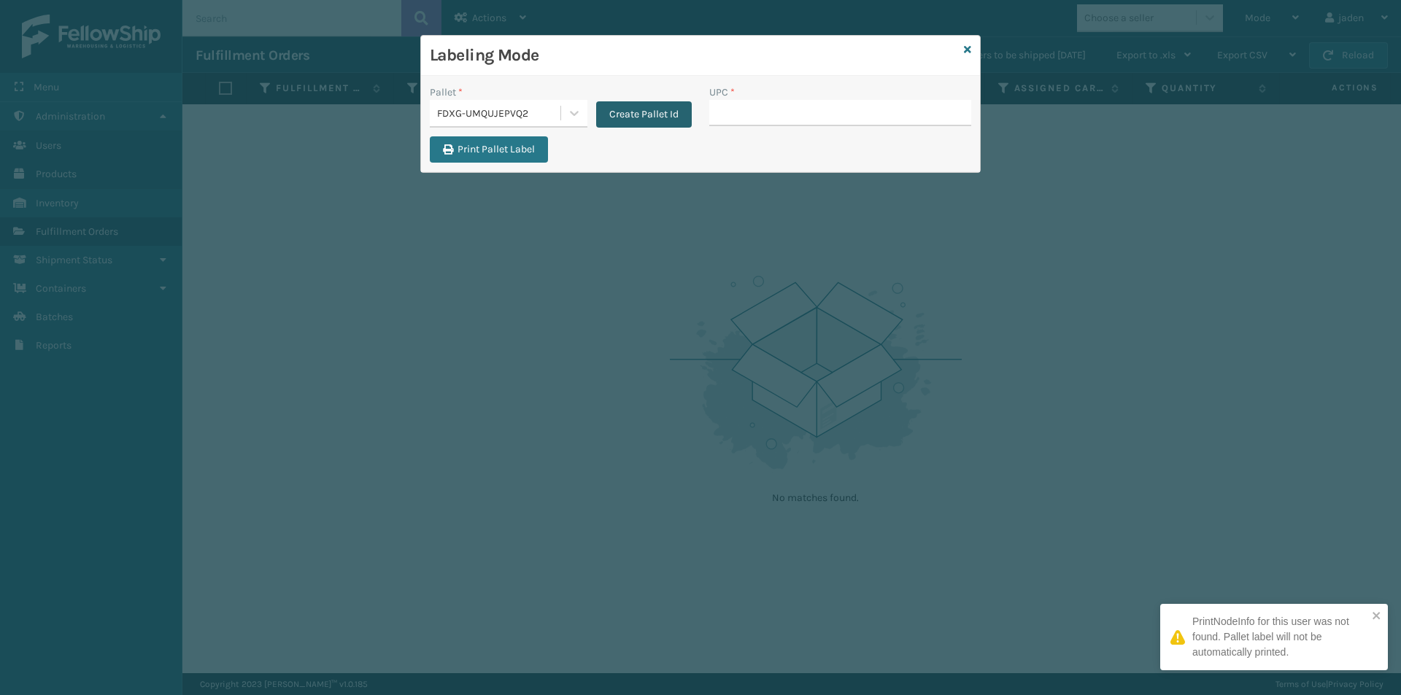
click at [674, 118] on button "Create Pallet Id" at bounding box center [644, 114] width 96 height 26
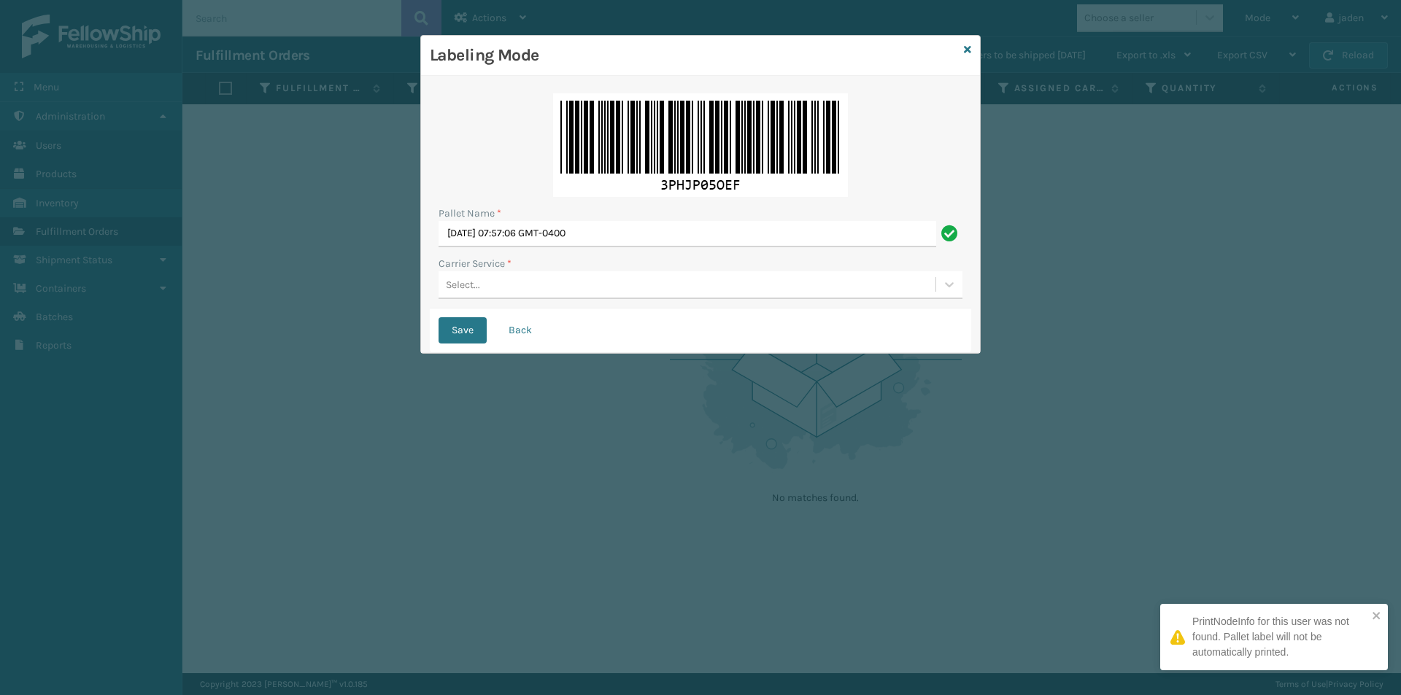
click at [606, 286] on div "Select..." at bounding box center [686, 285] width 497 height 24
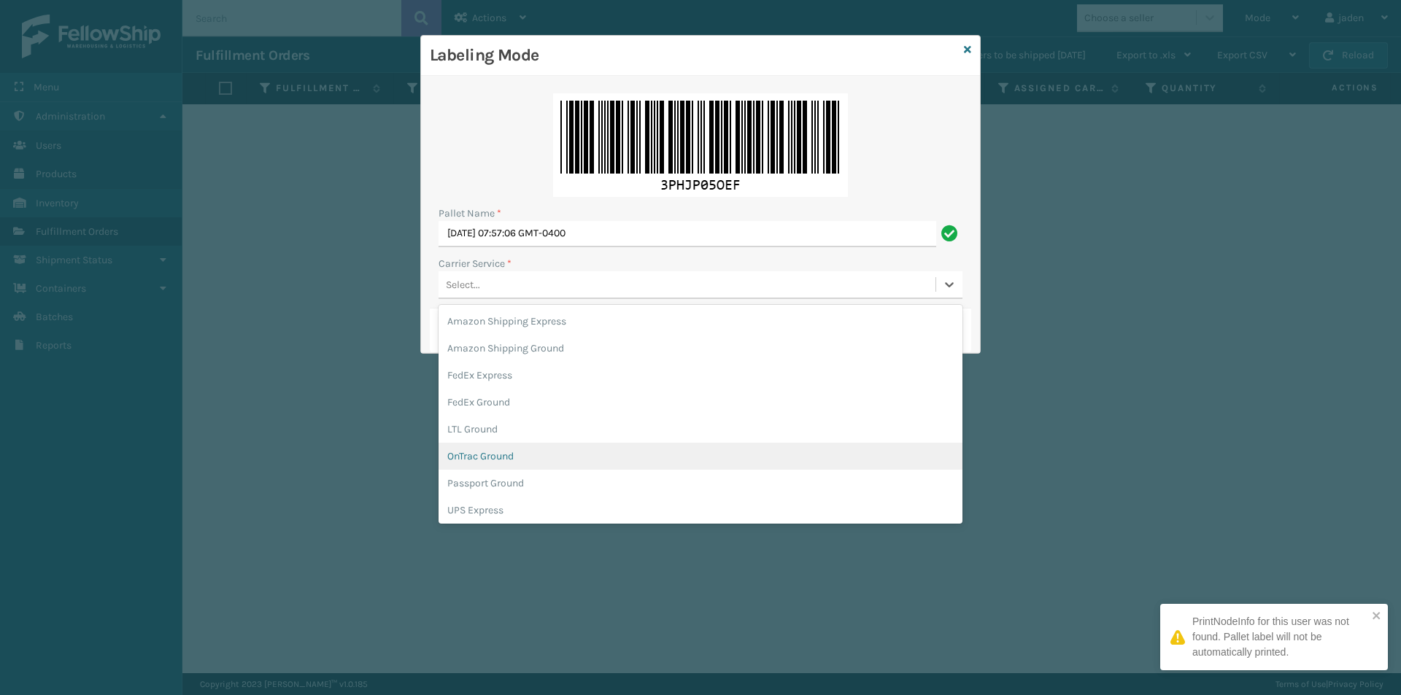
scroll to position [84, 0]
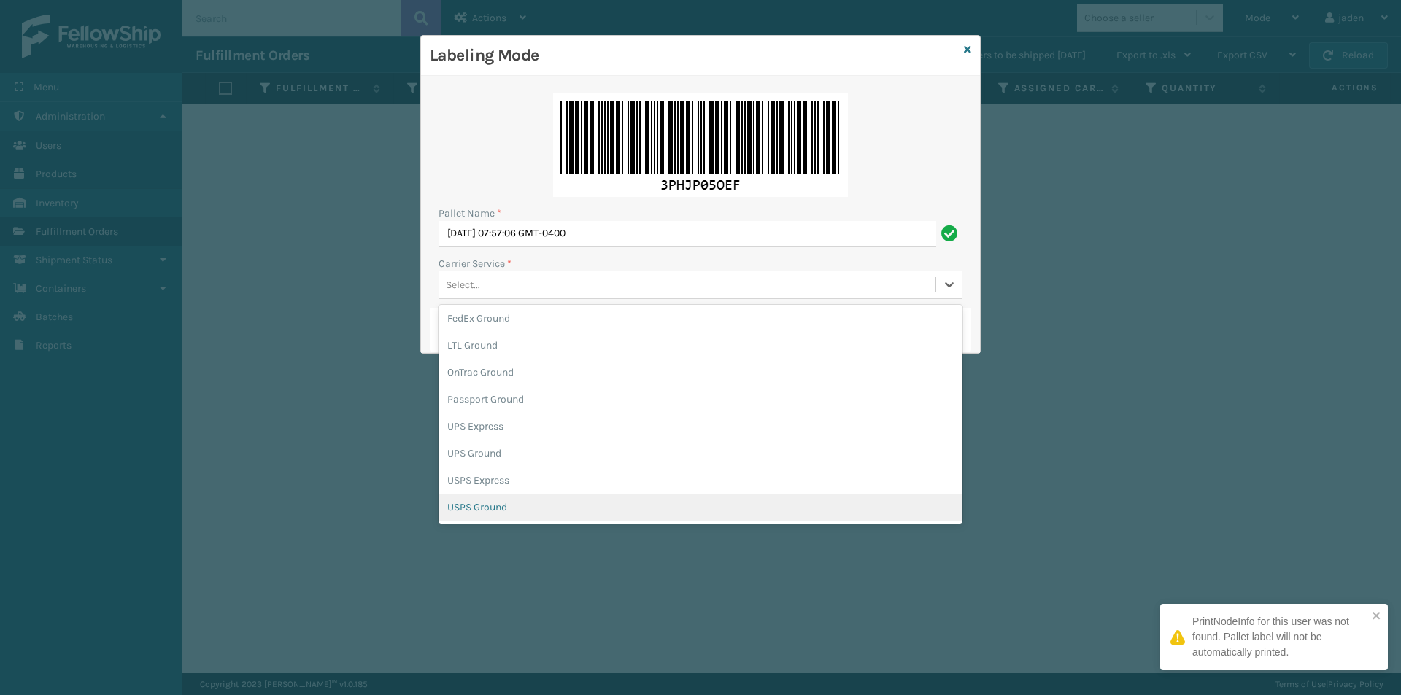
click at [454, 508] on div "USPS Ground" at bounding box center [700, 507] width 524 height 27
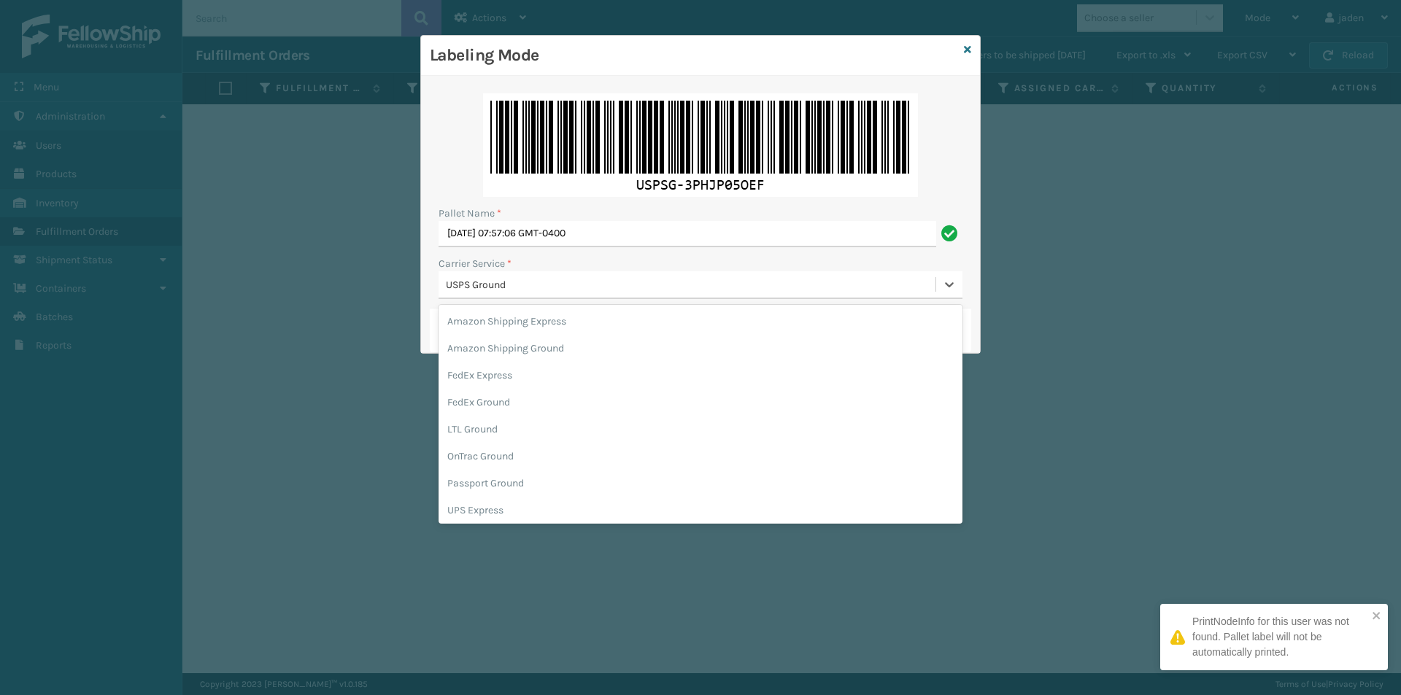
click at [523, 290] on div "USPS Ground" at bounding box center [691, 284] width 491 height 15
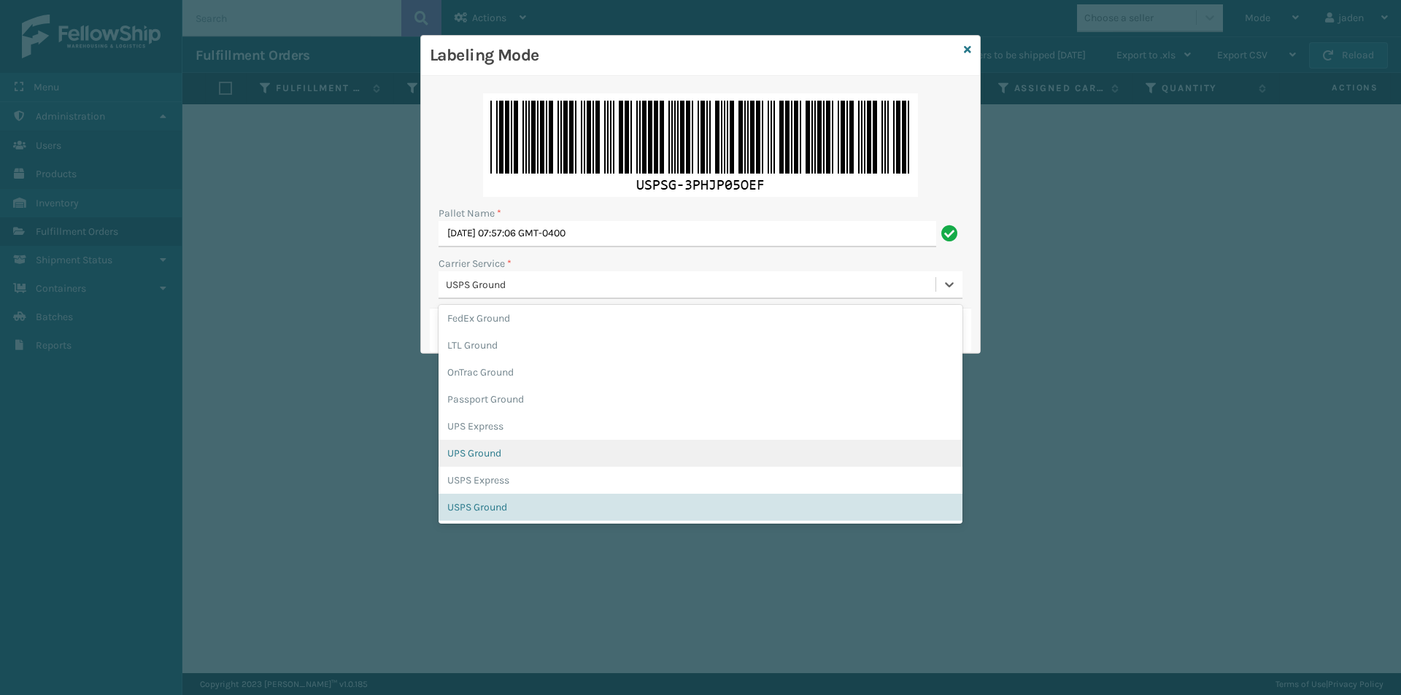
click at [492, 451] on div "UPS Ground" at bounding box center [700, 453] width 524 height 27
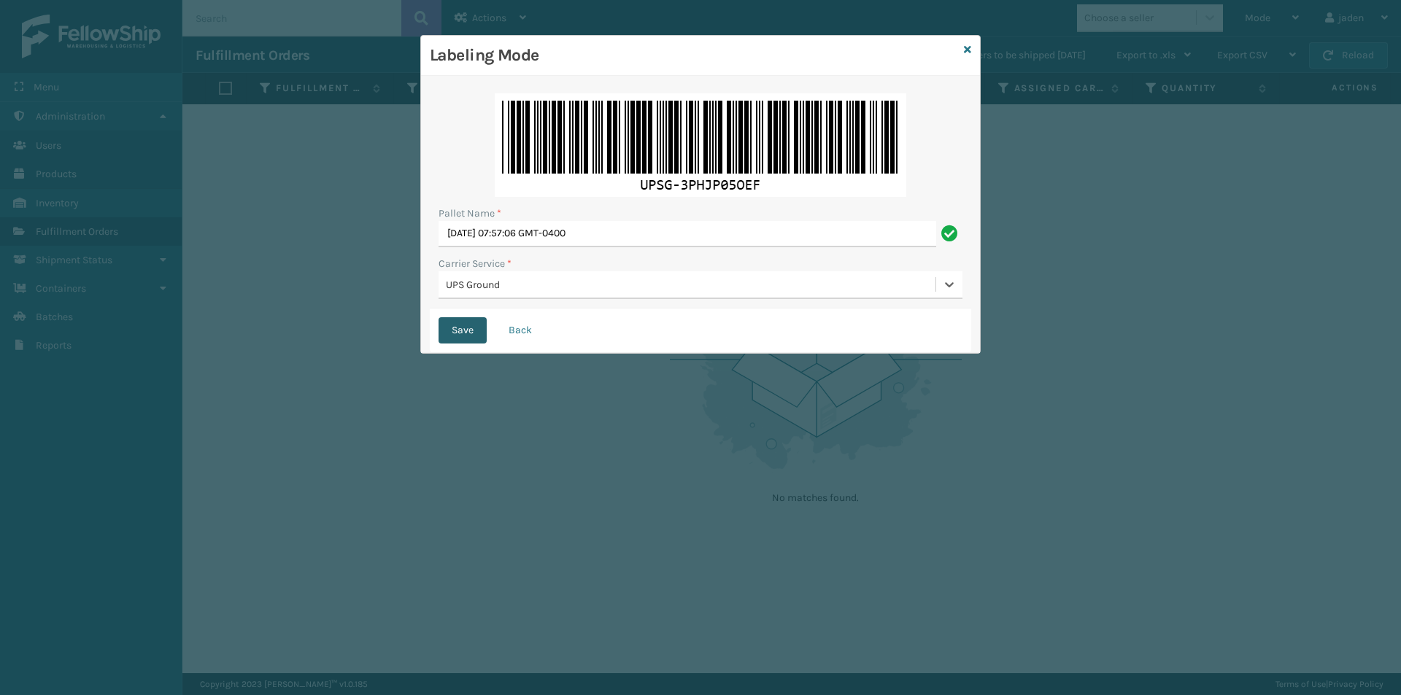
click at [445, 318] on button "Save" at bounding box center [462, 330] width 48 height 26
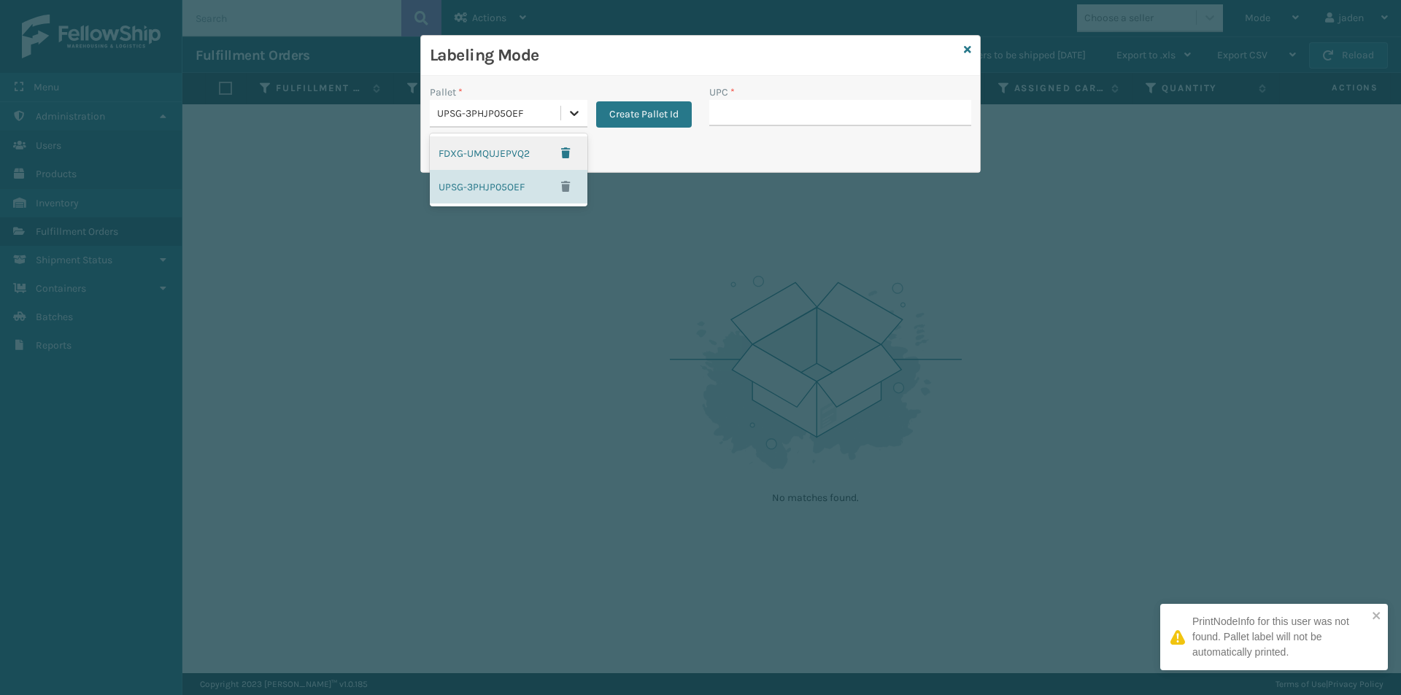
click at [573, 115] on icon at bounding box center [574, 113] width 9 height 5
click at [492, 151] on div "FDXG-UMQUJEPVQ2" at bounding box center [509, 153] width 158 height 34
click at [786, 94] on div "UPC *" at bounding box center [840, 92] width 262 height 15
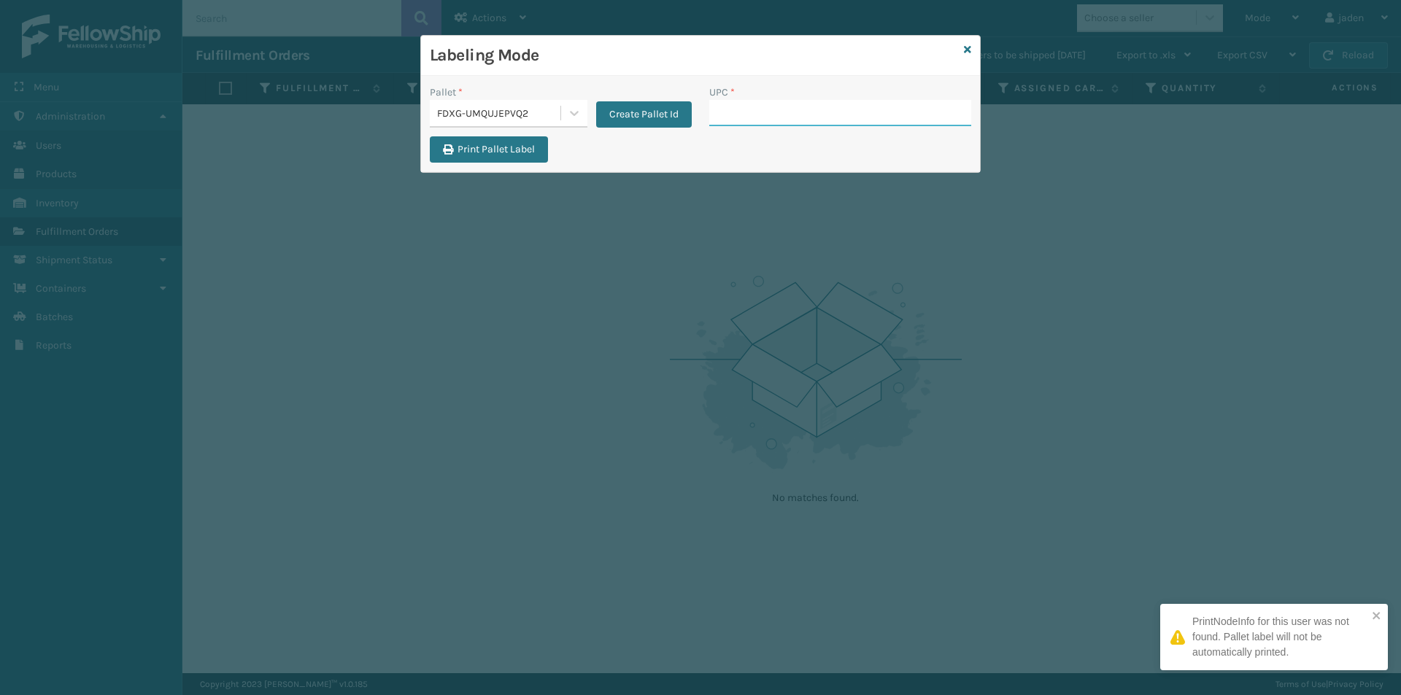
click at [781, 114] on input "UPC *" at bounding box center [840, 113] width 262 height 26
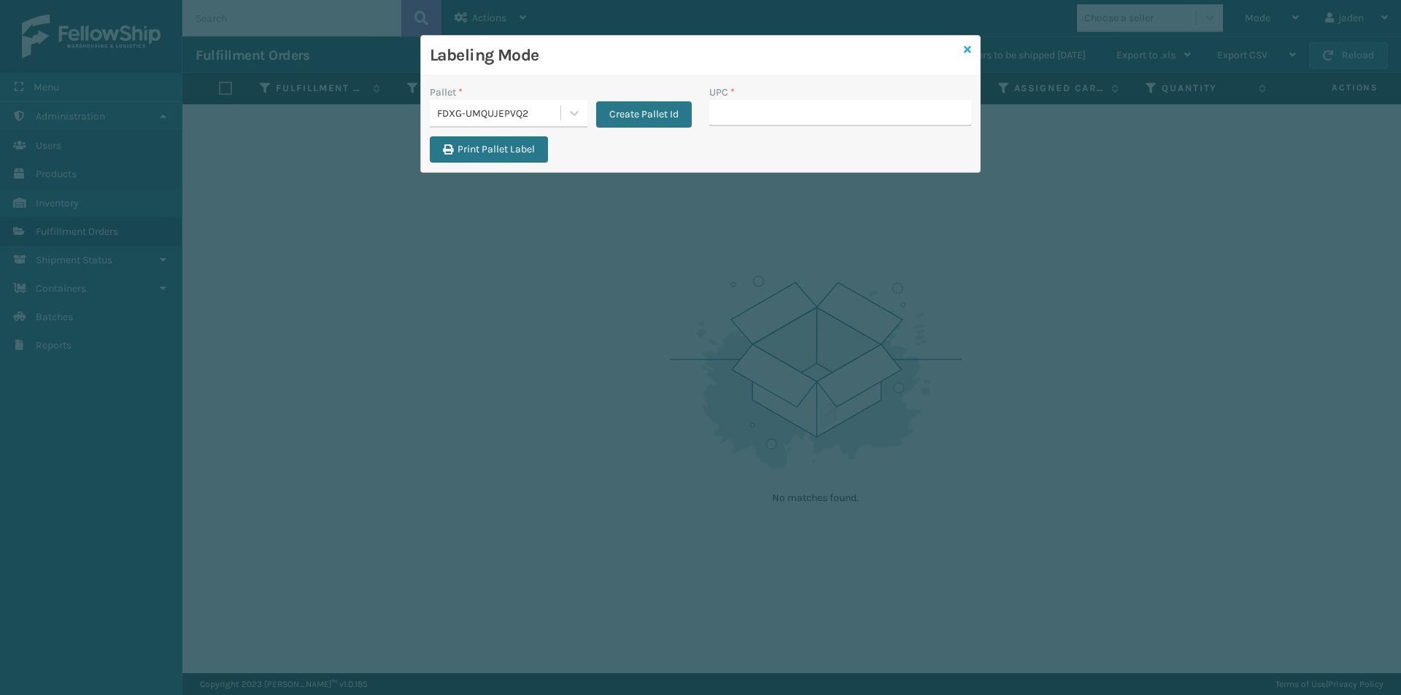
click at [967, 50] on icon at bounding box center [967, 49] width 7 height 10
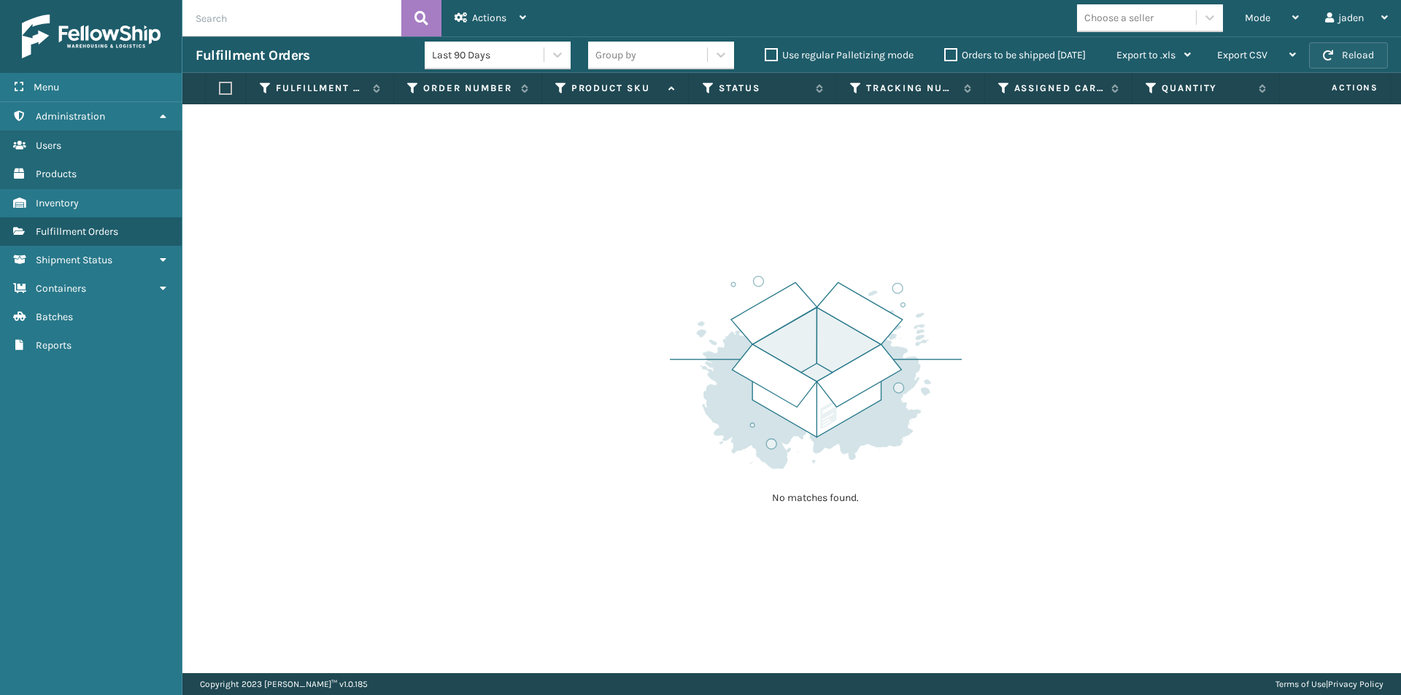
click at [1347, 59] on button "Reload" at bounding box center [1348, 55] width 79 height 26
click at [1292, 15] on icon at bounding box center [1295, 17] width 7 height 10
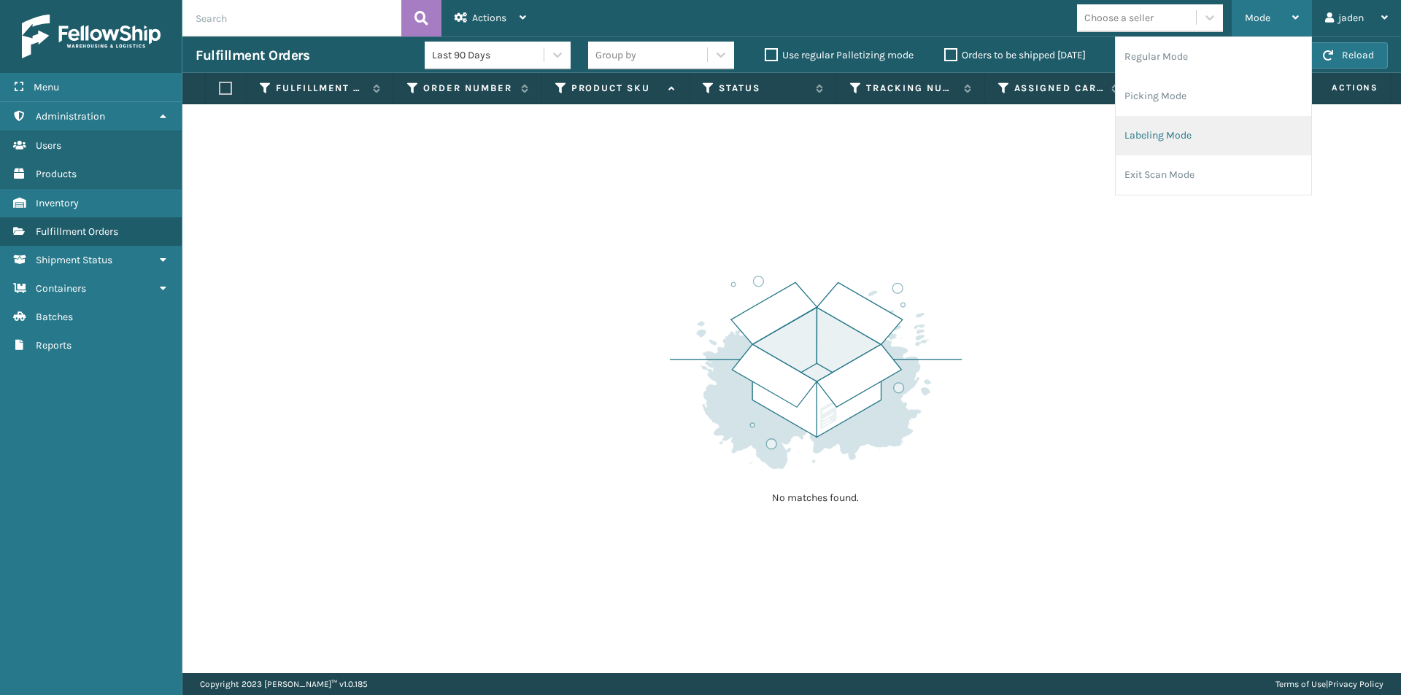
click at [1131, 136] on li "Labeling Mode" at bounding box center [1213, 135] width 196 height 39
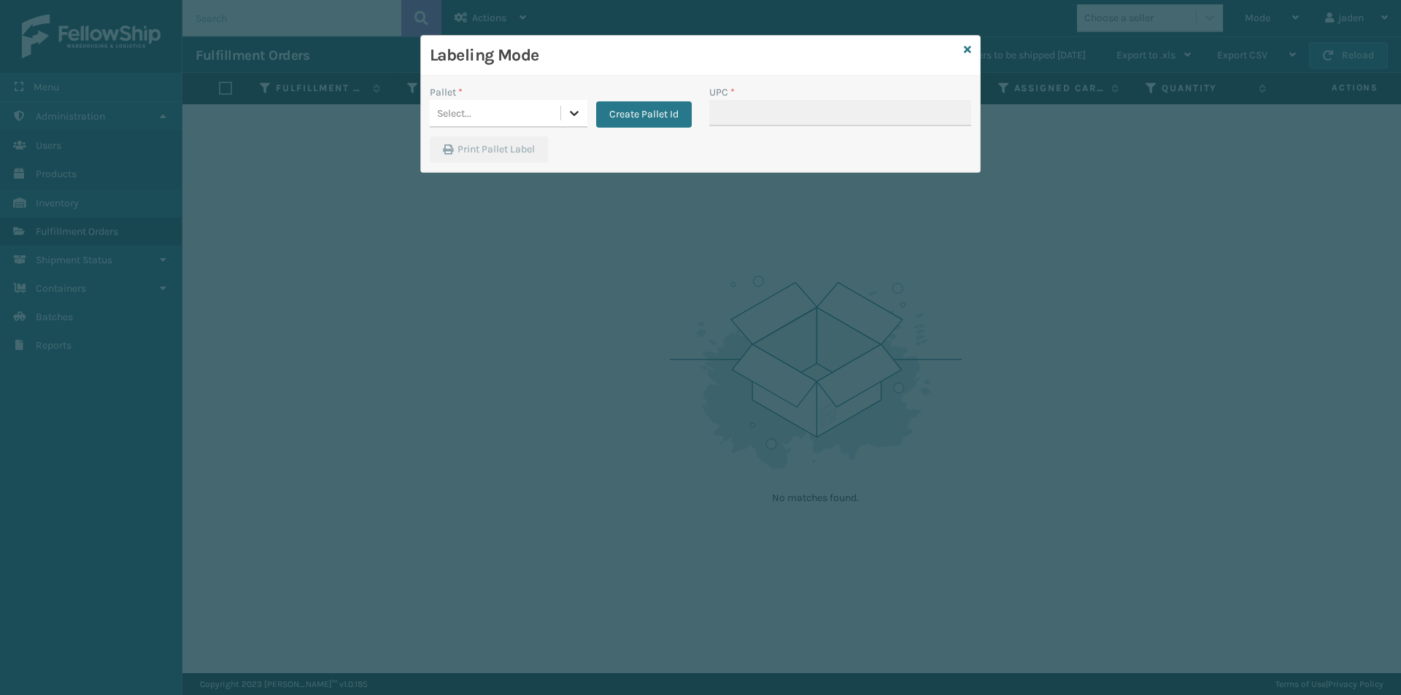
click at [565, 116] on div at bounding box center [574, 113] width 26 height 26
click at [473, 180] on div "UPSG-3PHJP05OEF" at bounding box center [509, 187] width 158 height 34
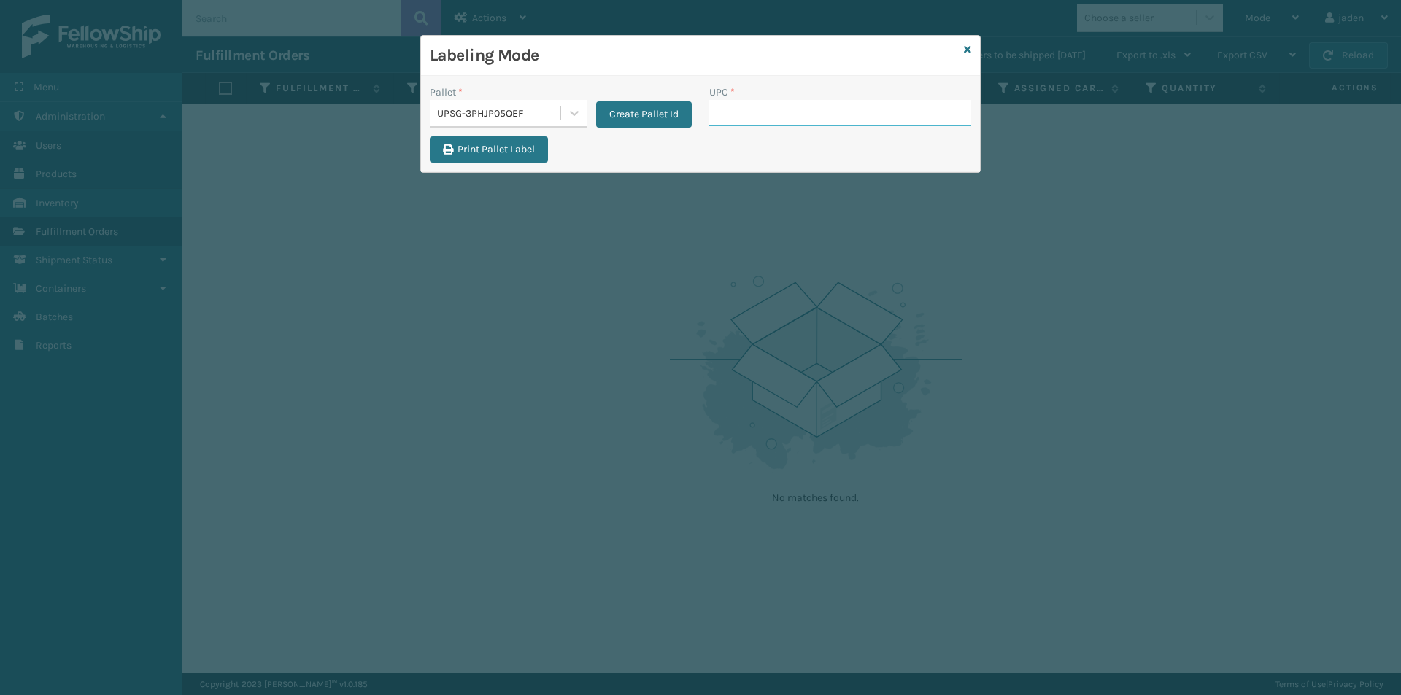
click at [821, 112] on input "UPC *" at bounding box center [840, 113] width 262 height 26
click at [968, 49] on icon at bounding box center [967, 49] width 7 height 10
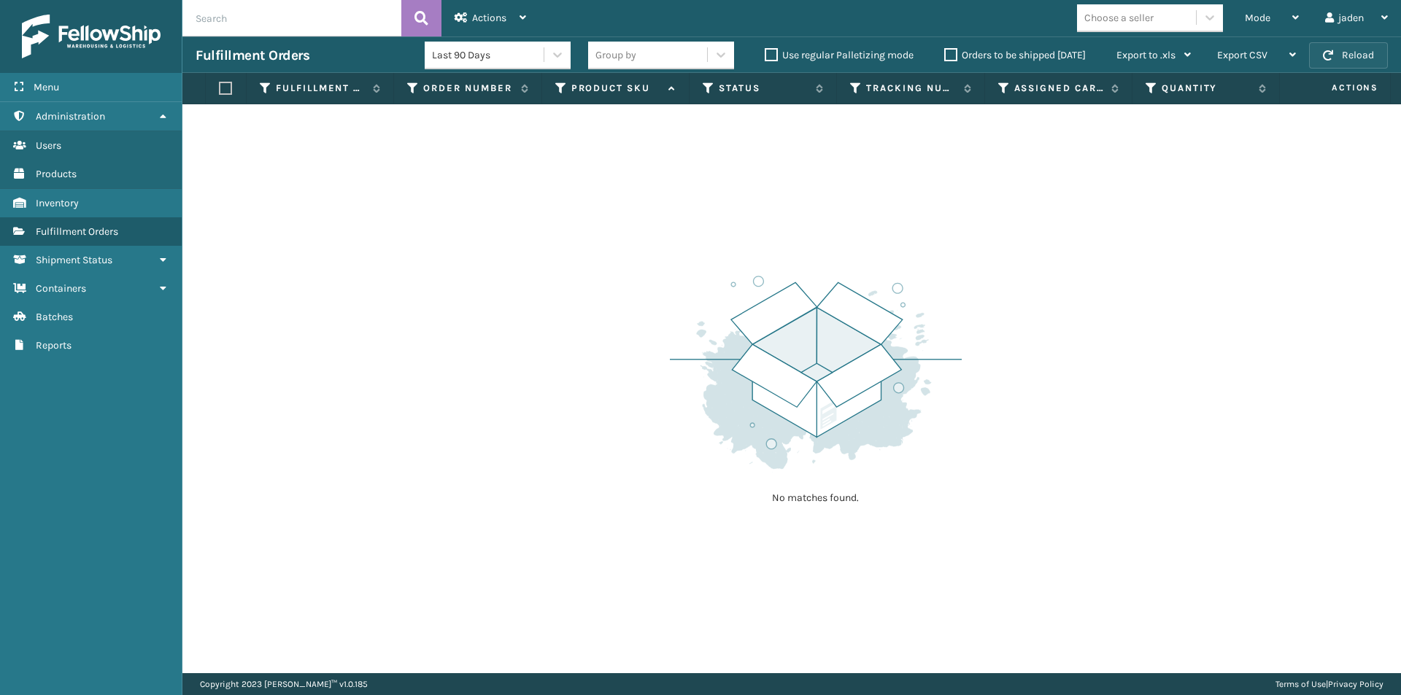
click at [1329, 53] on span "button" at bounding box center [1328, 55] width 10 height 10
click at [1245, 39] on div "Export CSV" at bounding box center [1256, 55] width 79 height 36
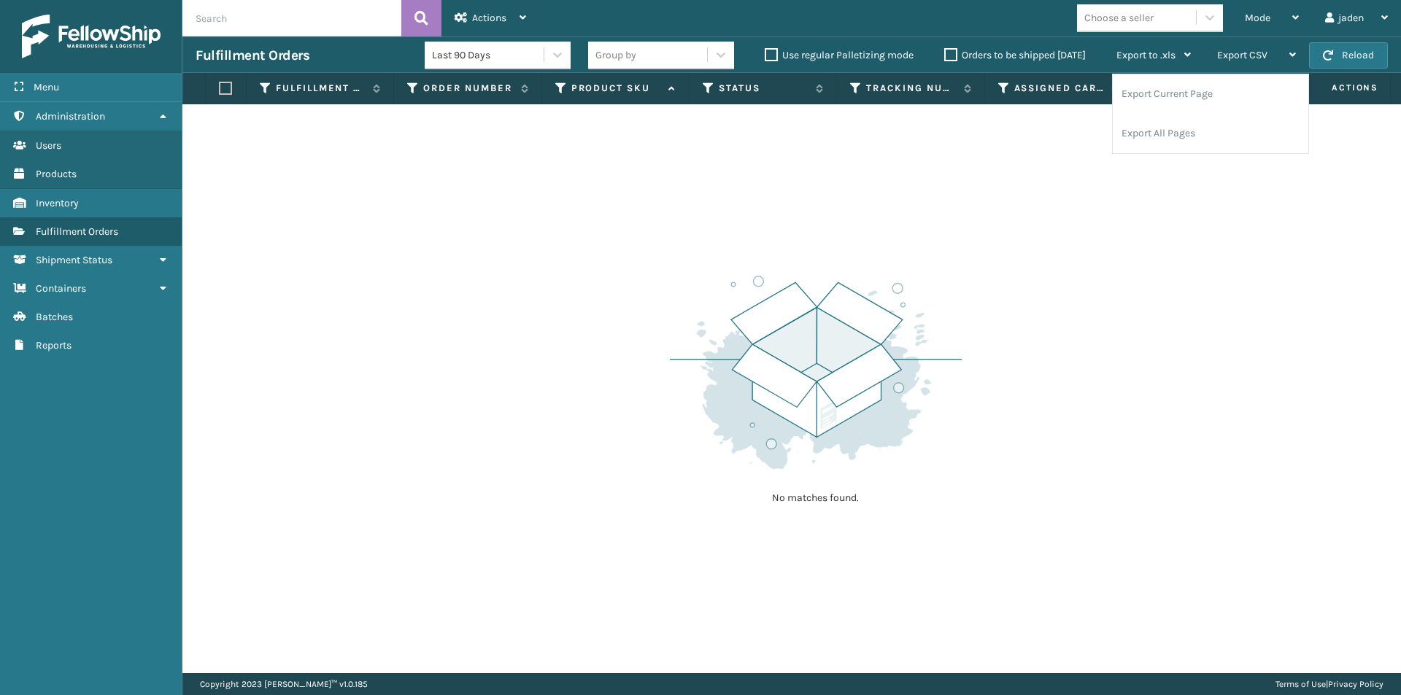
click at [1059, 201] on div "No matches found." at bounding box center [791, 388] width 1218 height 569
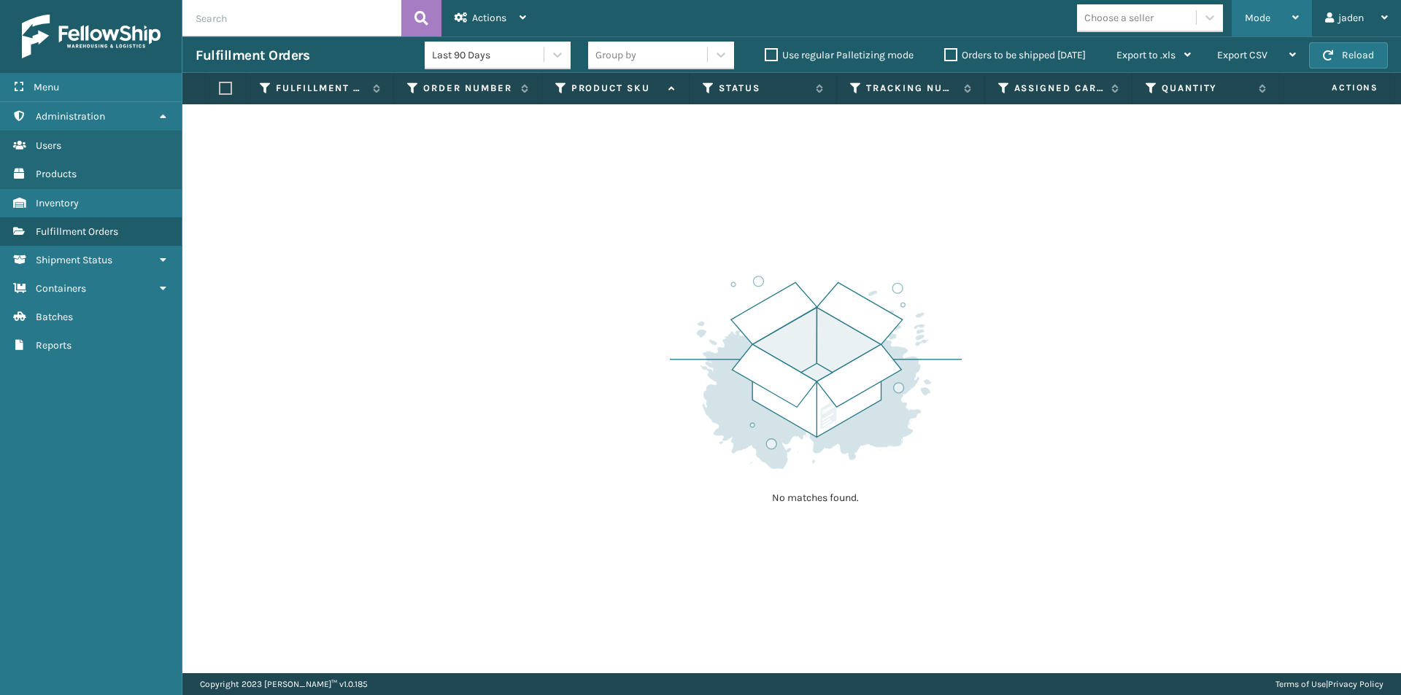
click at [1270, 19] on div "Mode" at bounding box center [1272, 18] width 54 height 36
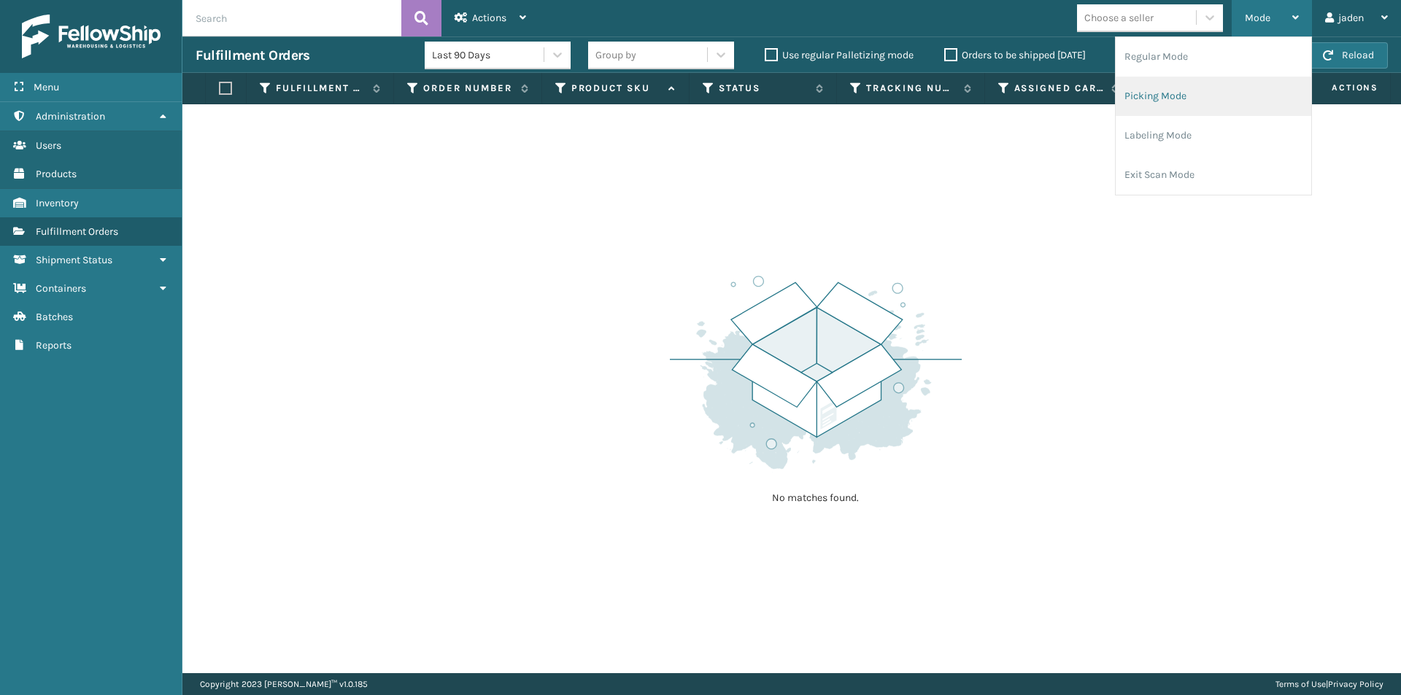
click at [1207, 88] on li "Picking Mode" at bounding box center [1213, 96] width 196 height 39
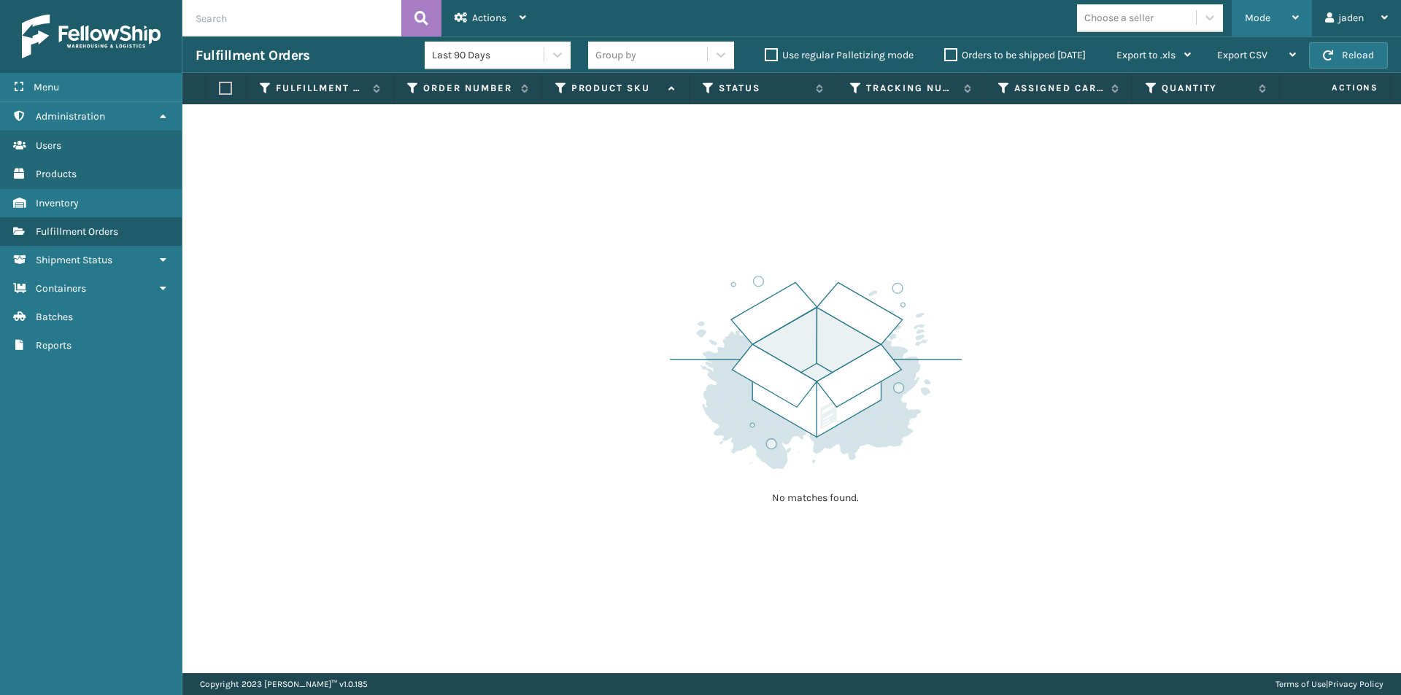
click at [1288, 20] on div "Mode" at bounding box center [1272, 18] width 54 height 36
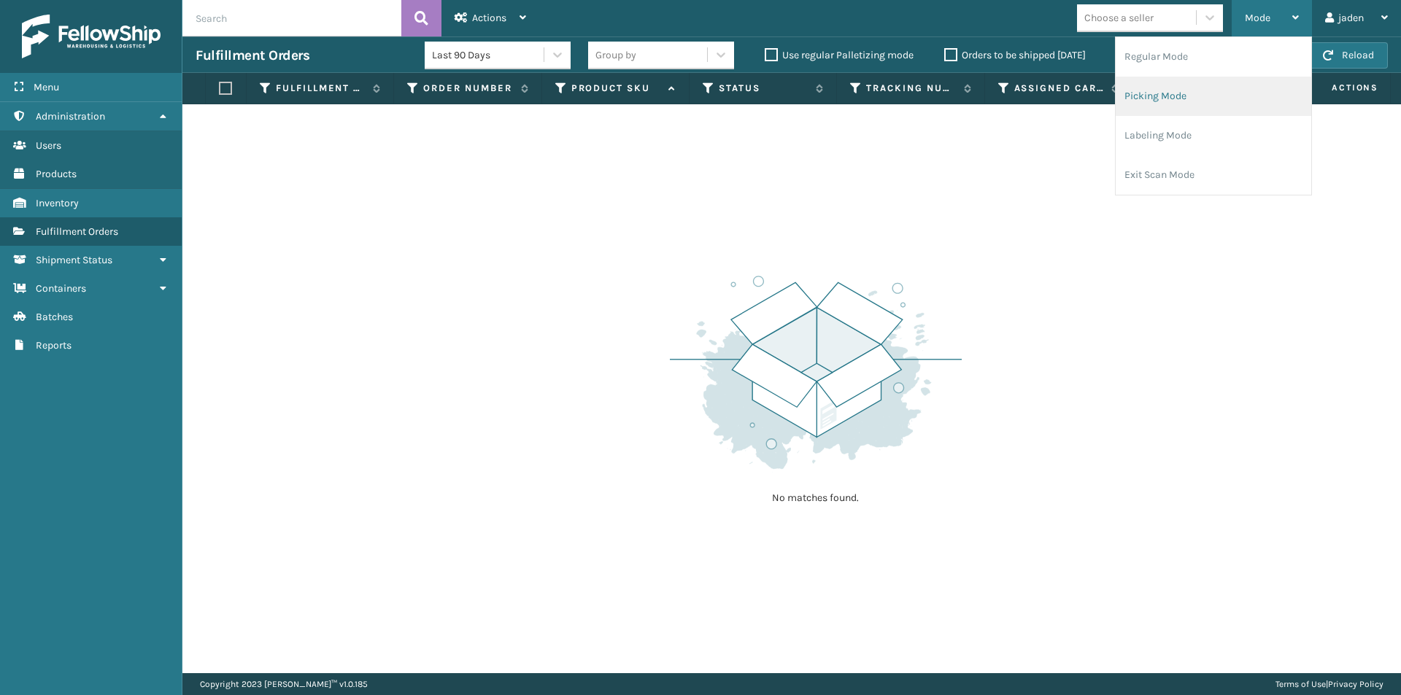
click at [1228, 109] on li "Picking Mode" at bounding box center [1213, 96] width 196 height 39
